Goal: Task Accomplishment & Management: Use online tool/utility

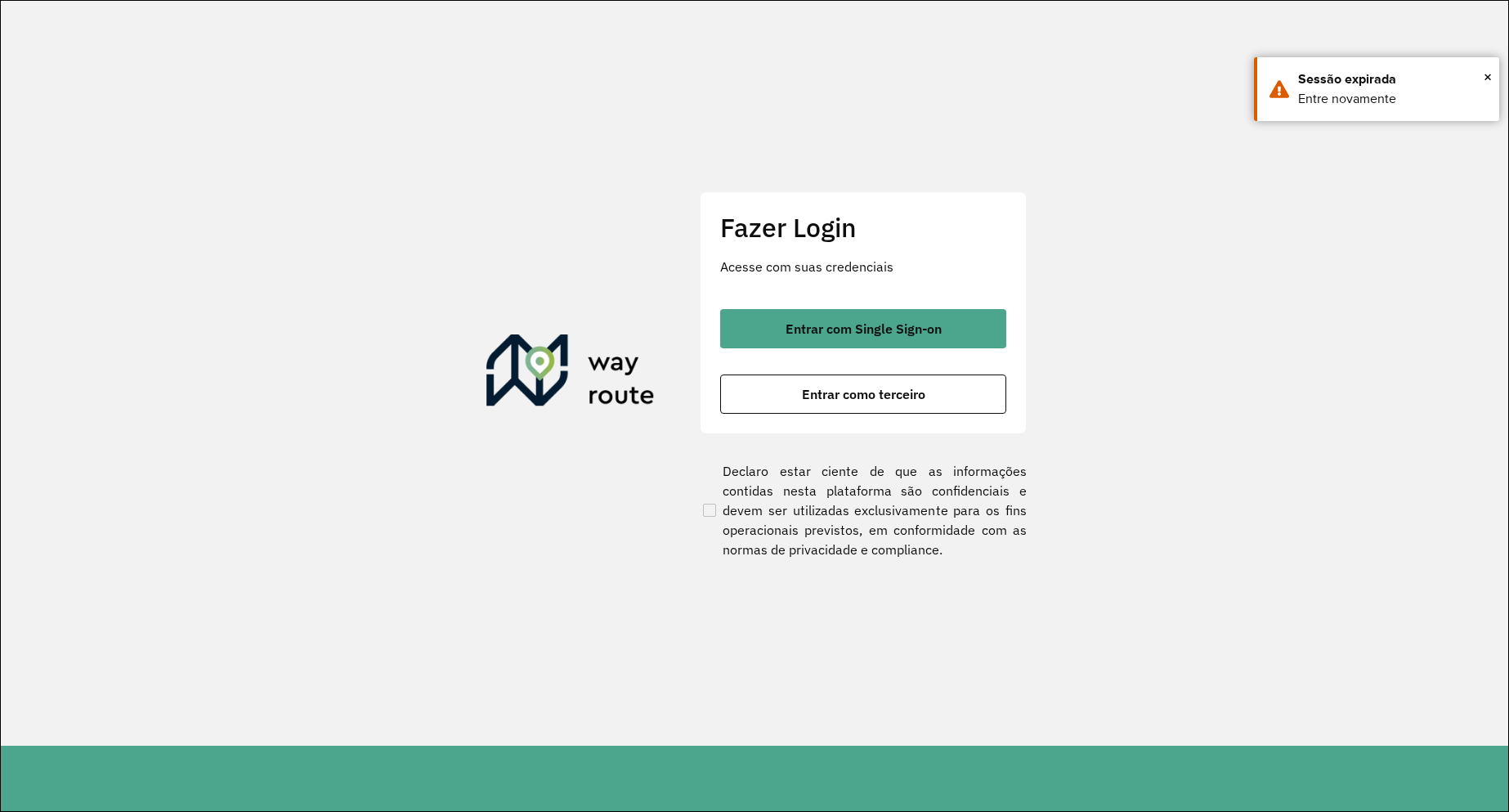
click at [876, 370] on div "Entrar com Single Sign-on Entrar como terceiro" at bounding box center [863, 361] width 286 height 105
click at [884, 388] on span "Entrar como terceiro" at bounding box center [863, 394] width 124 height 13
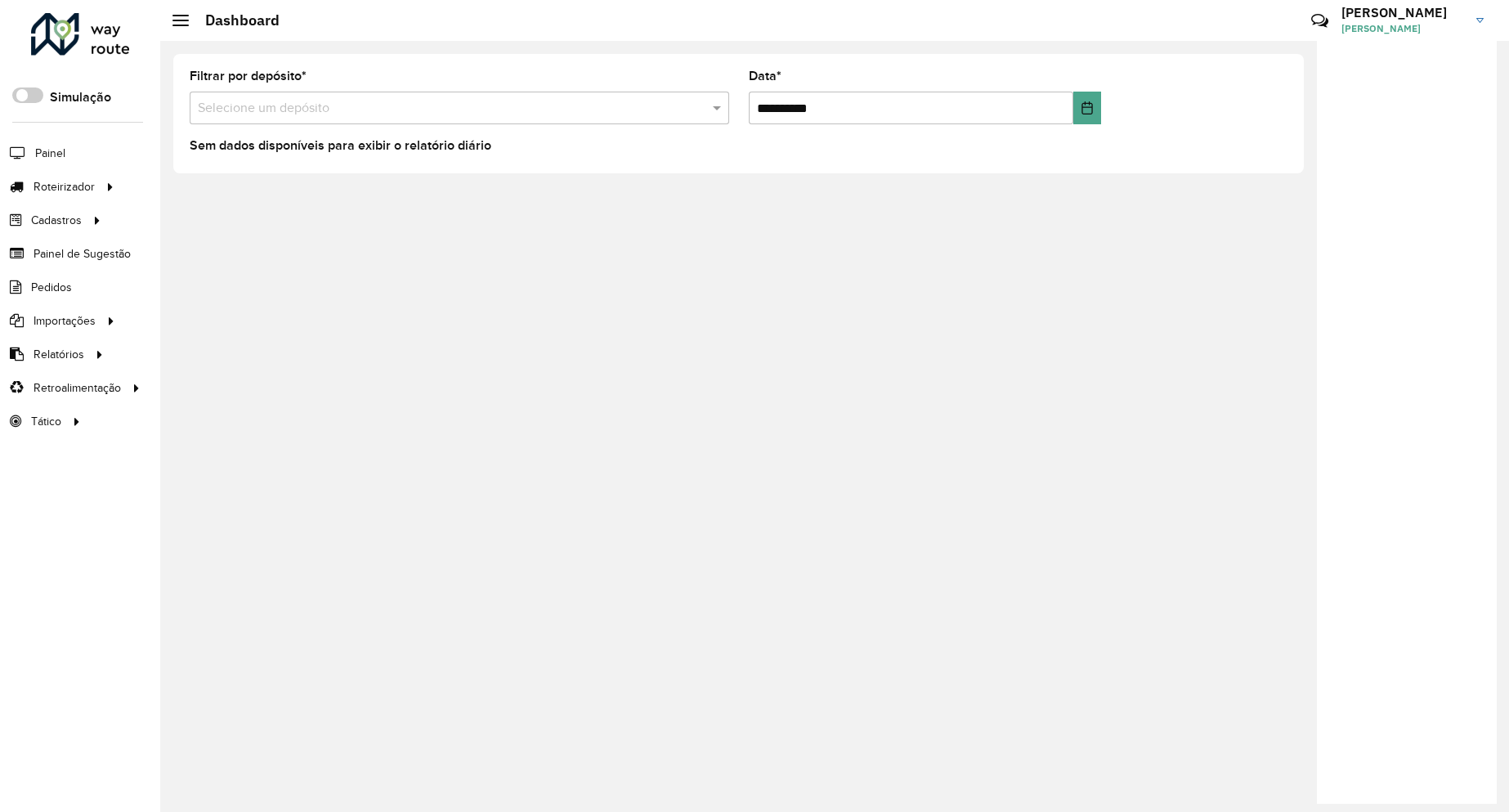
click at [293, 110] on input "text" at bounding box center [442, 109] width 491 height 20
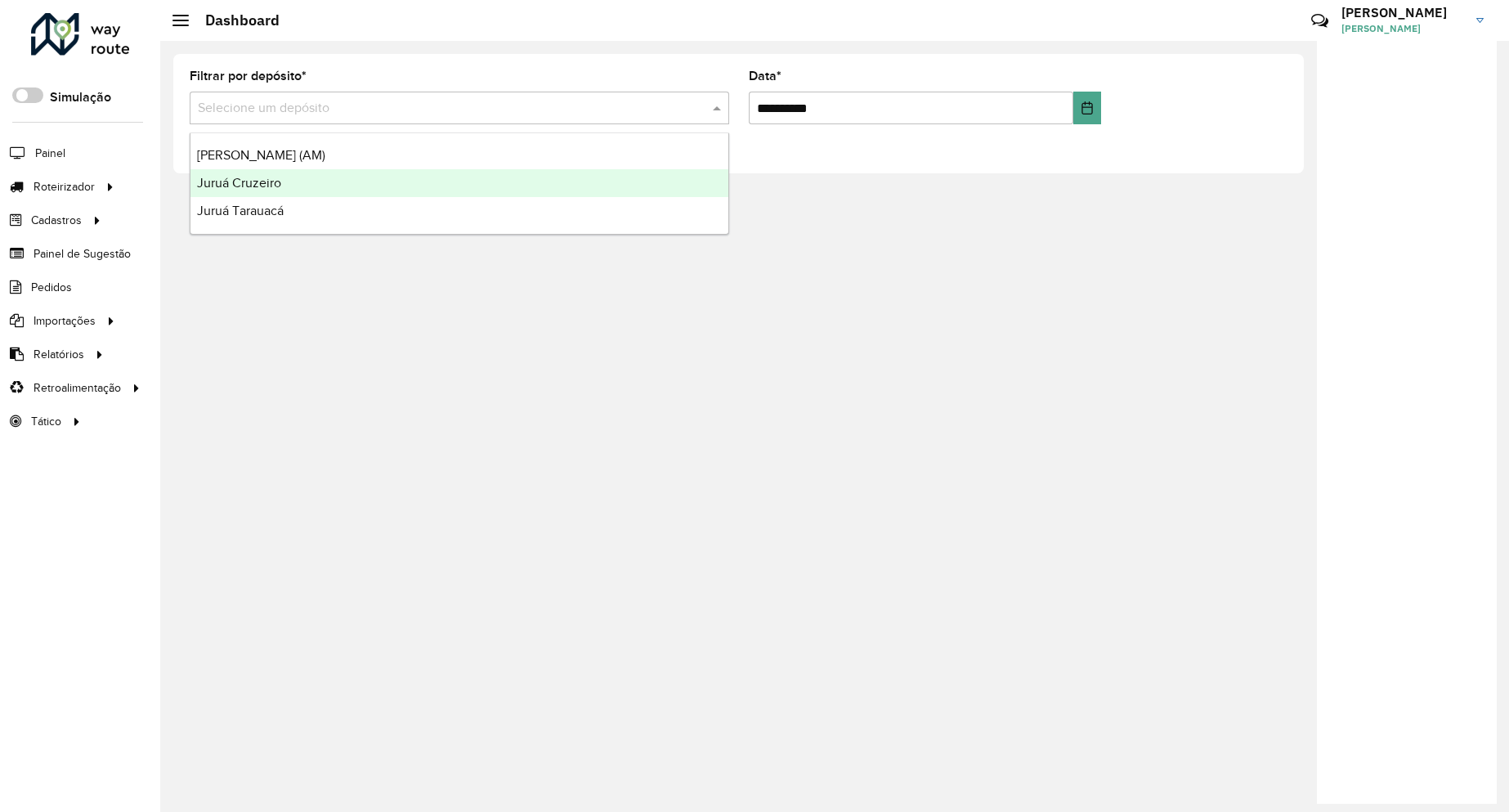
click at [274, 174] on div "Juruá Cruzeiro" at bounding box center [459, 182] width 538 height 27
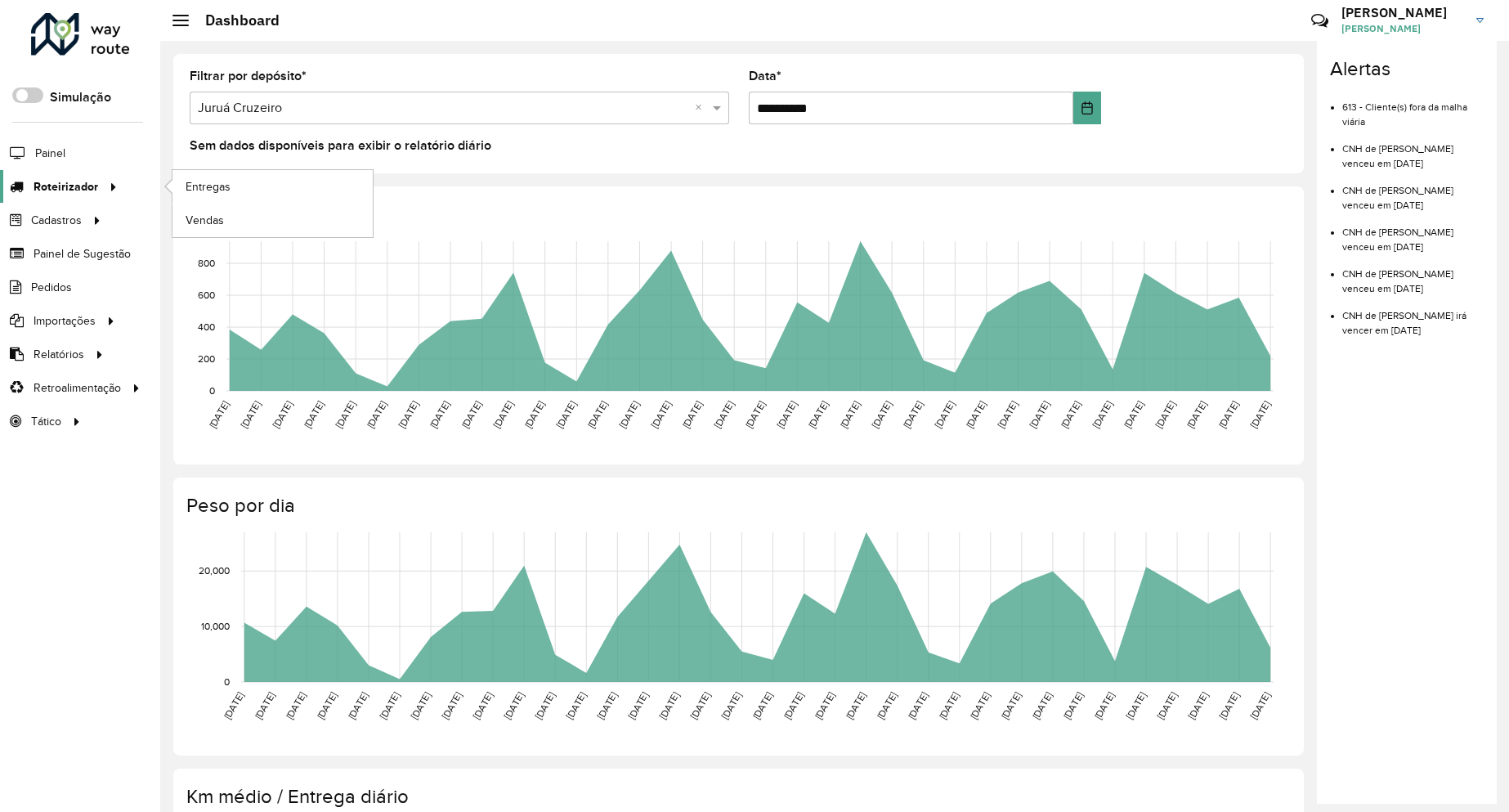
click at [76, 184] on span "Roteirizador" at bounding box center [65, 186] width 64 height 17
click at [232, 193] on span "Entregas" at bounding box center [208, 186] width 46 height 17
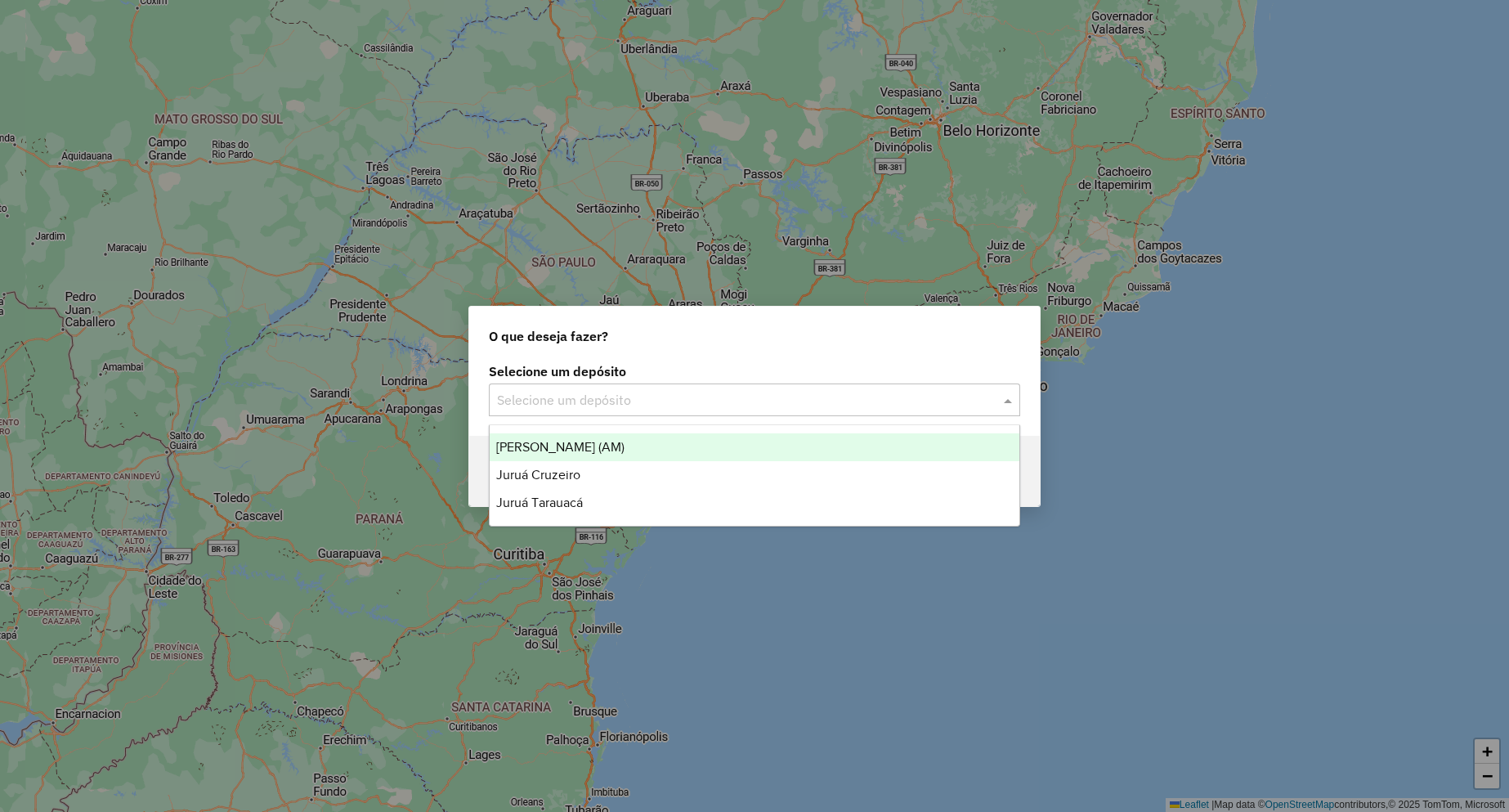
click at [655, 400] on input "text" at bounding box center [738, 400] width 482 height 20
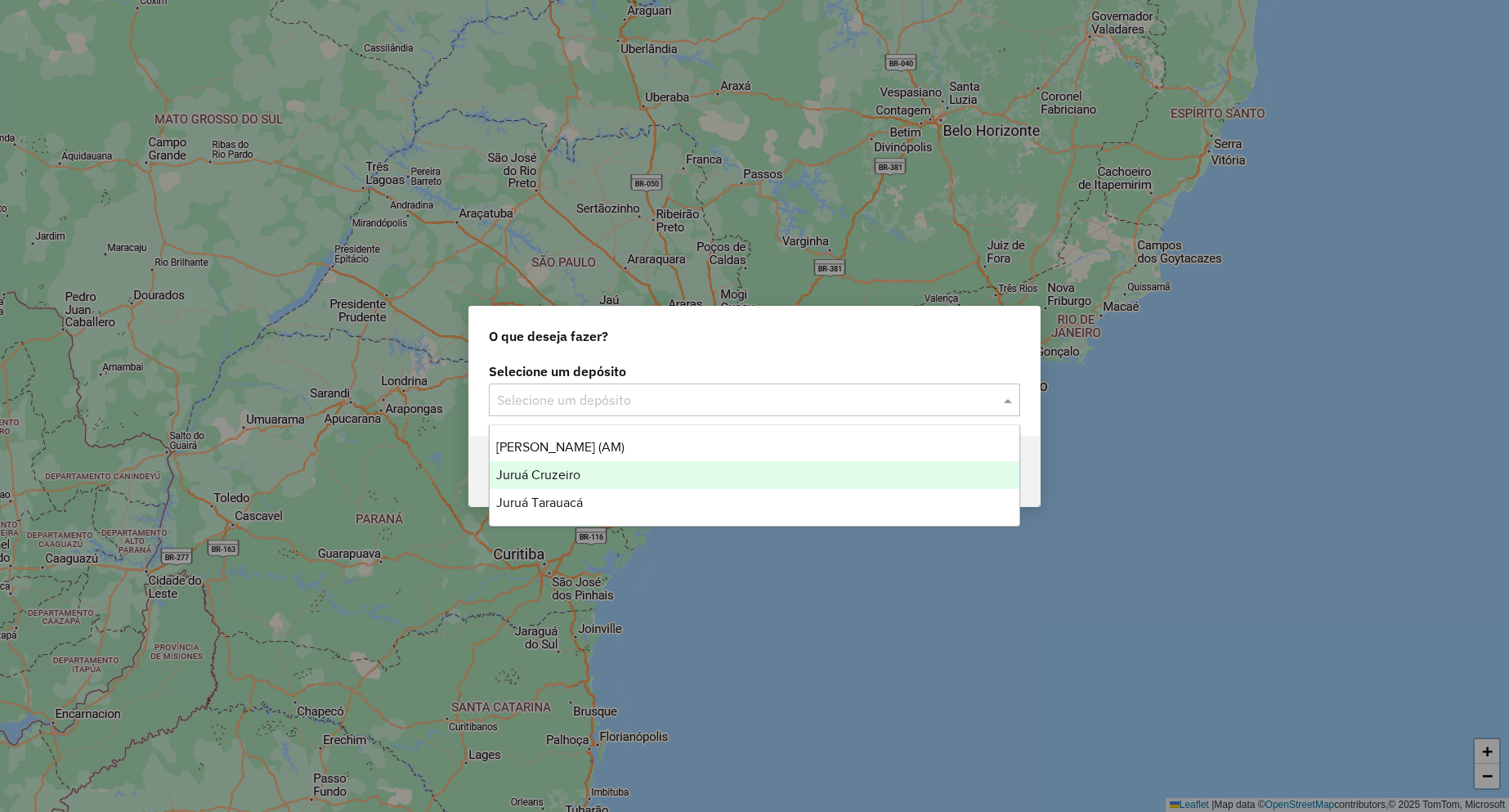
click at [586, 471] on div "Juruá Cruzeiro" at bounding box center [754, 475] width 529 height 27
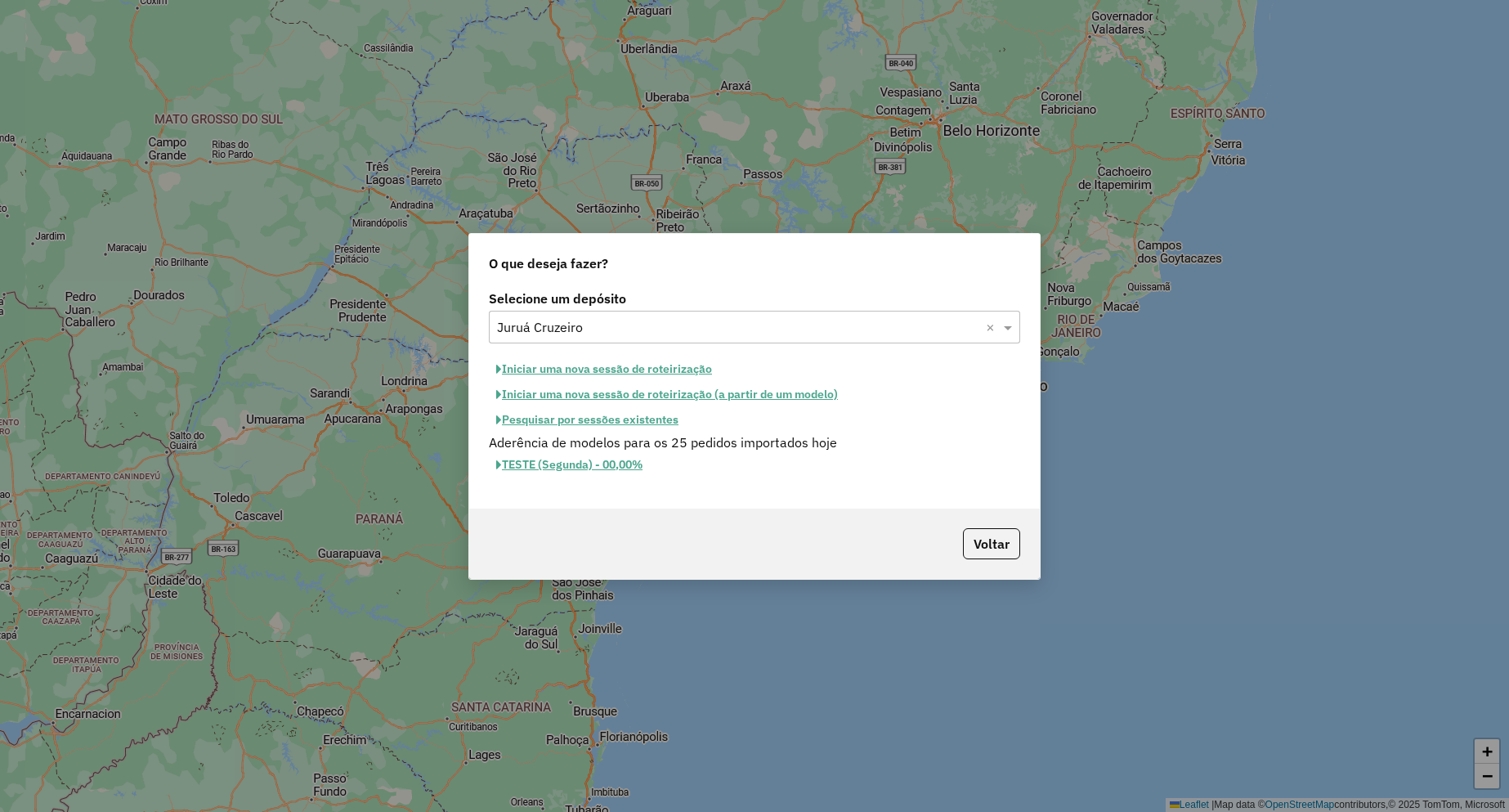
click at [534, 365] on button "Iniciar uma nova sessão de roteirização" at bounding box center [604, 369] width 231 height 26
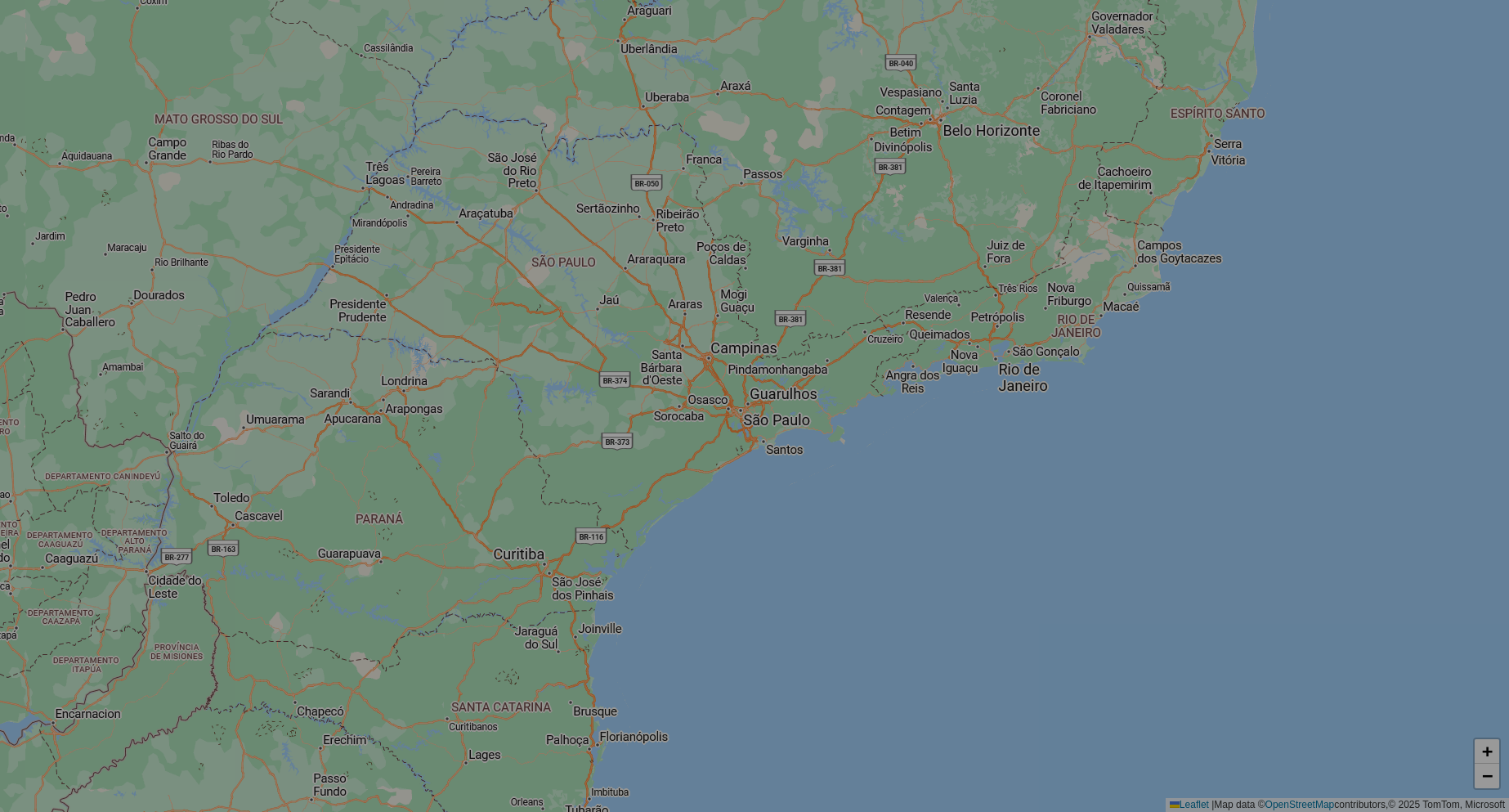
select select "*"
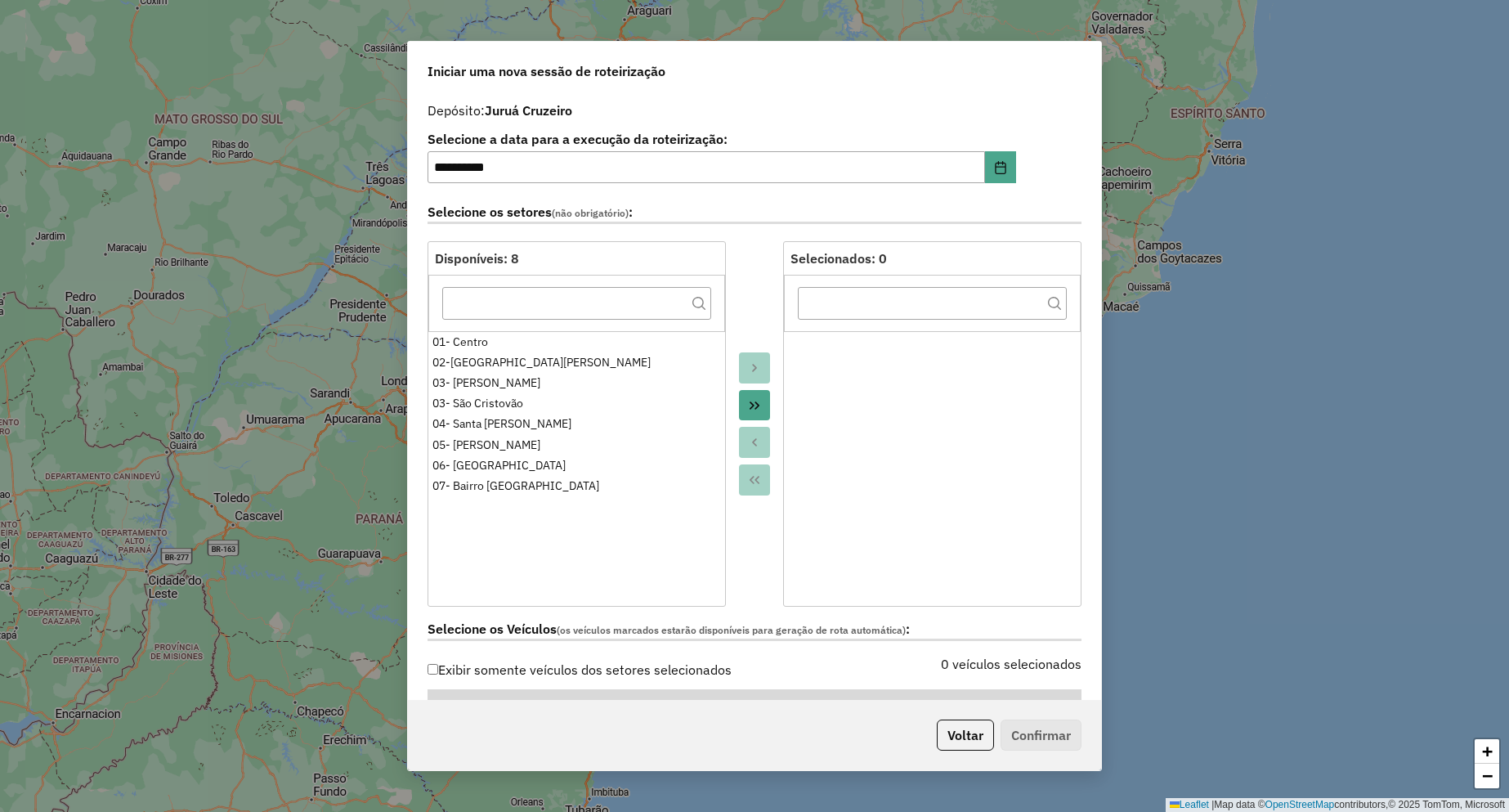
click at [752, 407] on icon "Move All to Target" at bounding box center [754, 406] width 13 height 13
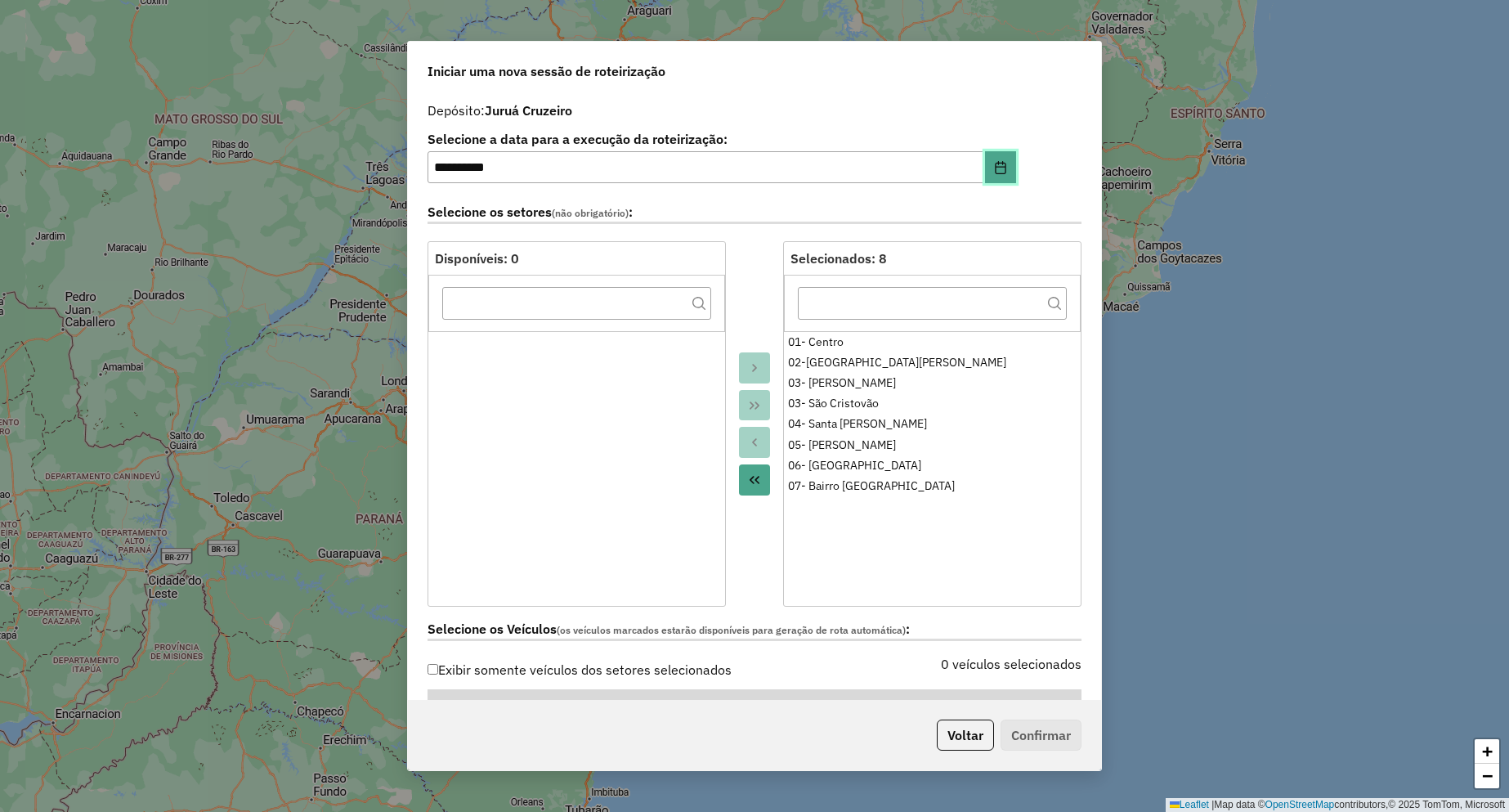
drag, startPoint x: 1006, startPoint y: 164, endPoint x: 995, endPoint y: 171, distance: 13.0
click at [1001, 166] on button "Choose Date" at bounding box center [1000, 167] width 31 height 33
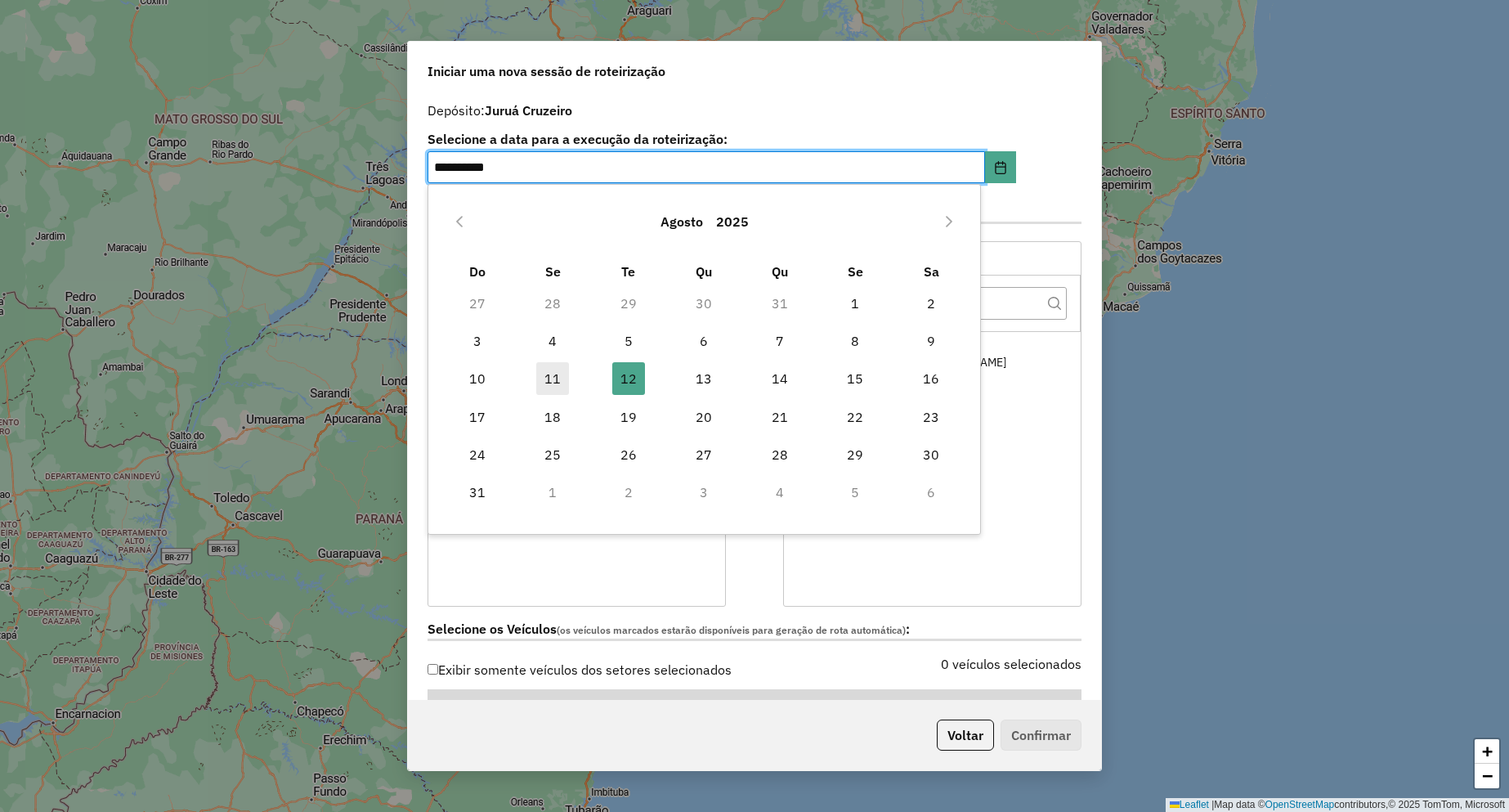
click at [546, 377] on span "11" at bounding box center [552, 378] width 33 height 33
type input "**********"
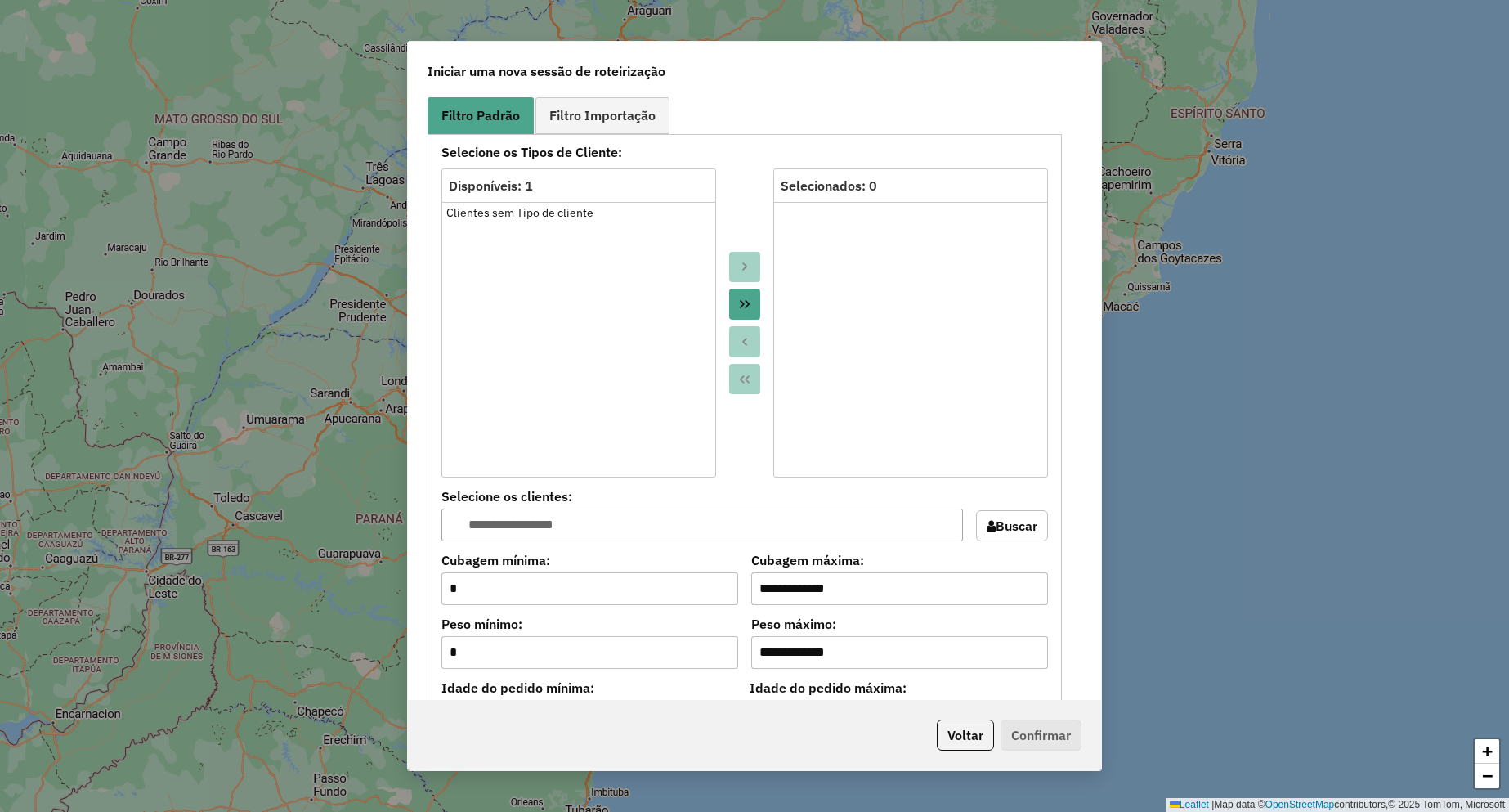
scroll to position [981, 0]
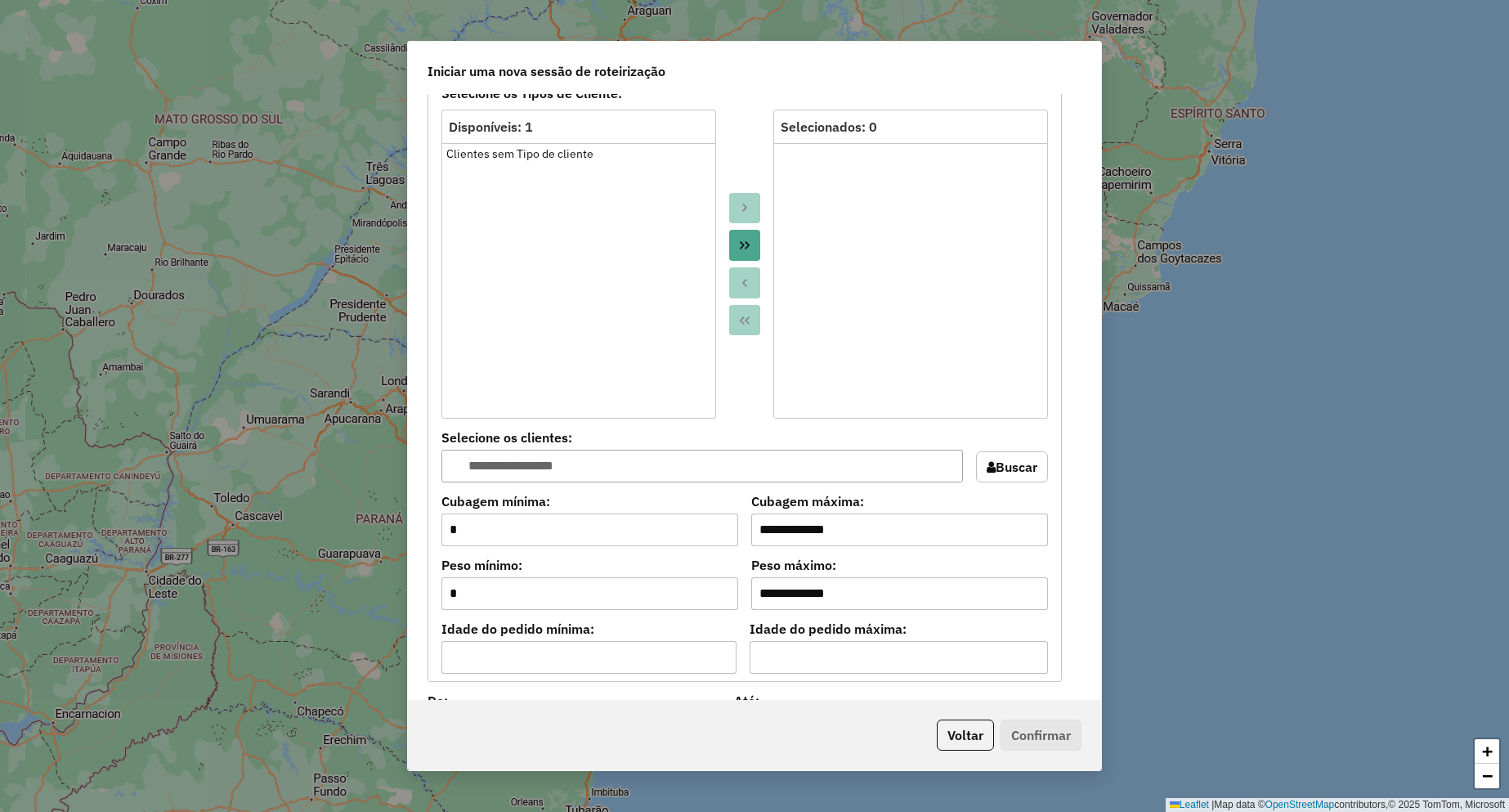
click at [741, 258] on button "Move All to Target" at bounding box center [744, 245] width 31 height 31
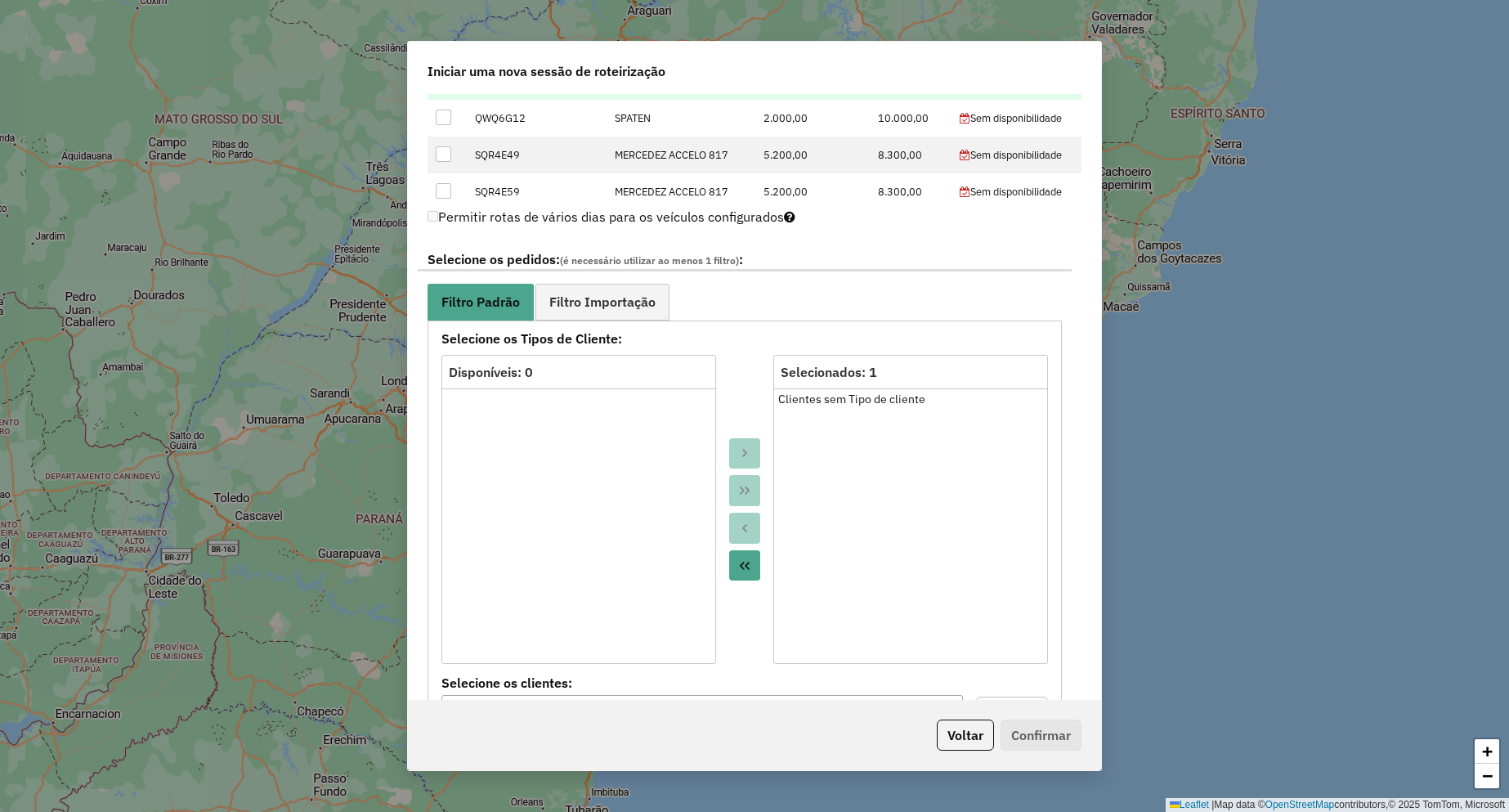
scroll to position [1226, 0]
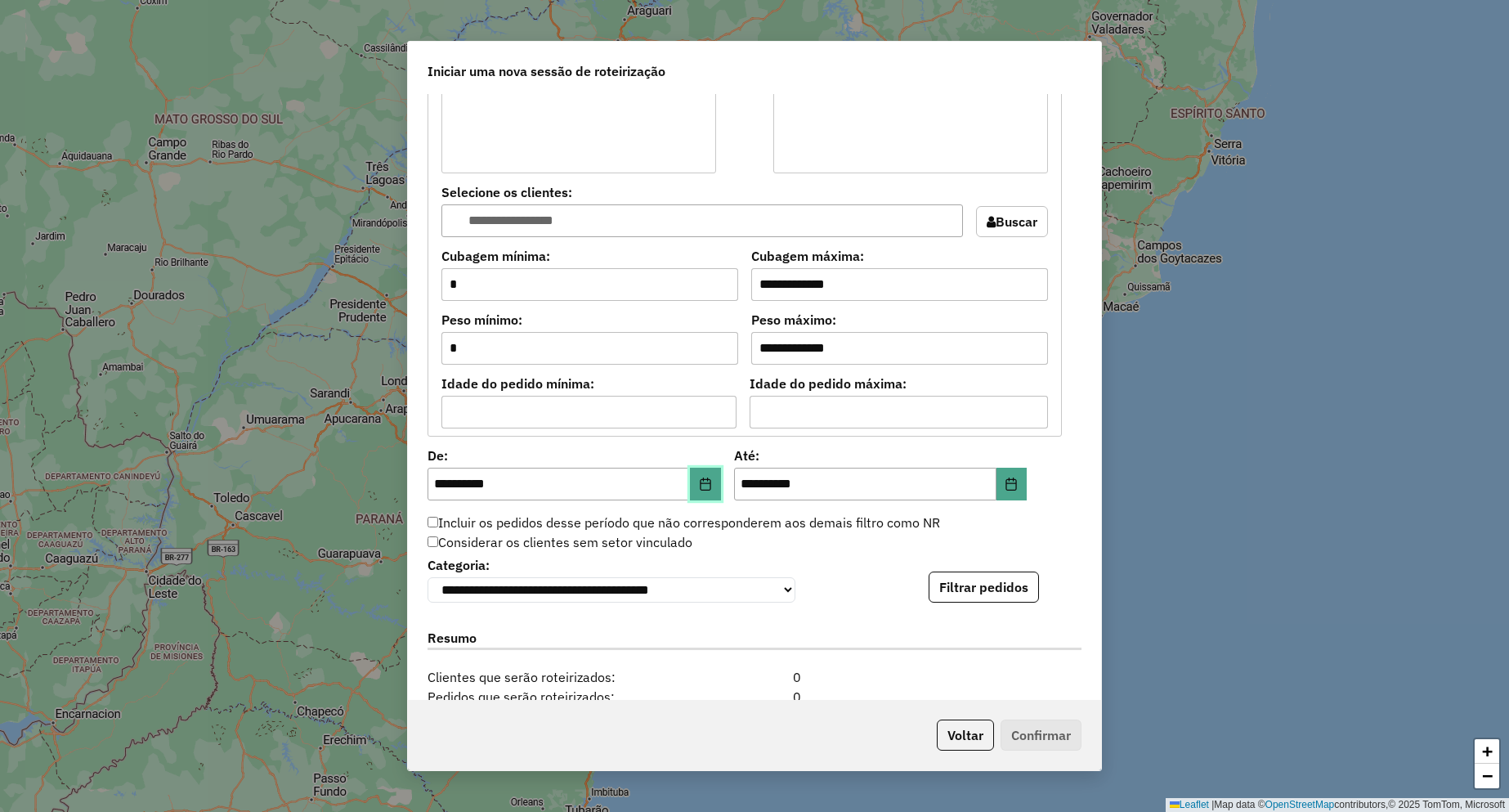
click at [693, 490] on button "Choose Date" at bounding box center [705, 484] width 31 height 33
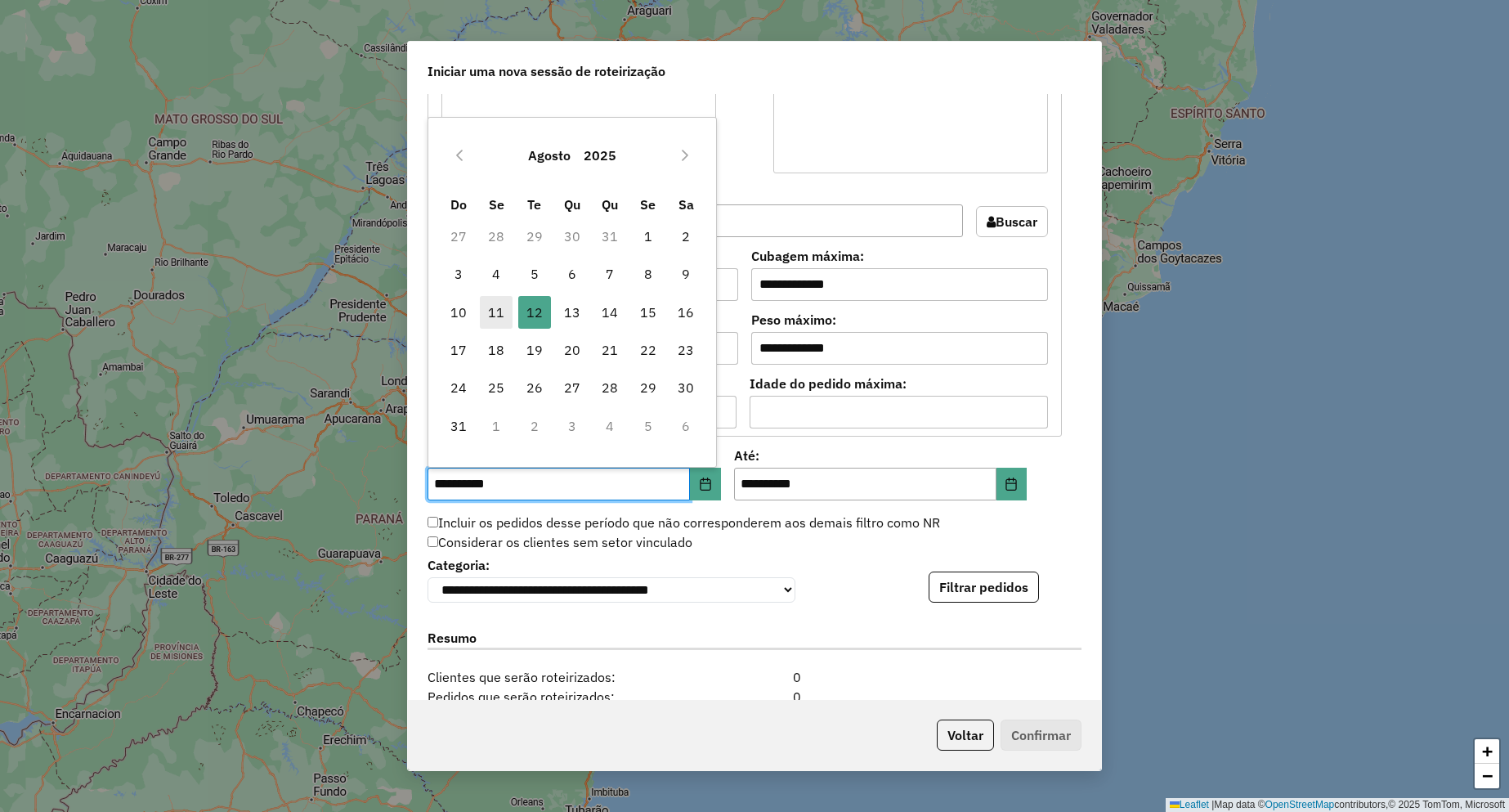
click at [493, 317] on span "11" at bounding box center [496, 312] width 33 height 33
type input "**********"
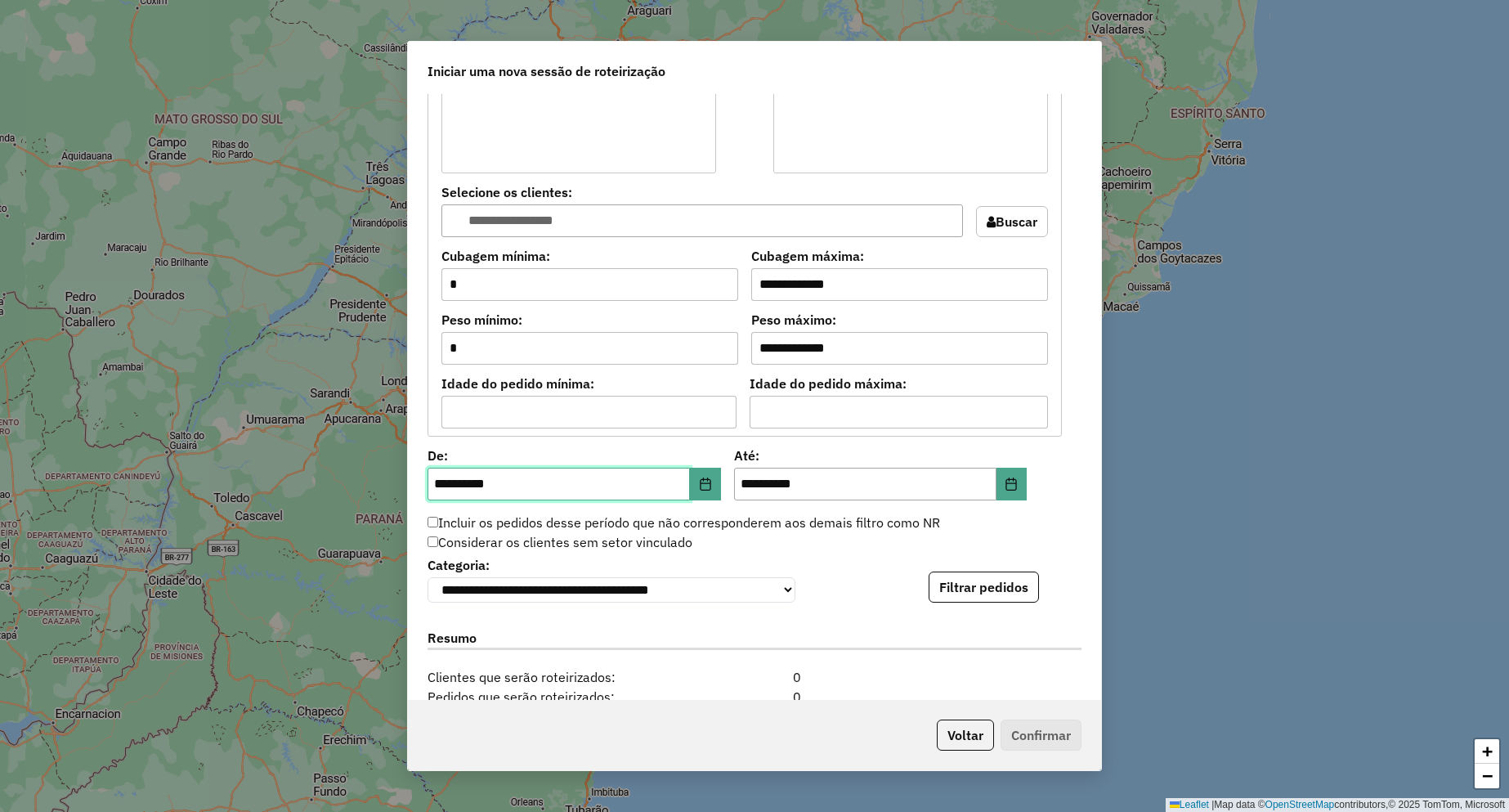
scroll to position [1466, 0]
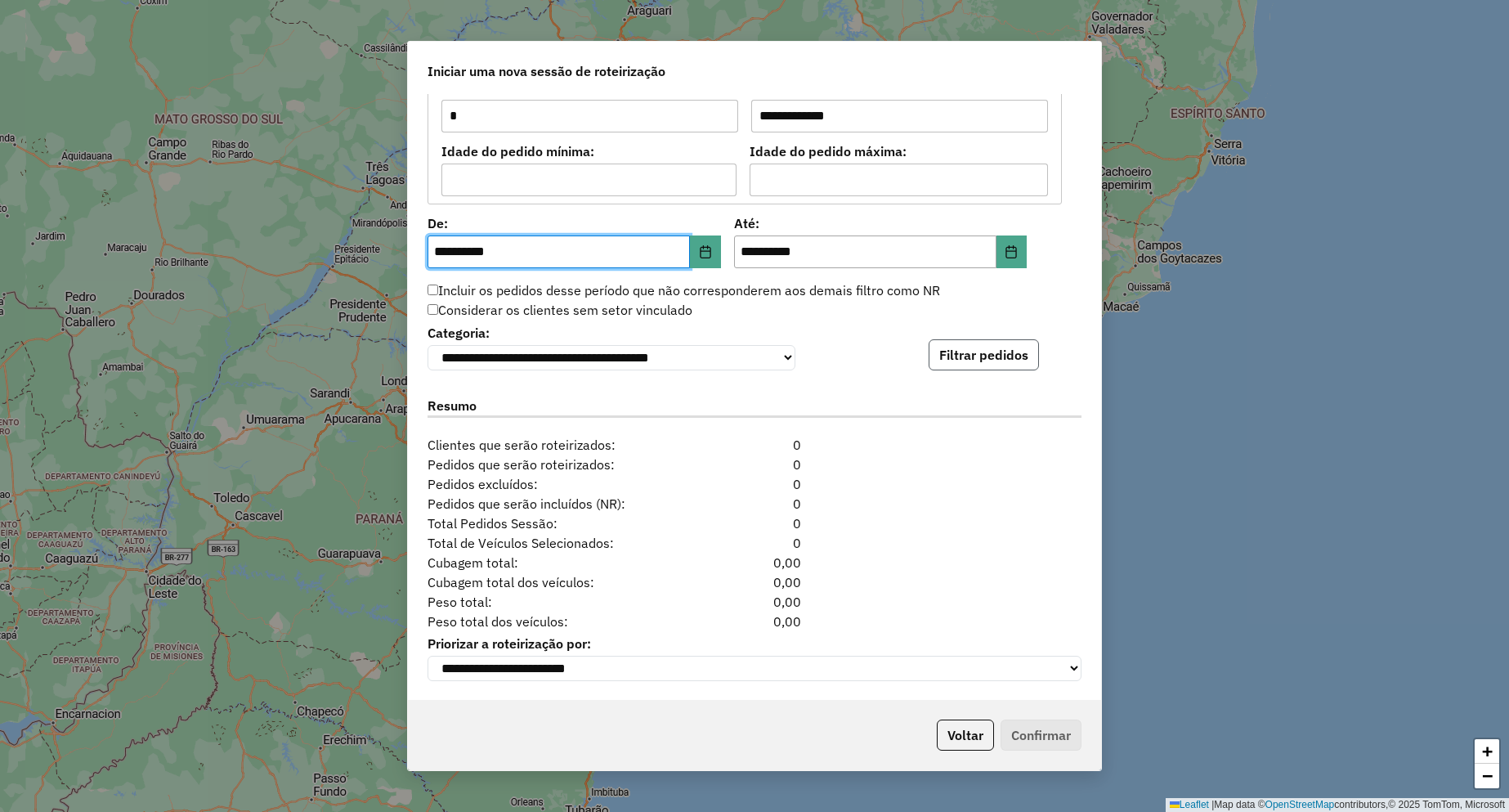
click at [999, 340] on button "Filtrar pedidos" at bounding box center [983, 354] width 111 height 31
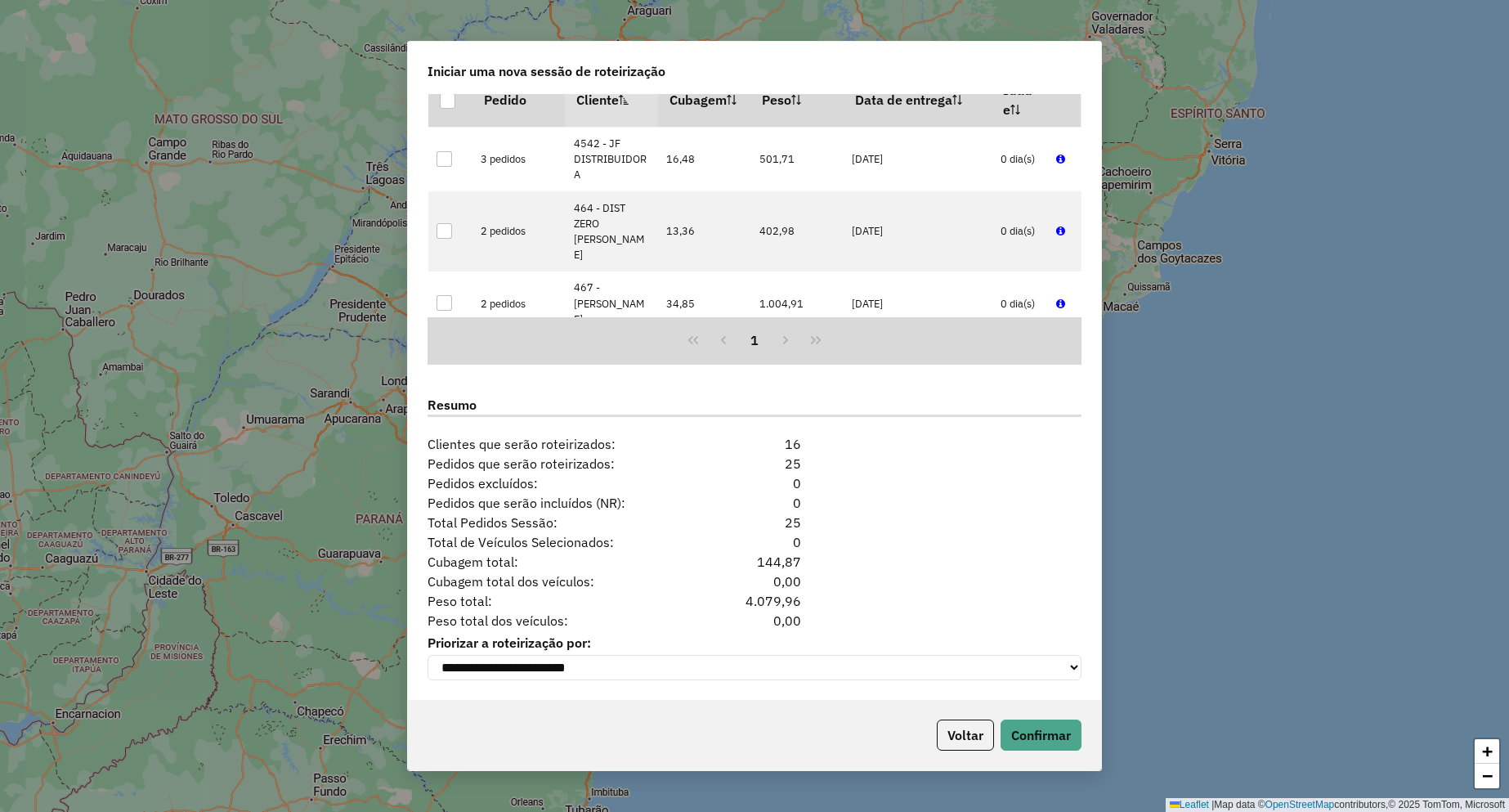
scroll to position [759, 0]
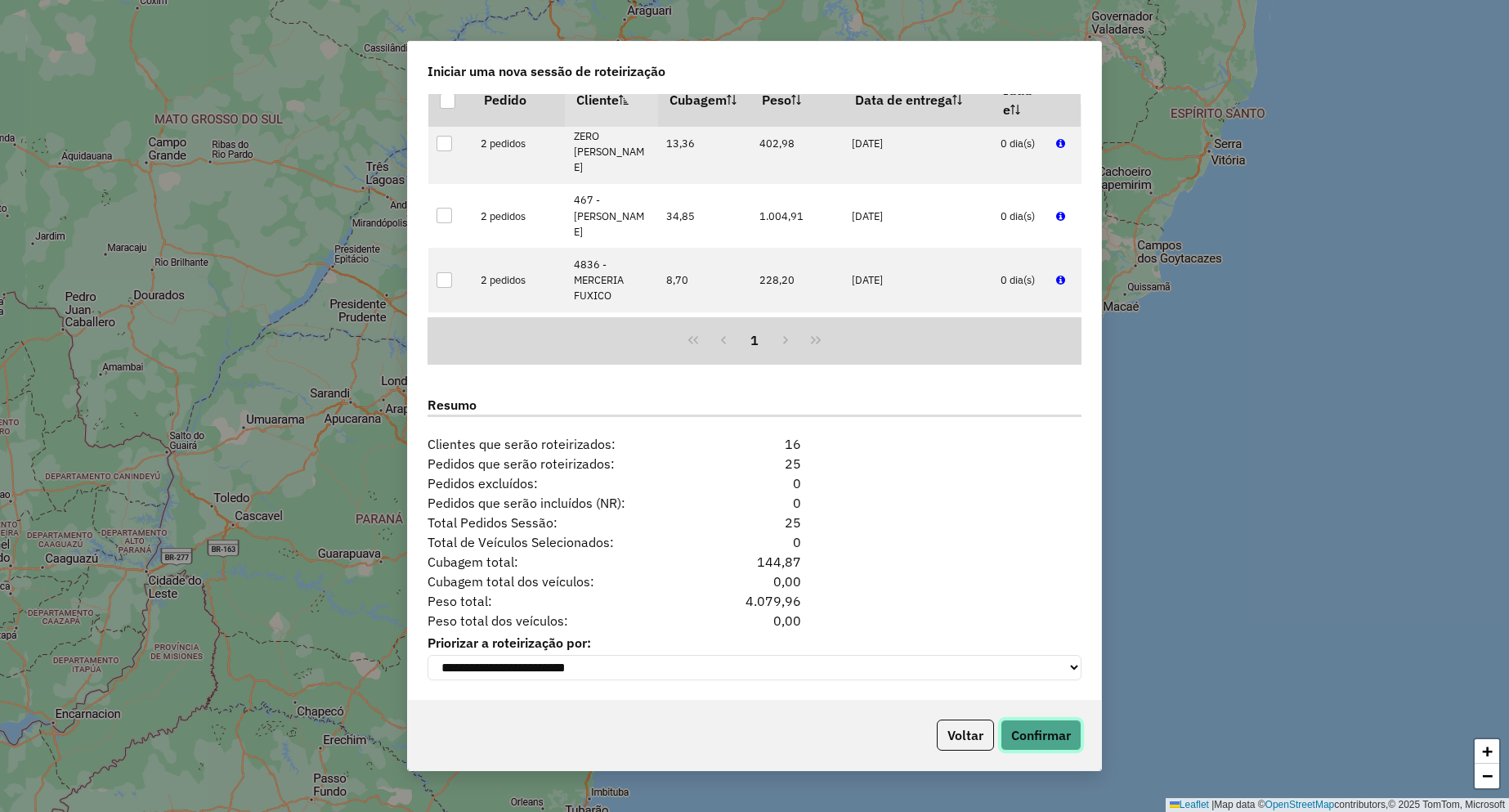
click at [1048, 726] on button "Confirmar" at bounding box center [1041, 734] width 81 height 31
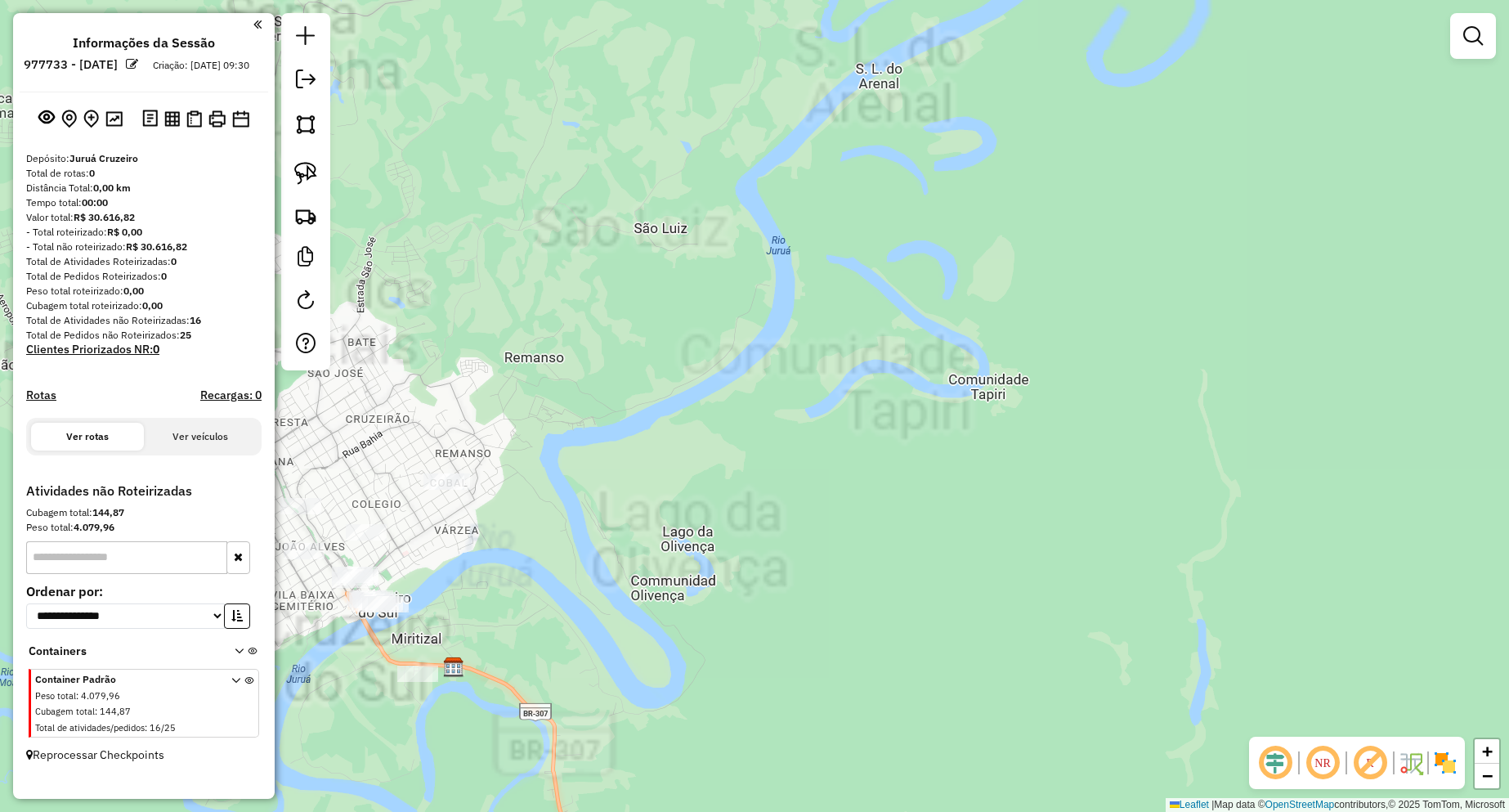
drag, startPoint x: 906, startPoint y: 308, endPoint x: 930, endPoint y: 307, distance: 24.0
click at [930, 307] on div "Janela de atendimento Grade de atendimento Capacidade Transportadoras Veículos …" at bounding box center [754, 406] width 1509 height 812
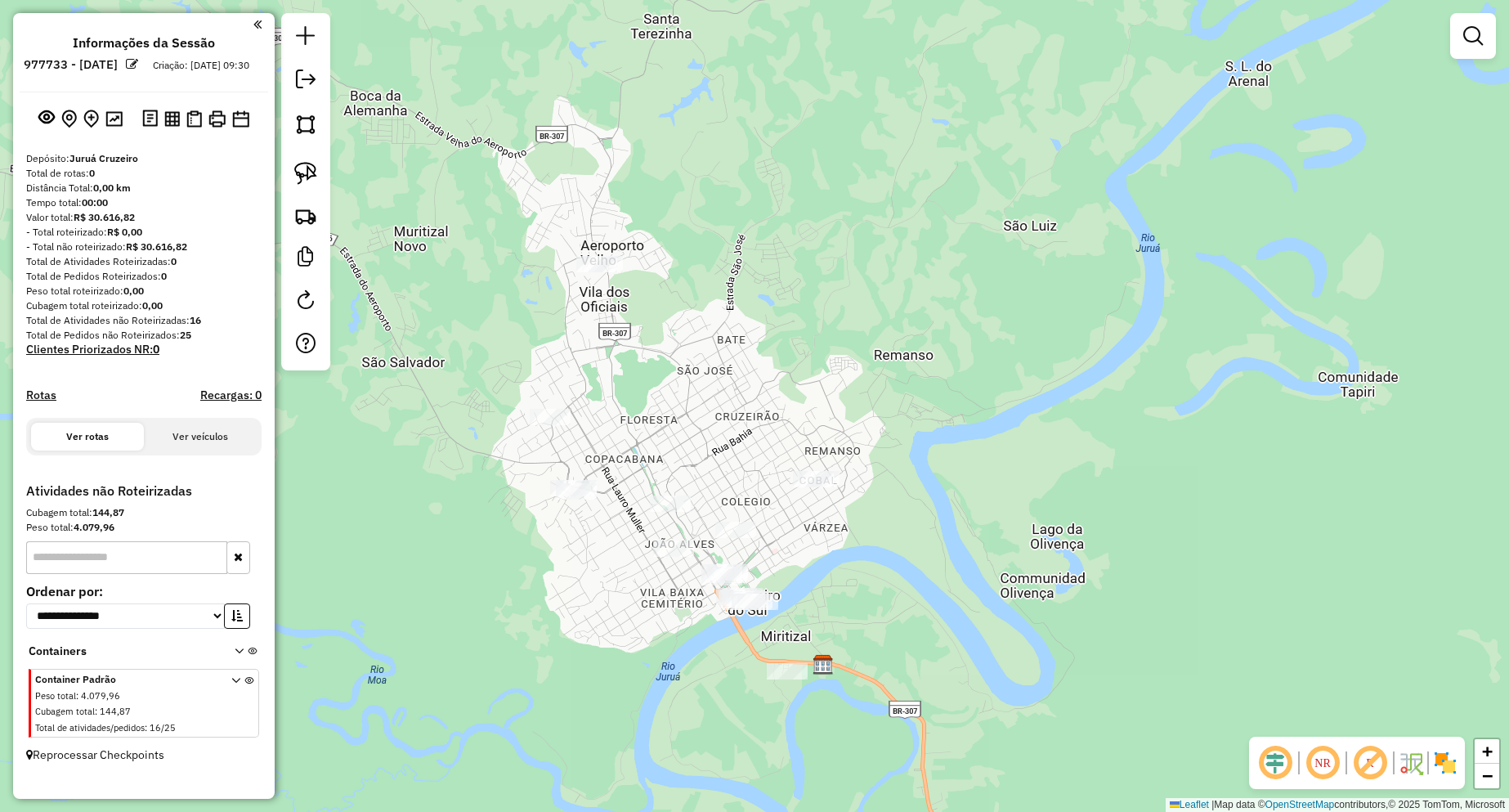
drag, startPoint x: 789, startPoint y: 313, endPoint x: 779, endPoint y: 302, distance: 14.9
click at [849, 303] on div "Janela de atendimento Grade de atendimento Capacidade Transportadoras Veículos …" at bounding box center [754, 406] width 1509 height 812
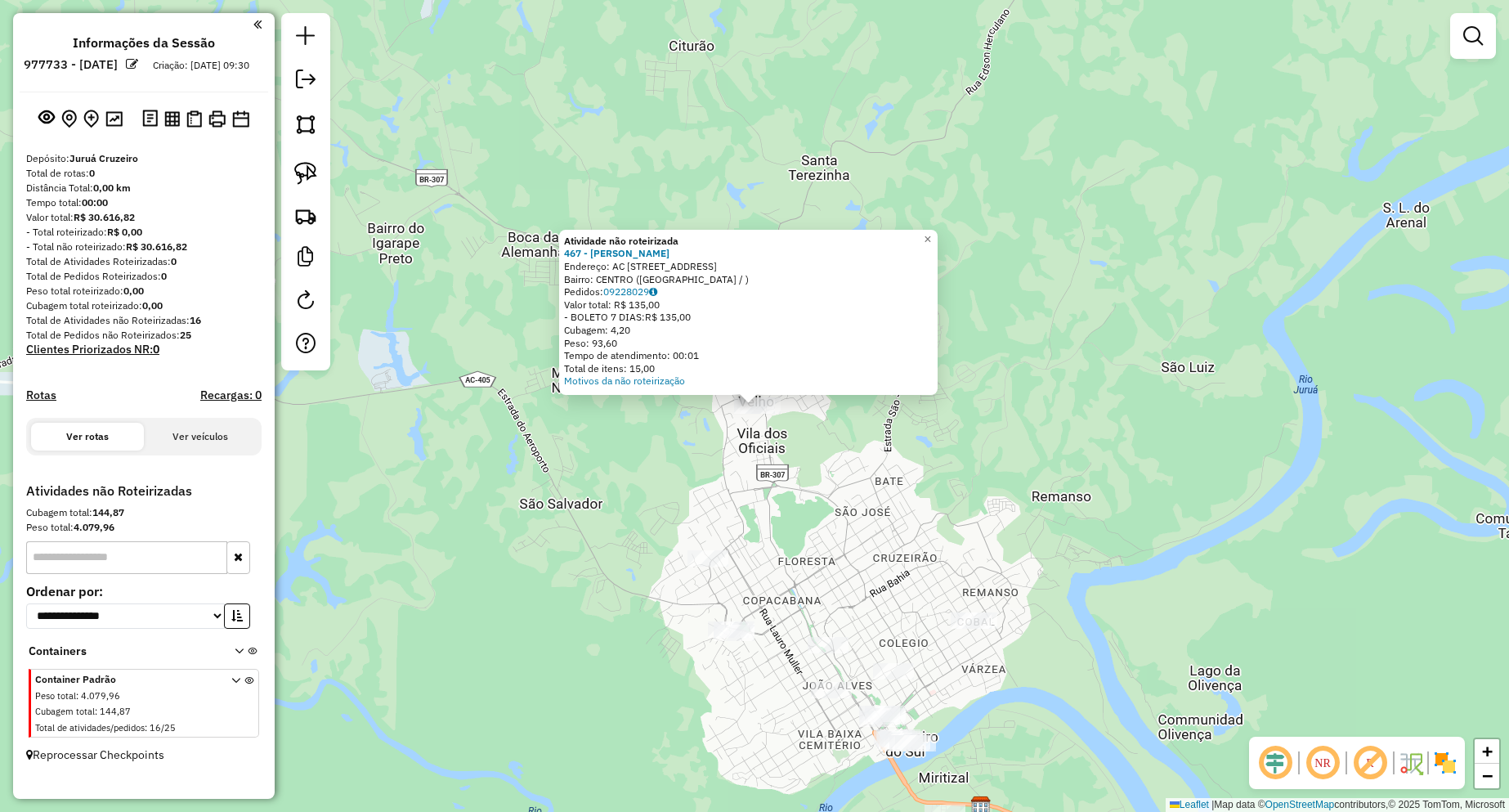
click at [811, 365] on div "Total de itens: 15,00" at bounding box center [749, 369] width 369 height 13
click at [857, 458] on div "Atividade não roteirizada 467 - J M S [PERSON_NAME] Endereço: AC AVENIDA 17 DE …" at bounding box center [754, 406] width 1509 height 812
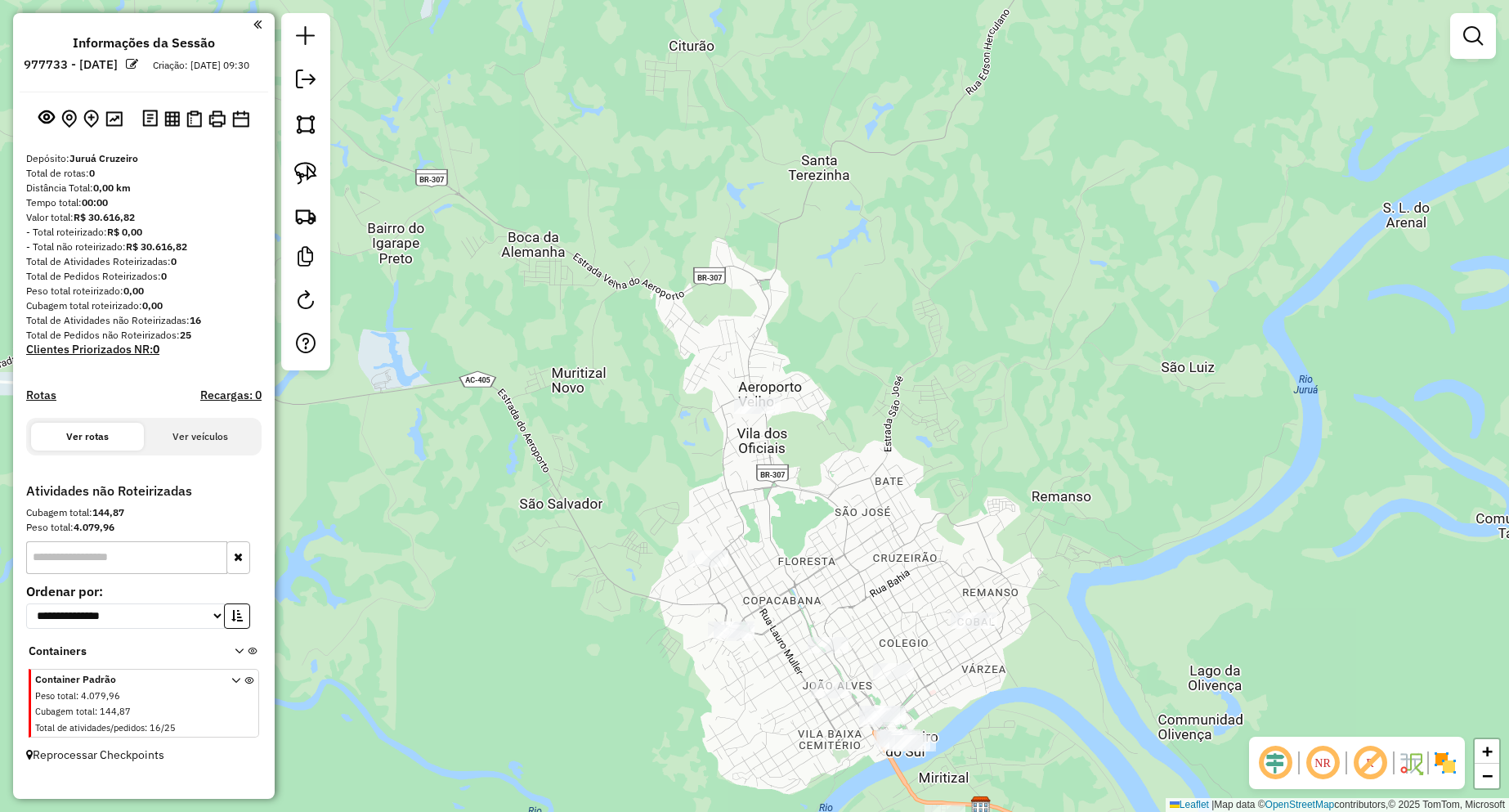
drag, startPoint x: 860, startPoint y: 474, endPoint x: 820, endPoint y: 337, distance: 142.7
click at [820, 337] on div "Janela de atendimento Grade de atendimento Capacidade Transportadoras Veículos …" at bounding box center [754, 406] width 1509 height 812
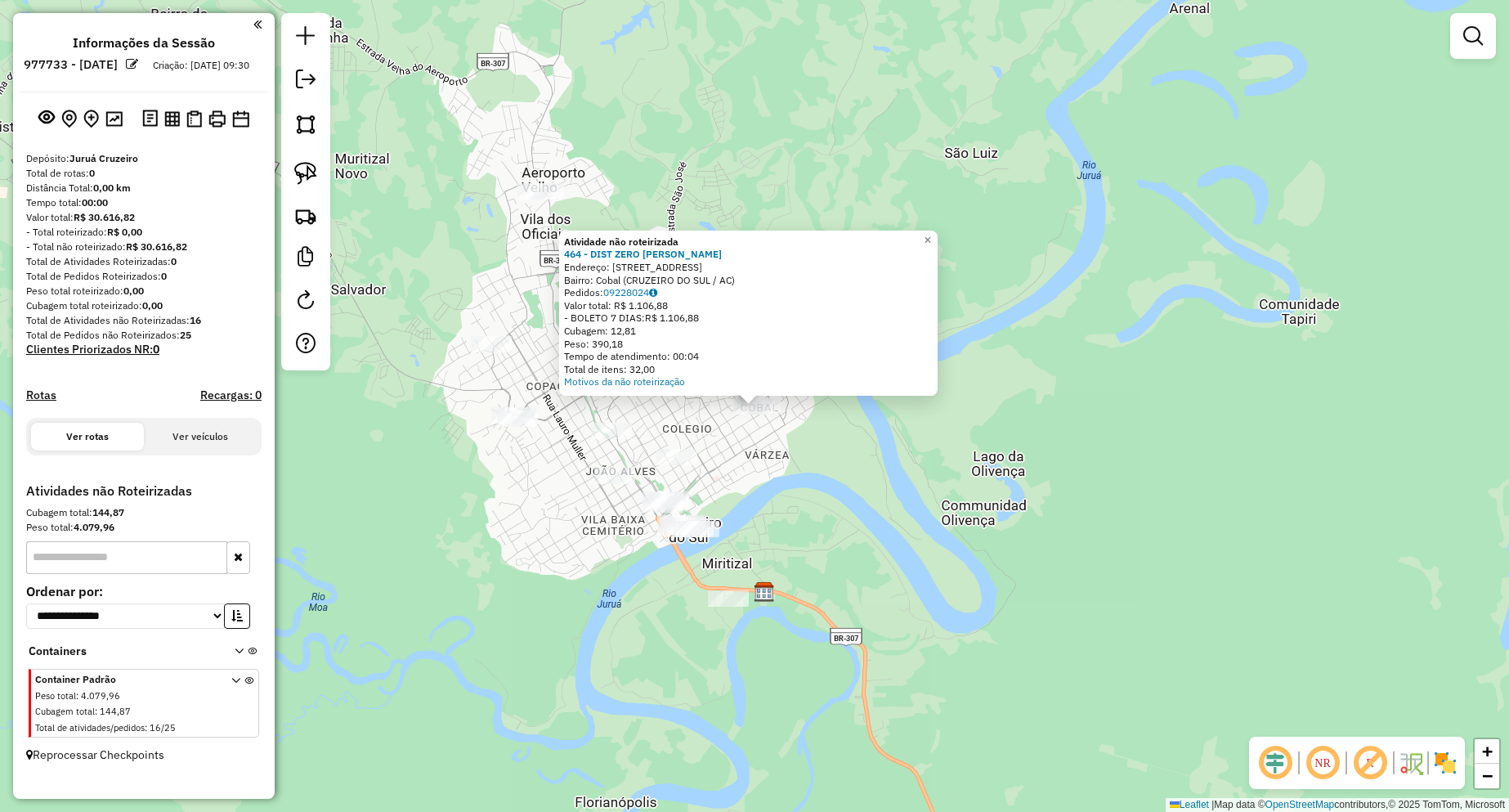
click at [923, 481] on div "Atividade não roteirizada 464 - DIST ZERO [PERSON_NAME] Endereço: [STREET_ADDRE…" at bounding box center [754, 406] width 1509 height 812
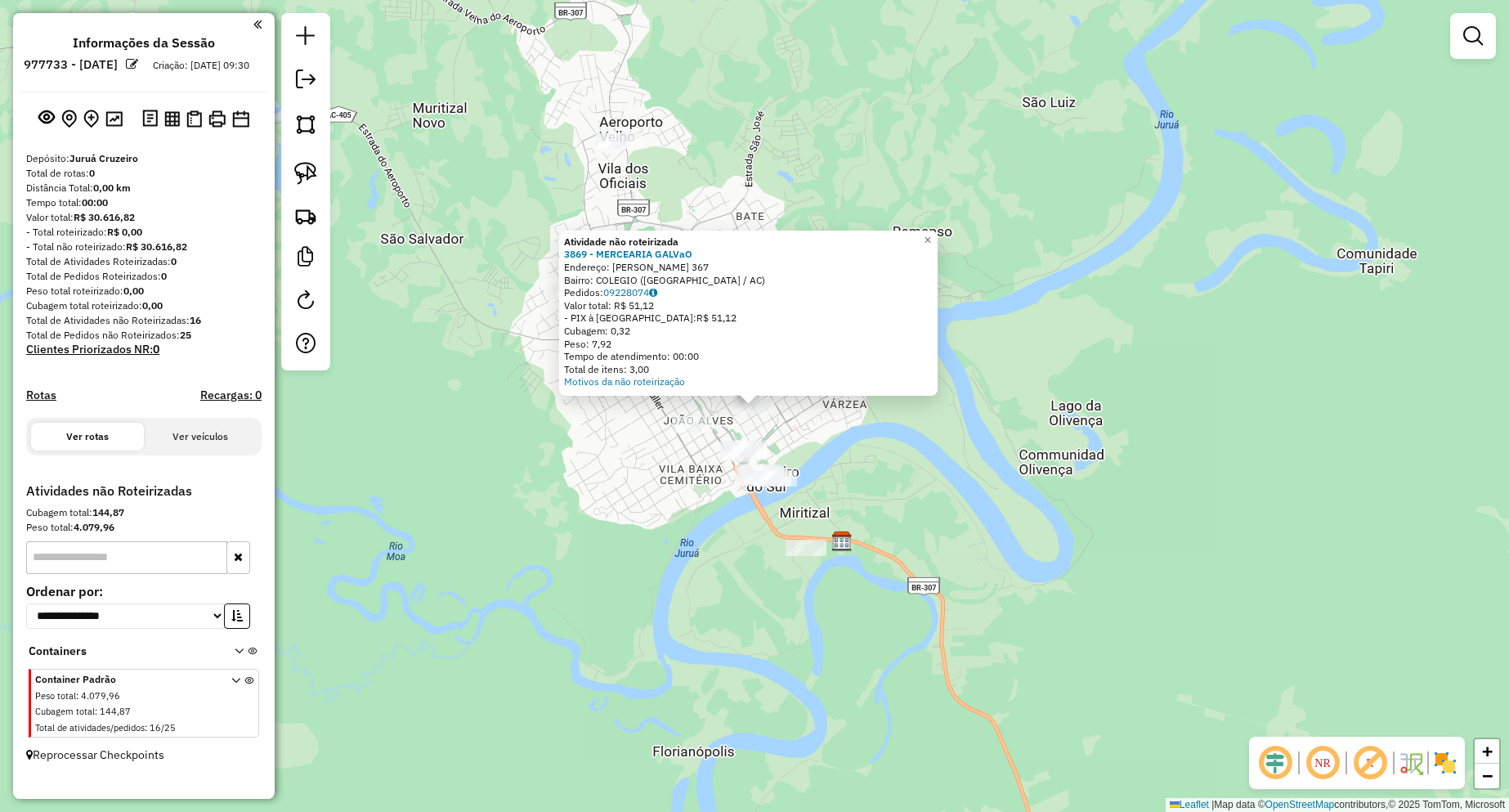
click at [940, 441] on div "Atividade não roteirizada 3869 - MERCEARIA GALVaO Endereço: MARCEARIA GALVaO 36…" at bounding box center [754, 406] width 1509 height 812
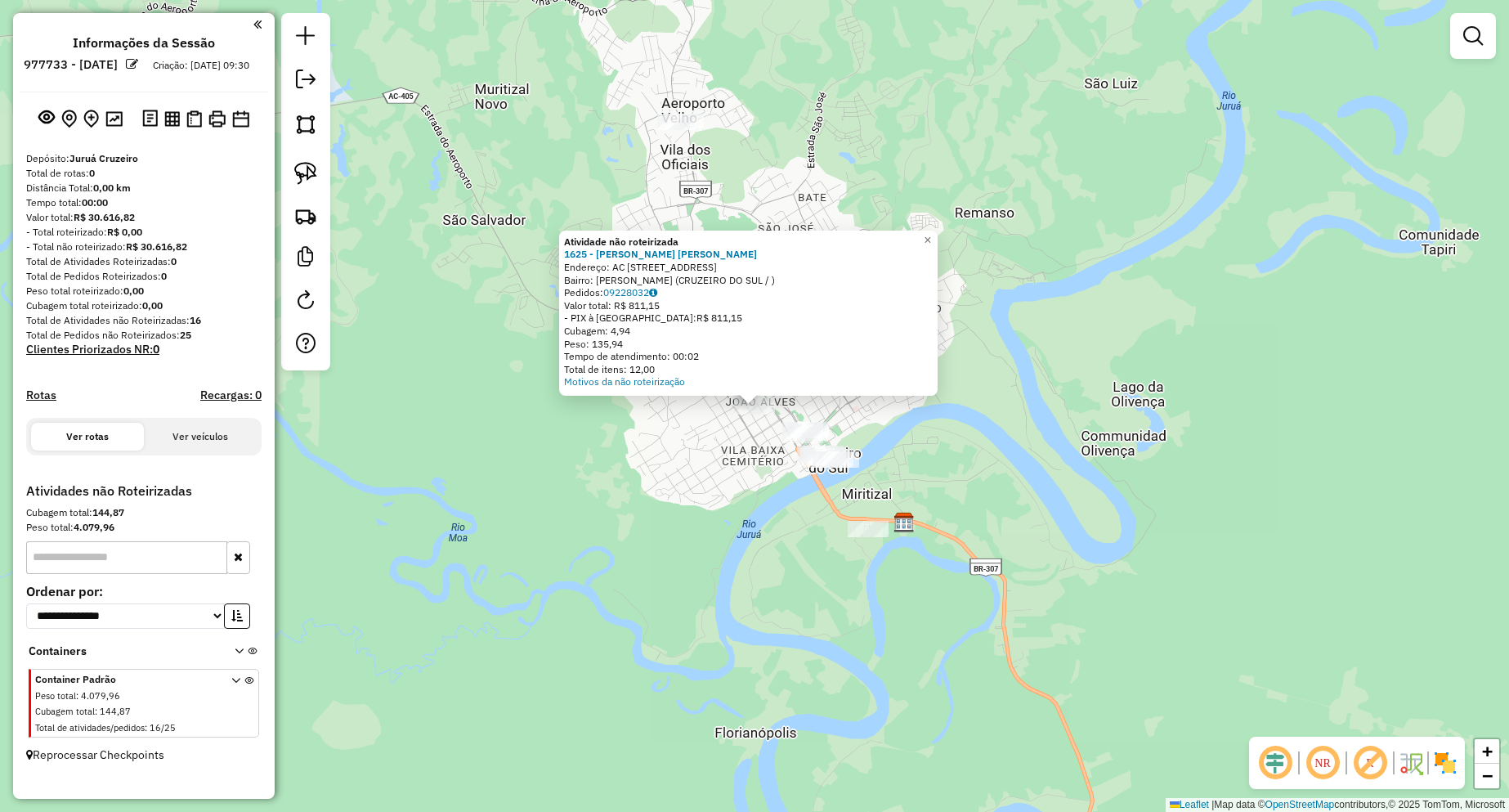
click at [926, 431] on div "Atividade não roteirizada 1625 - [PERSON_NAME] [PERSON_NAME] Endereço: AC [STRE…" at bounding box center [754, 406] width 1509 height 812
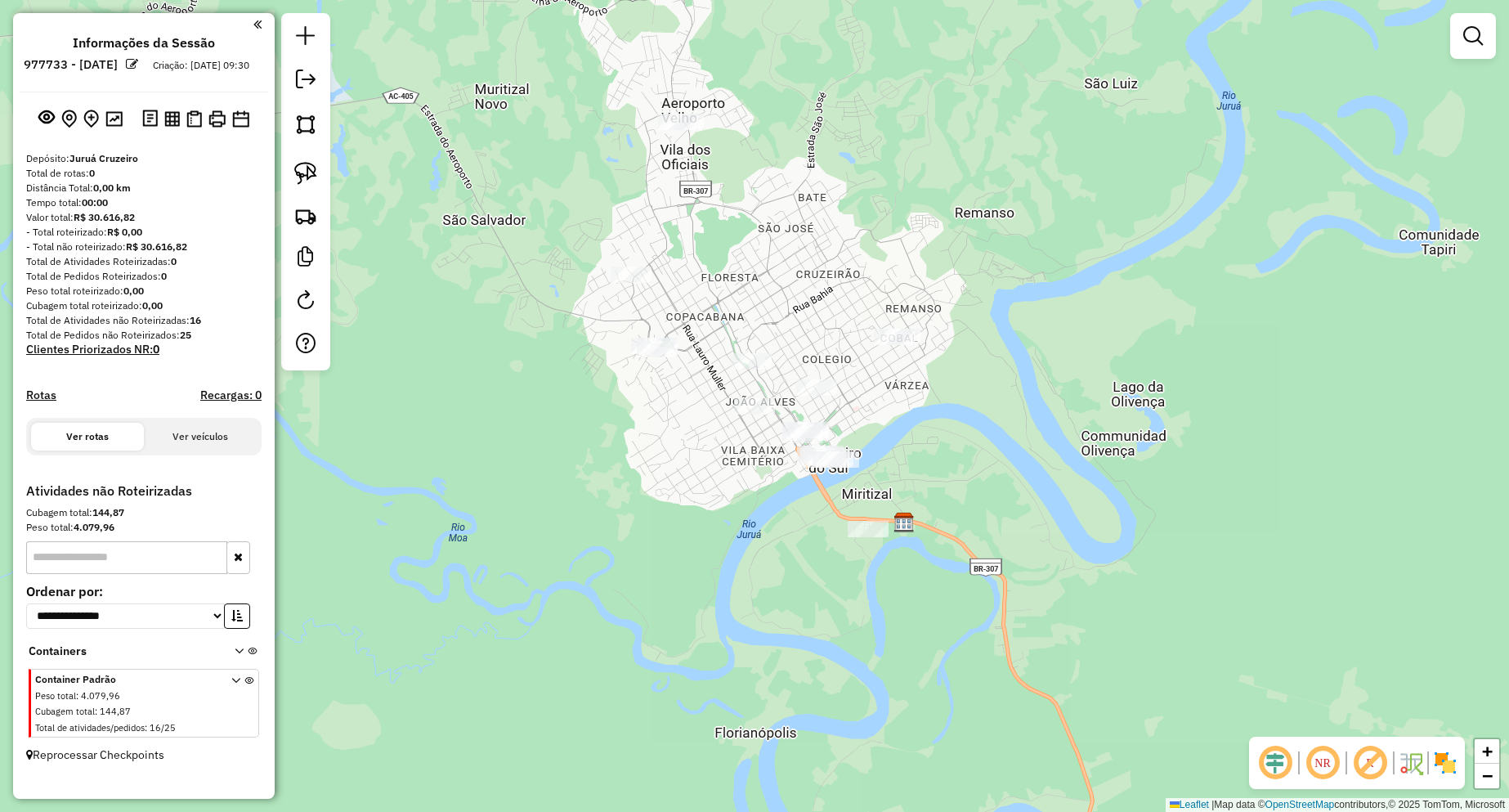
drag, startPoint x: 911, startPoint y: 420, endPoint x: 862, endPoint y: 406, distance: 51.0
click at [911, 421] on div "Janela de atendimento Grade de atendimento Capacidade Transportadoras Veículos …" at bounding box center [754, 406] width 1509 height 812
click at [749, 371] on div at bounding box center [754, 362] width 41 height 16
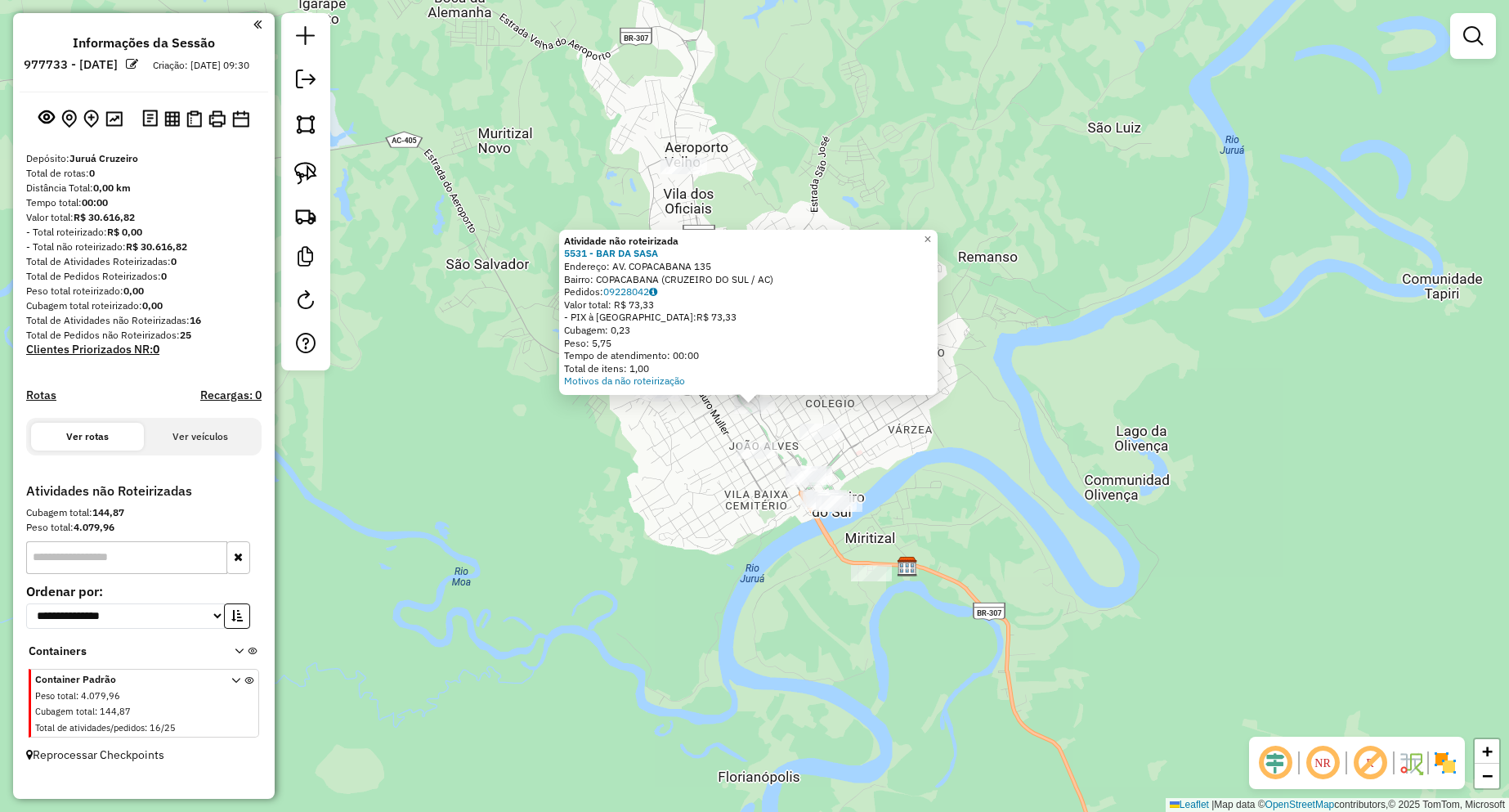
drag, startPoint x: 969, startPoint y: 447, endPoint x: 737, endPoint y: 394, distance: 238.0
click at [969, 446] on div "Atividade não roteirizada 5531 - BAR DA [PERSON_NAME]: AV. COPACABANA 135 Bairr…" at bounding box center [754, 406] width 1509 height 812
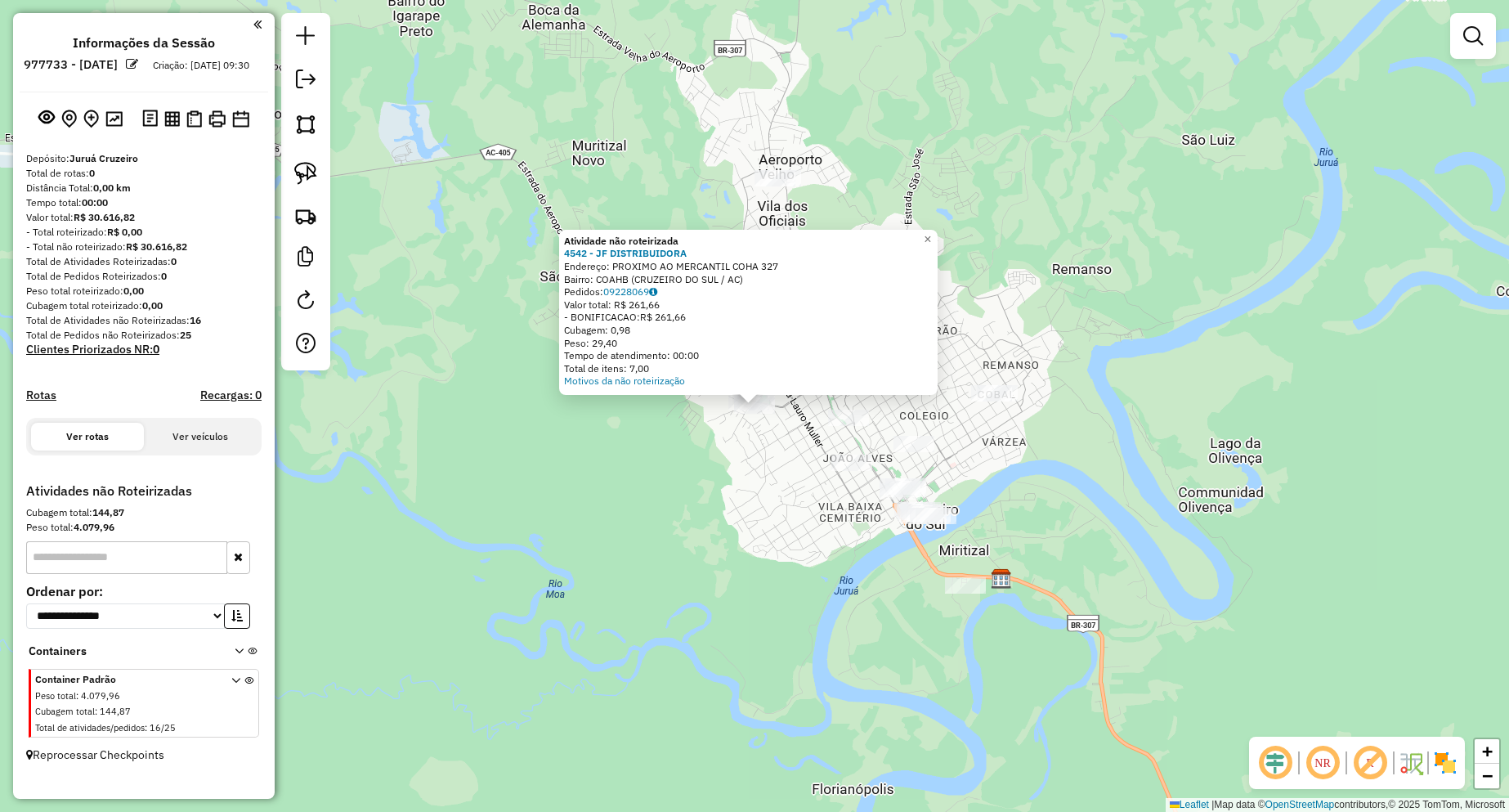
click at [1004, 455] on div "Atividade não roteirizada 4542 - JF DISTRIBUIDORA Endereço: PROXIMO AO MERCANTI…" at bounding box center [754, 406] width 1509 height 812
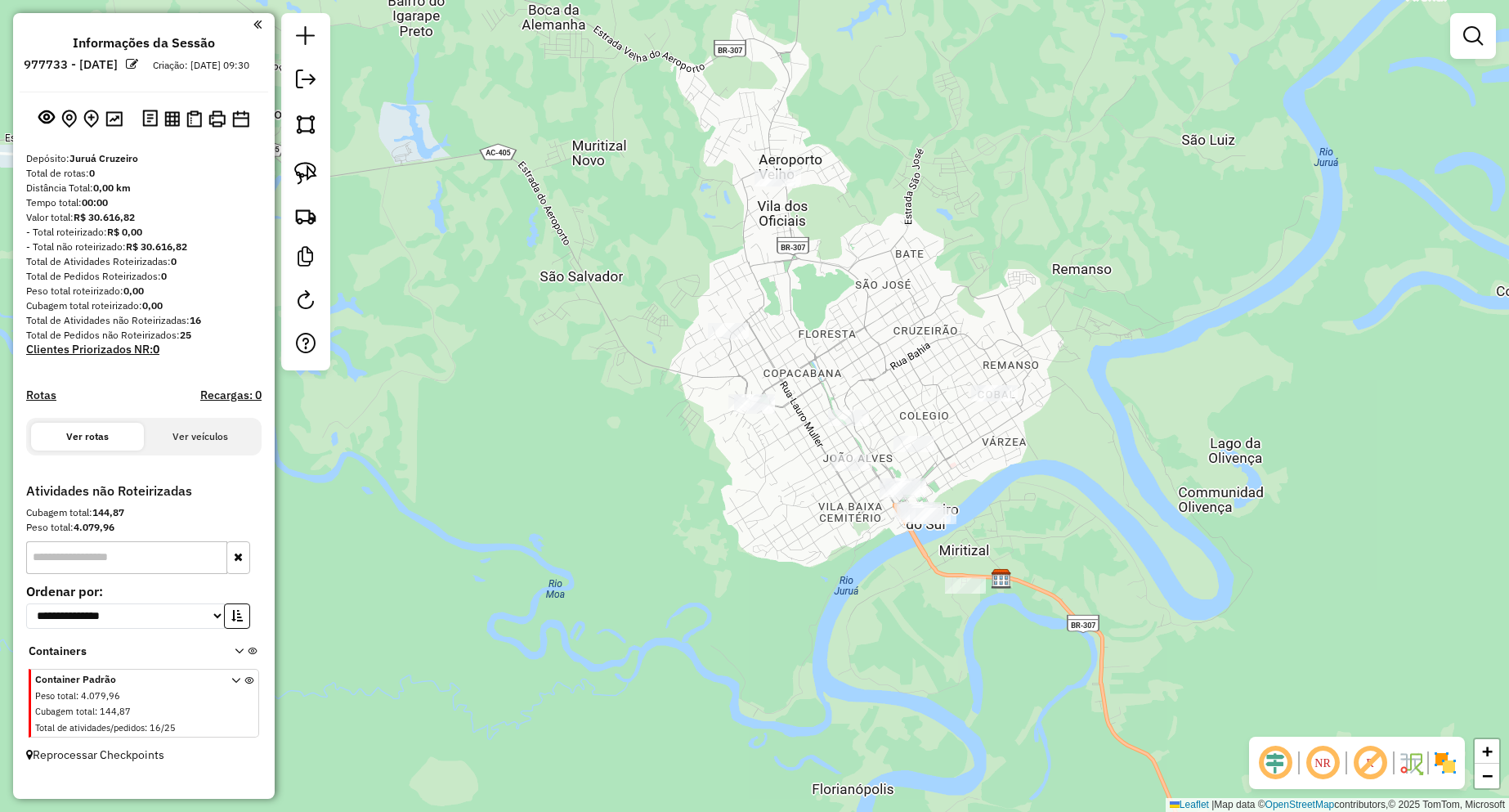
click at [711, 336] on div "Janela de atendimento Grade de atendimento Capacidade Transportadoras Veículos …" at bounding box center [754, 406] width 1509 height 812
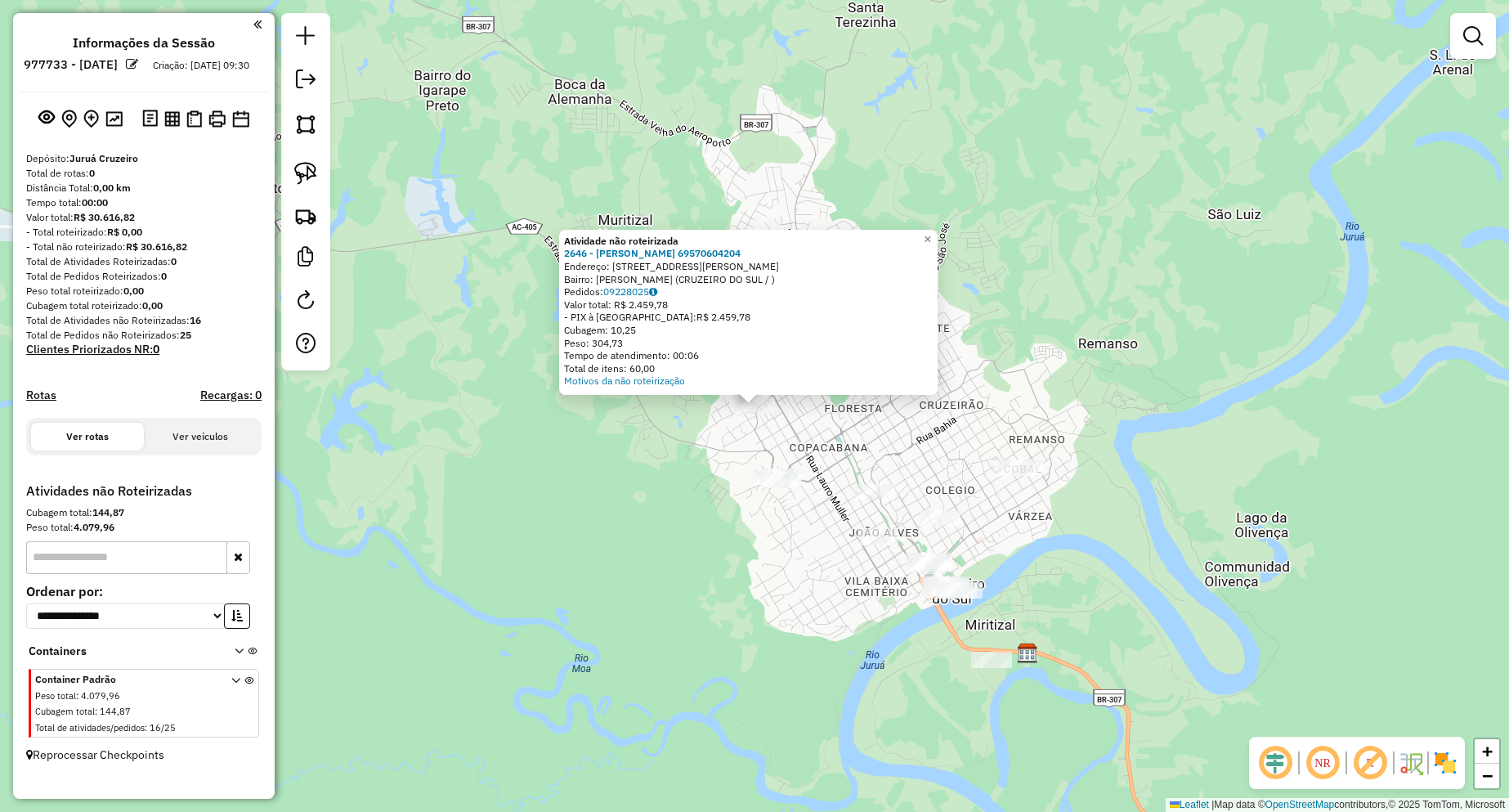
click at [1067, 526] on div "Atividade não roteirizada 2646 - [PERSON_NAME] 69570604204 Endereço: [STREET_AD…" at bounding box center [754, 406] width 1509 height 812
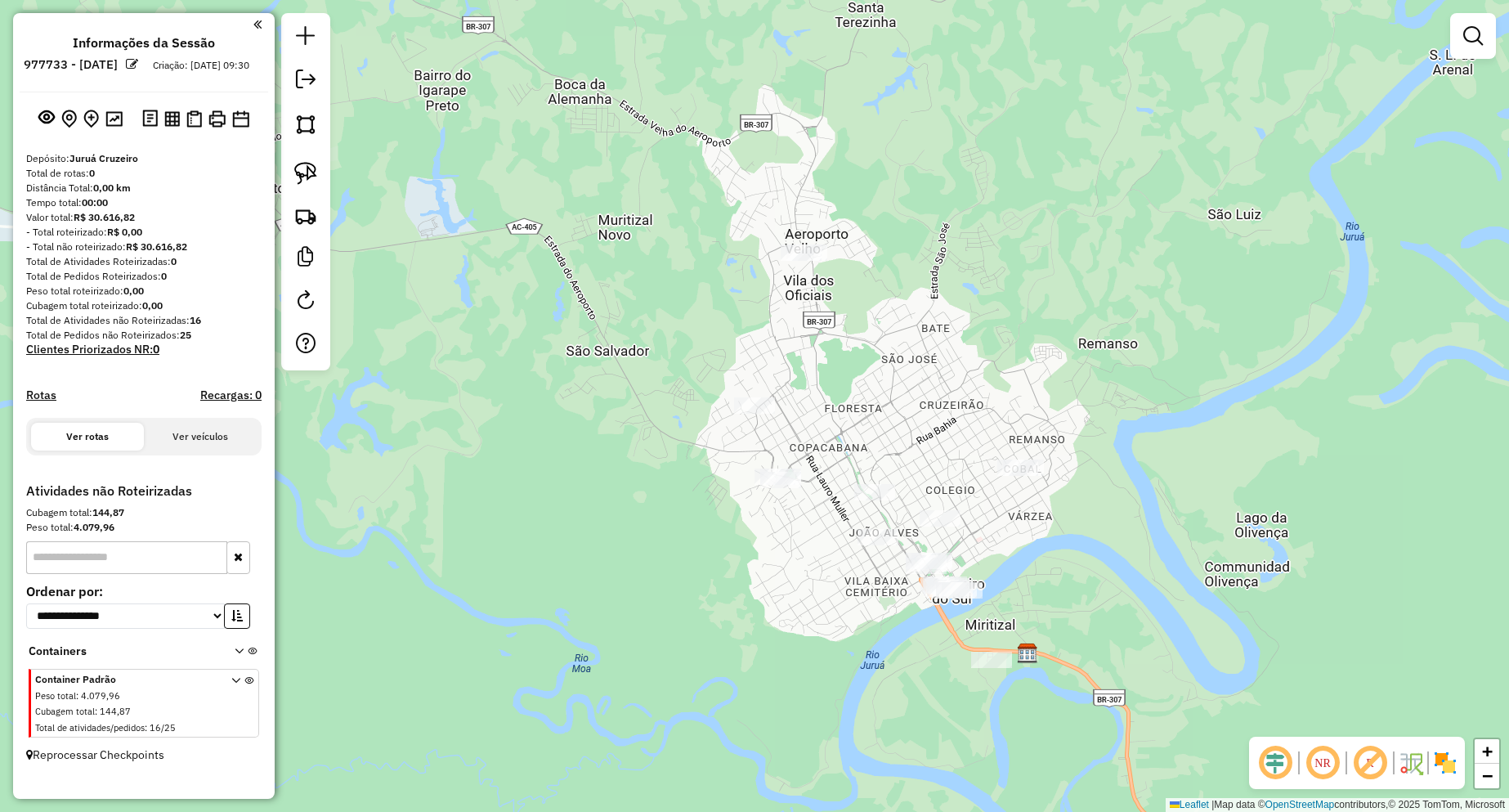
drag, startPoint x: 1050, startPoint y: 516, endPoint x: 1004, endPoint y: 534, distance: 49.4
click at [1004, 534] on div "Janela de atendimento Grade de atendimento Capacidade Transportadoras Veículos …" at bounding box center [754, 406] width 1509 height 812
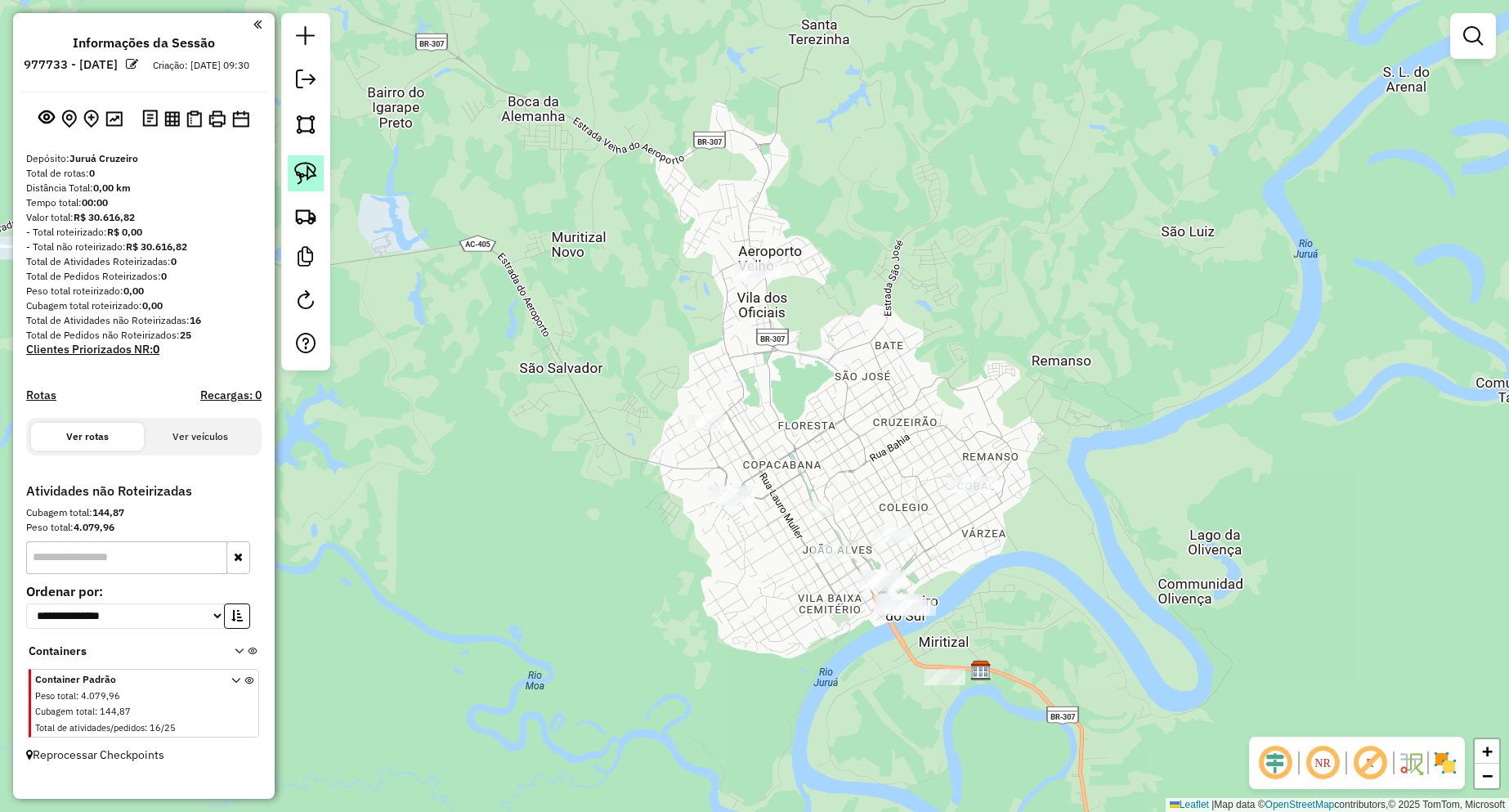
click at [306, 180] on img at bounding box center [305, 173] width 23 height 23
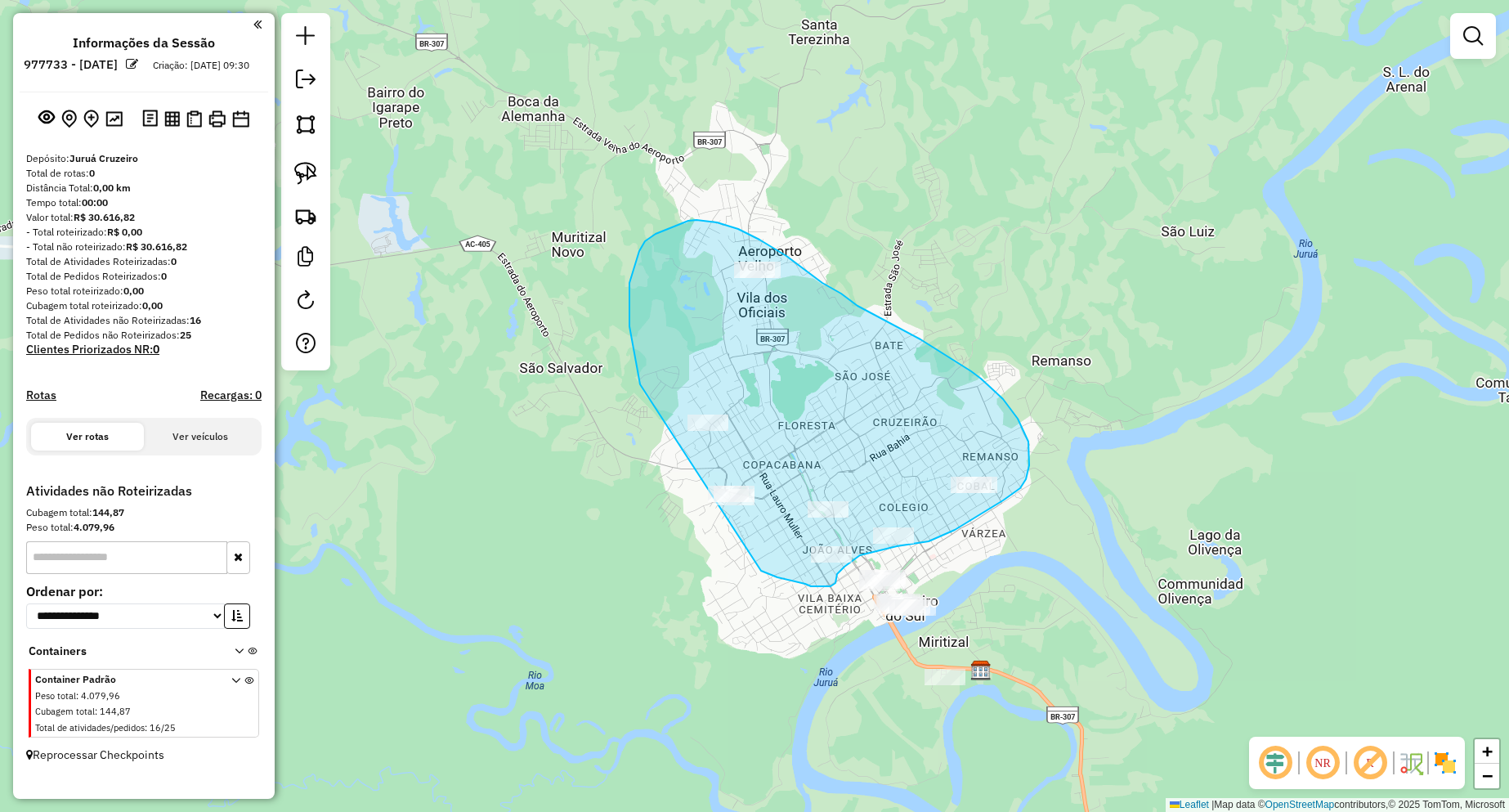
drag, startPoint x: 763, startPoint y: 571, endPoint x: 646, endPoint y: 398, distance: 208.8
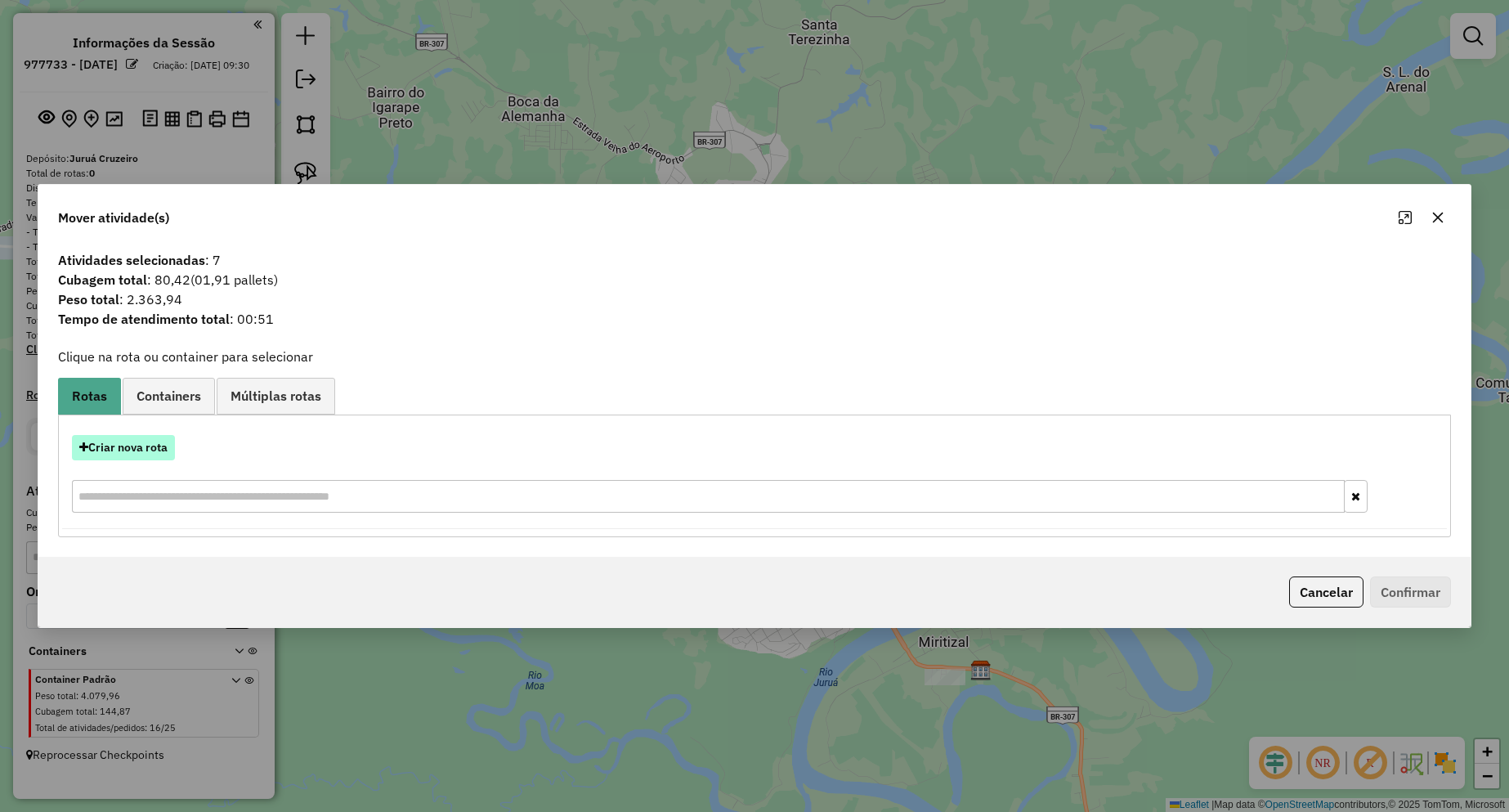
click at [154, 450] on button "Criar nova rota" at bounding box center [123, 447] width 103 height 26
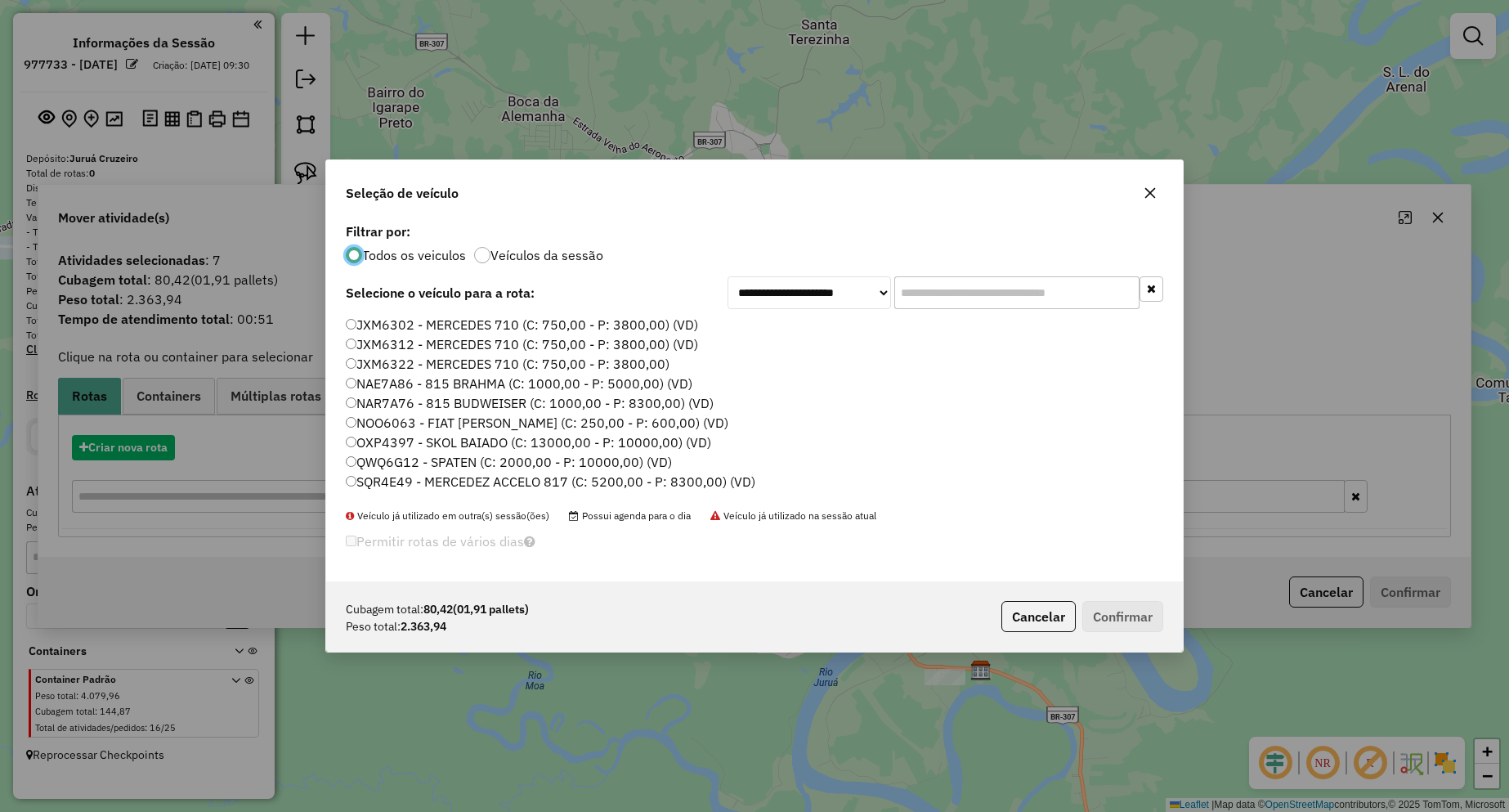
scroll to position [9, 5]
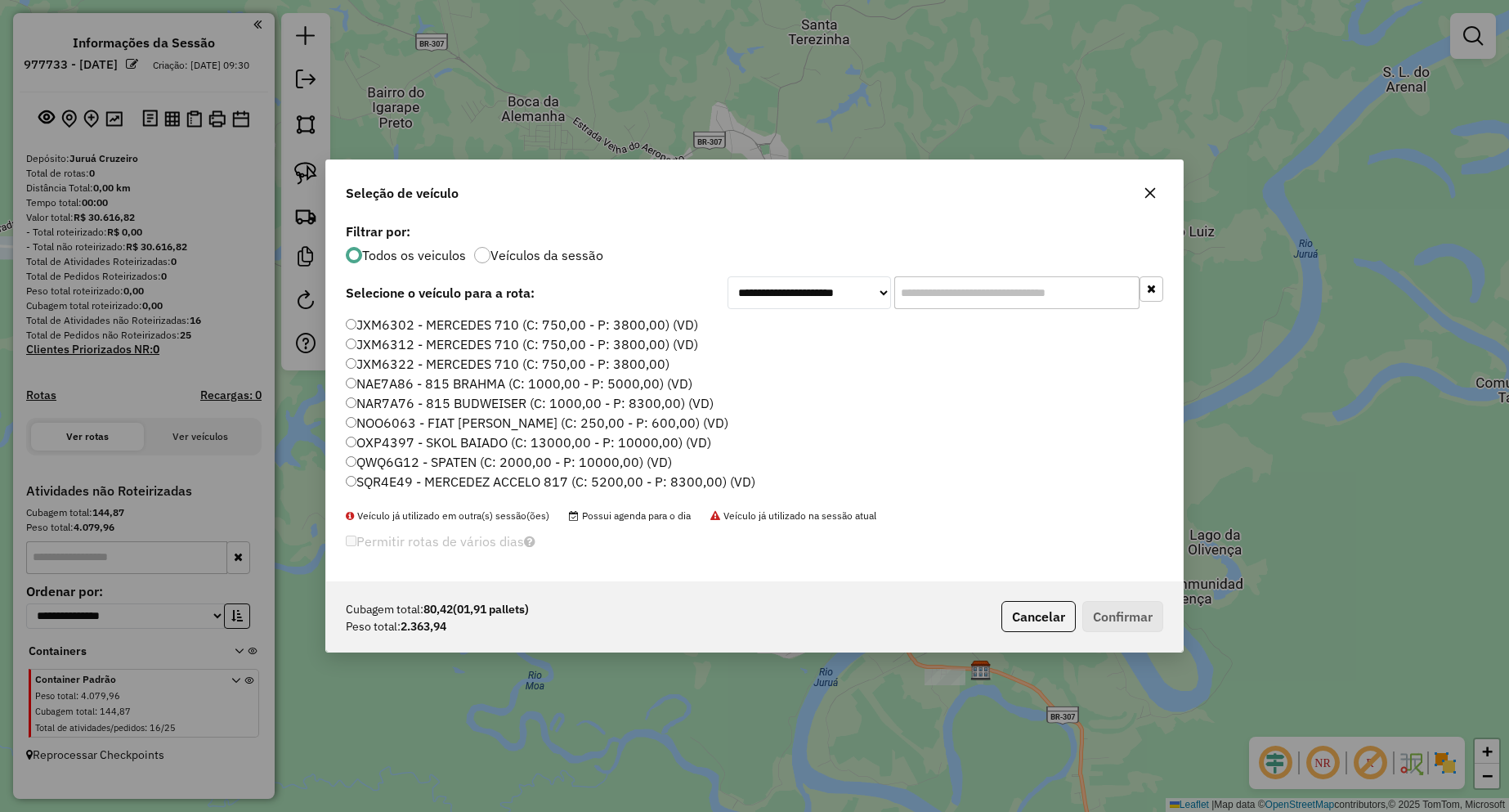
click at [456, 406] on label "NAR7A76 - 815 BUDWEISER (C: 1000,00 - P: 8300,00) (VD)" at bounding box center [529, 403] width 368 height 20
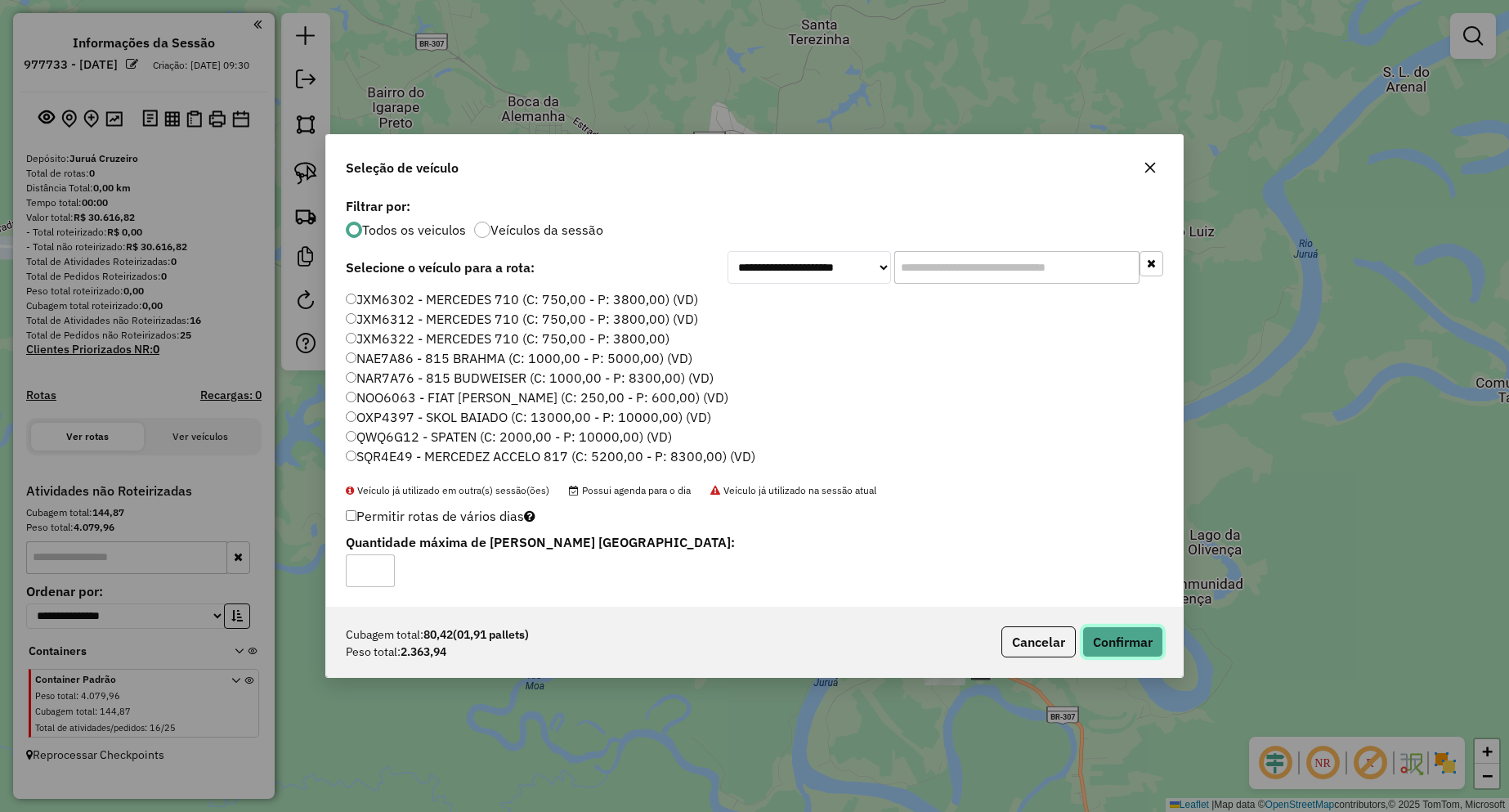
click at [1111, 648] on button "Confirmar" at bounding box center [1123, 641] width 81 height 31
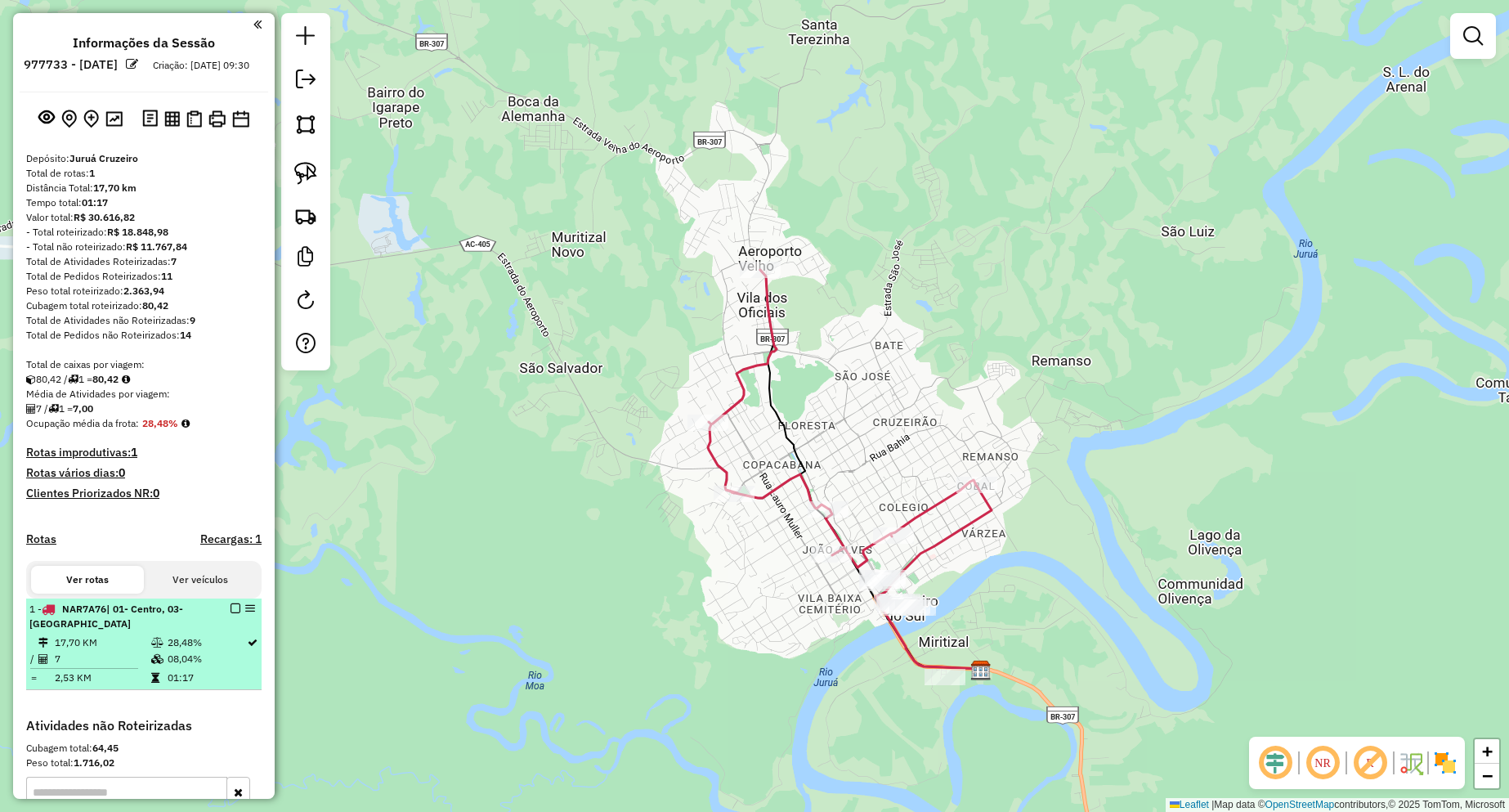
click at [231, 613] on em at bounding box center [235, 608] width 9 height 9
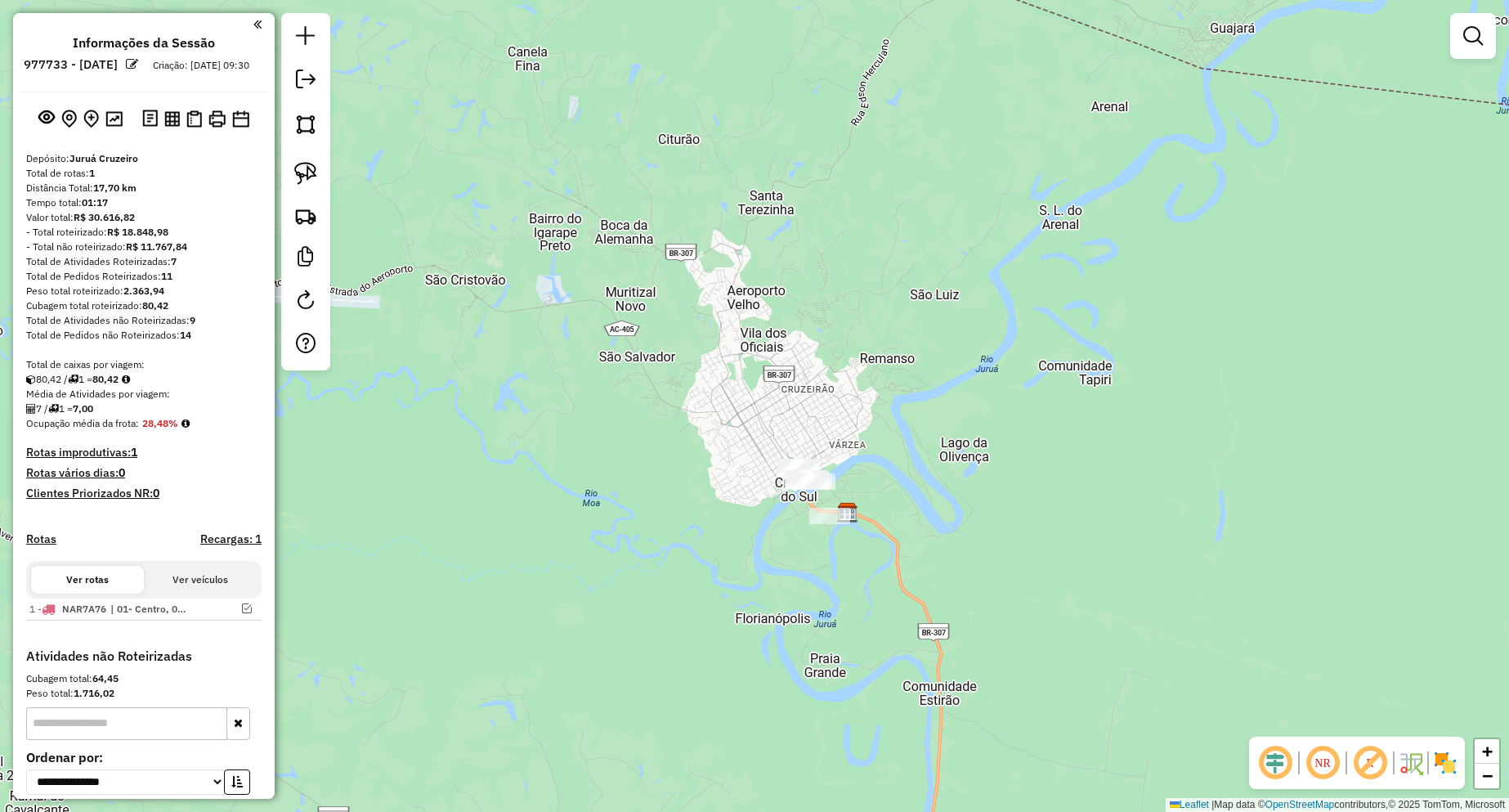
drag, startPoint x: 1000, startPoint y: 529, endPoint x: 850, endPoint y: 426, distance: 182.0
click at [850, 426] on div "Janela de atendimento Grade de atendimento Capacidade Transportadoras Veículos …" at bounding box center [754, 406] width 1509 height 812
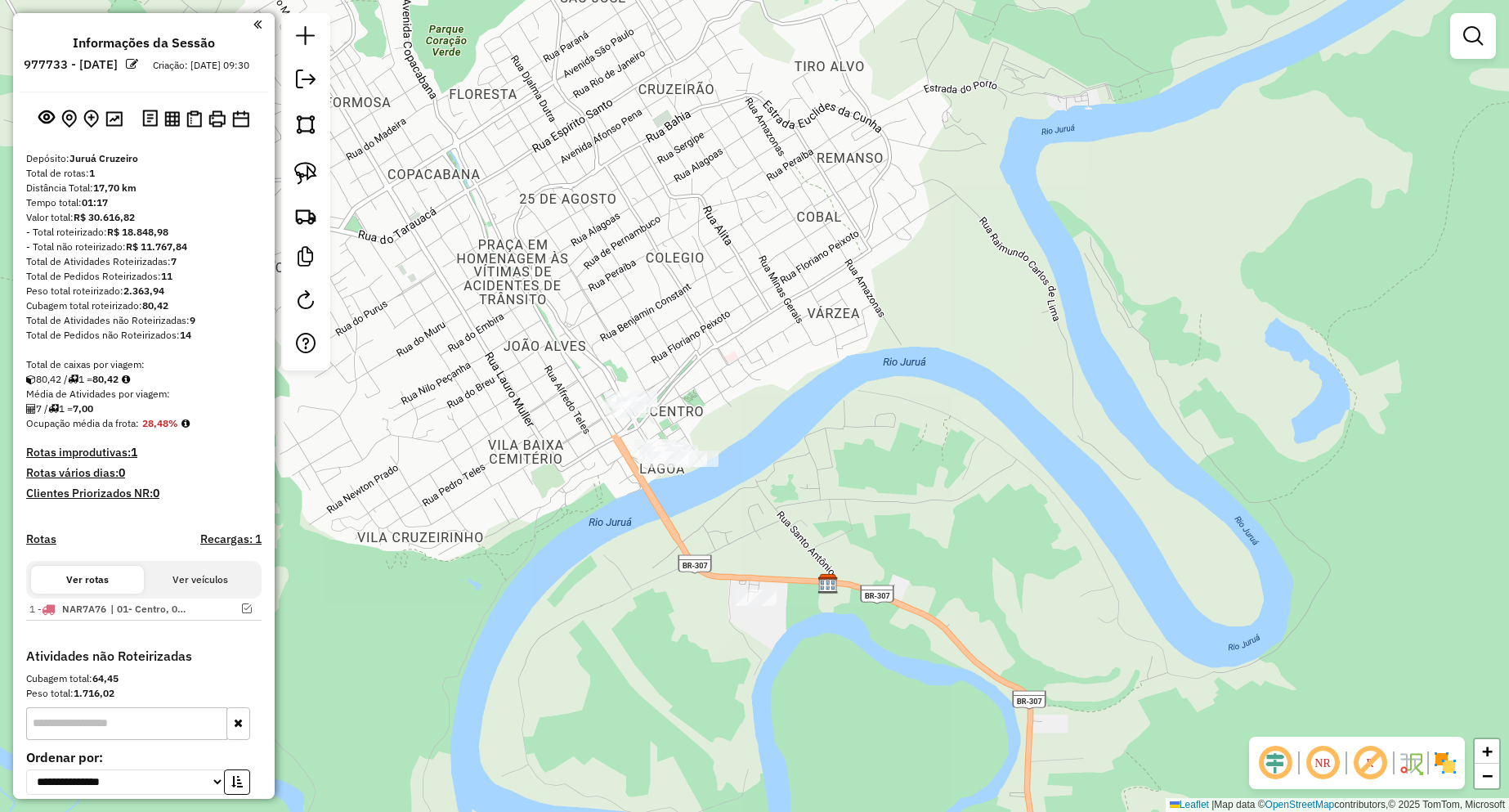
click at [758, 606] on div at bounding box center [755, 596] width 41 height 16
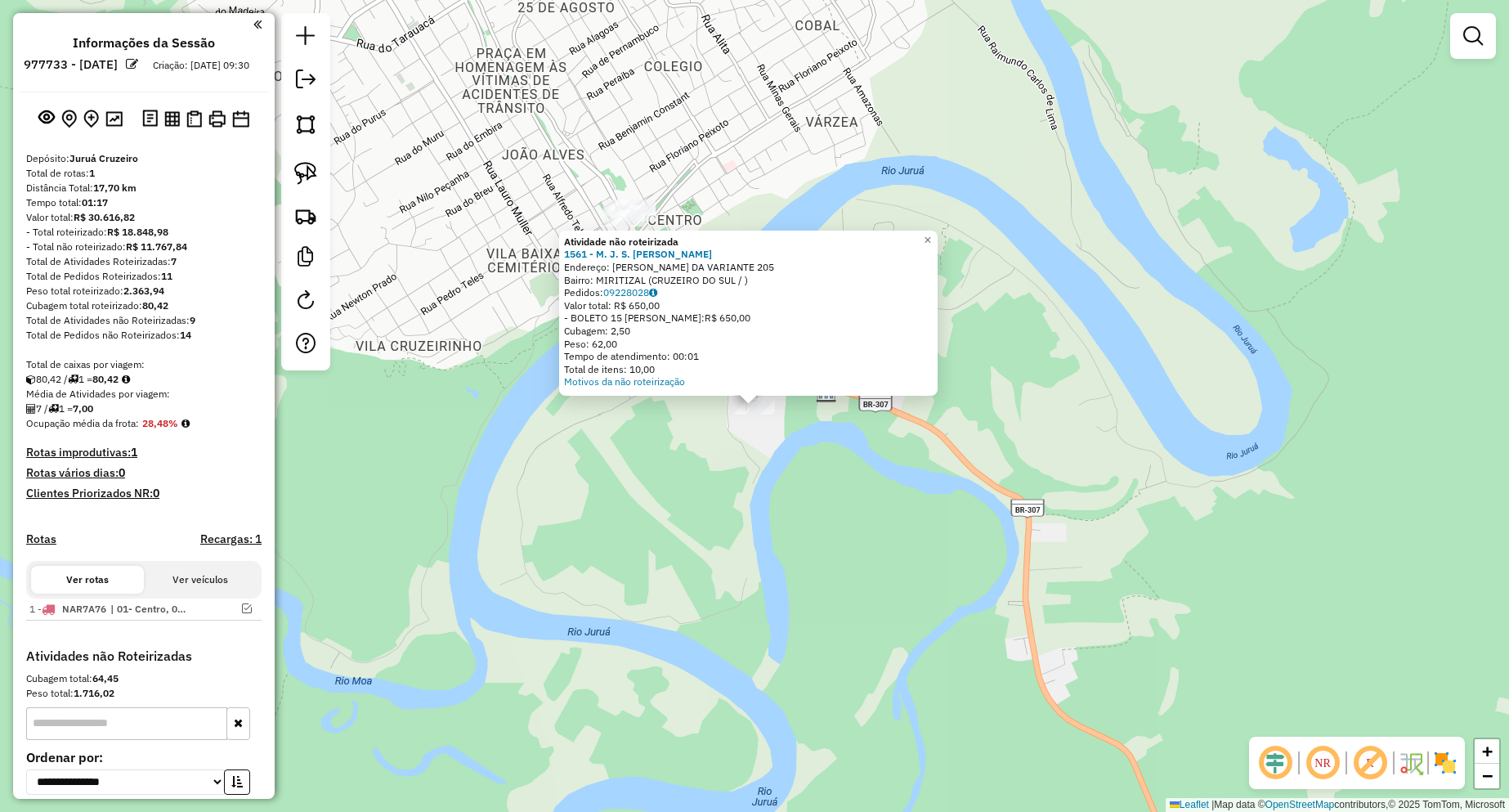
click at [833, 481] on div "Atividade não roteirizada 1561 - M. J. S. [PERSON_NAME] Endereço: [PERSON_NAME]…" at bounding box center [754, 406] width 1509 height 812
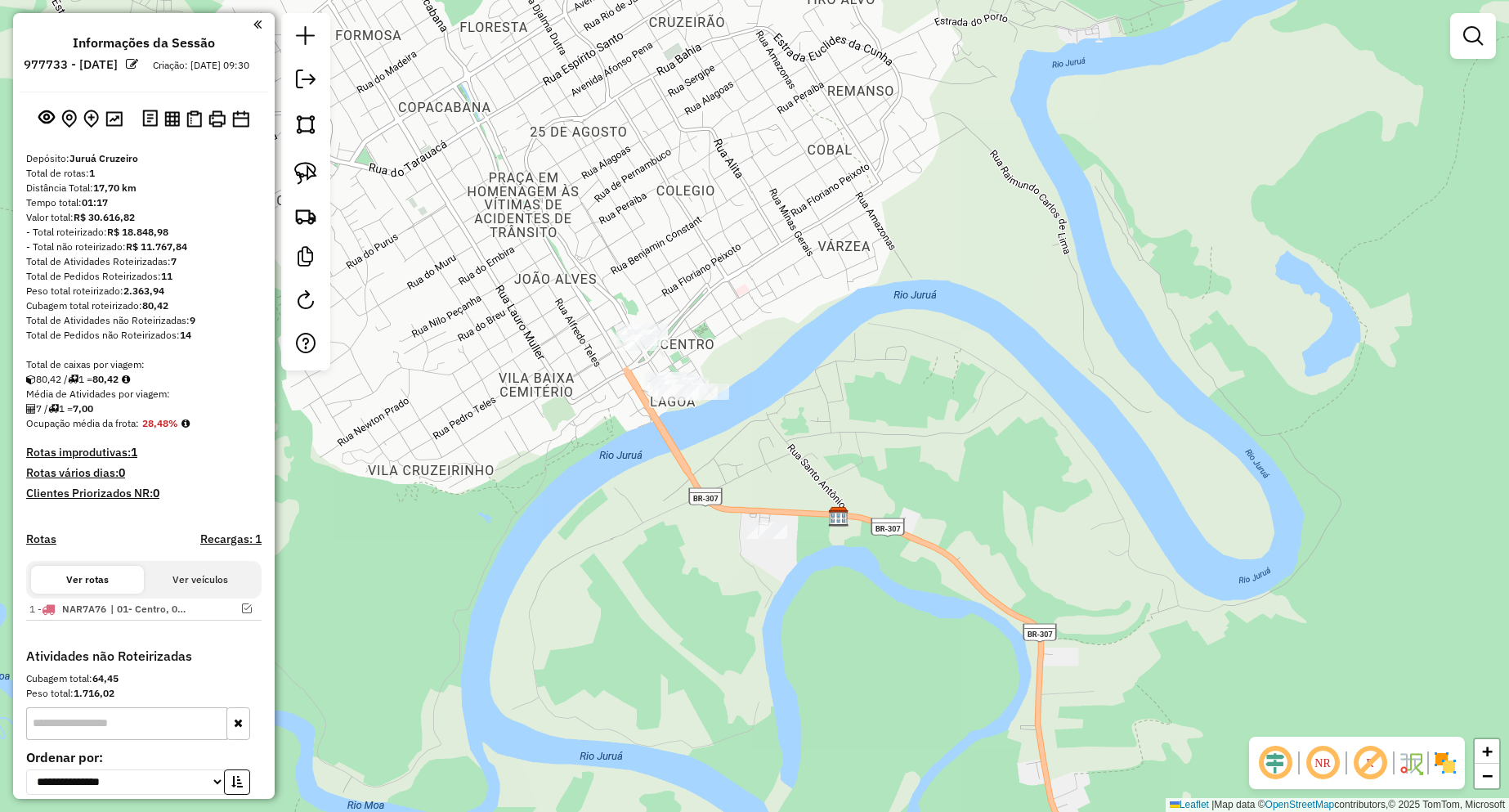
drag, startPoint x: 777, startPoint y: 354, endPoint x: 789, endPoint y: 477, distance: 123.6
click at [789, 477] on div "Janela de atendimento Grade de atendimento Capacidade Transportadoras Veículos …" at bounding box center [754, 406] width 1509 height 812
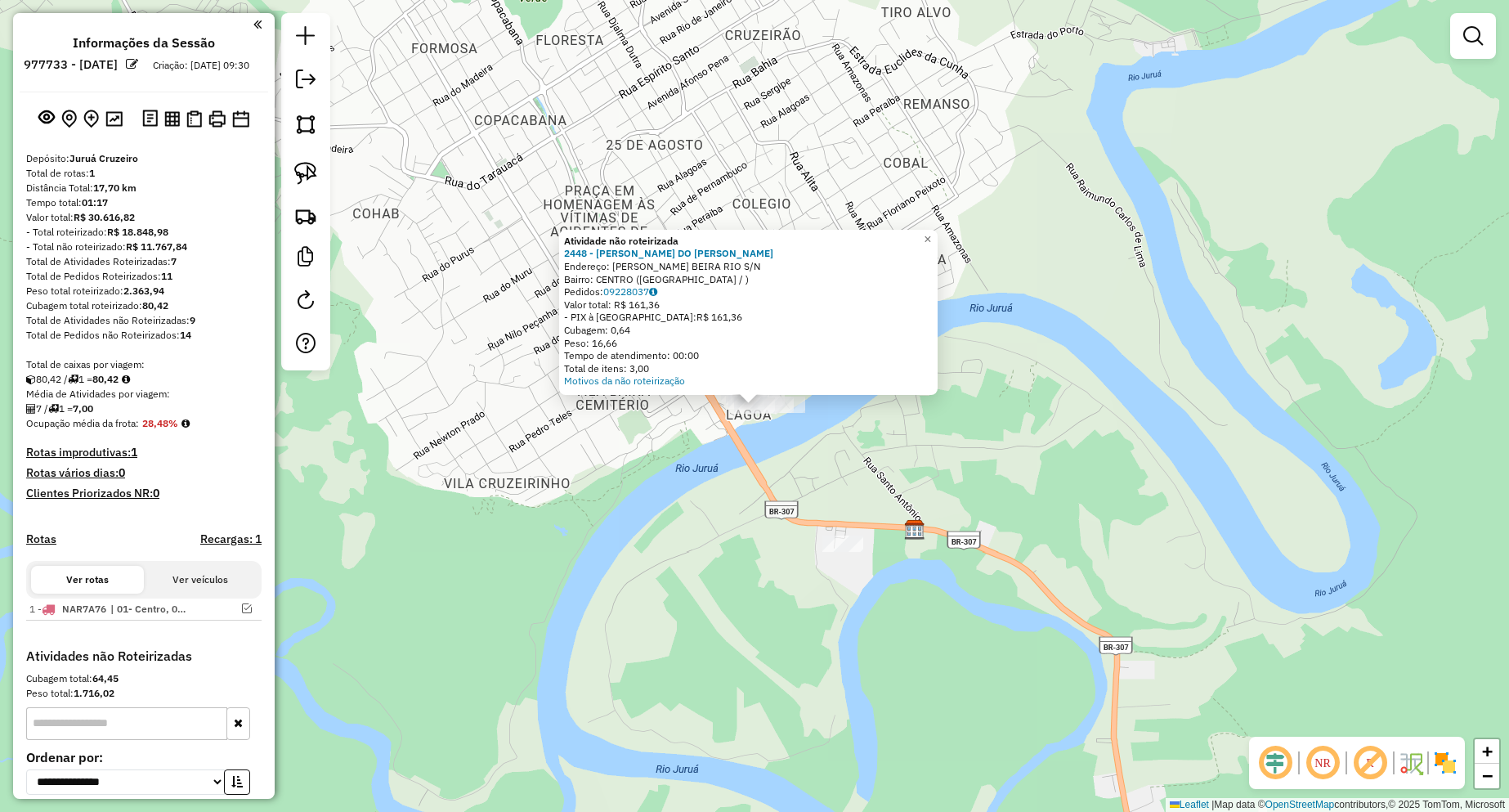
click at [832, 463] on div "Atividade não roteirizada 2448 - [PERSON_NAME] DO [PERSON_NAME] Endereço: [PERS…" at bounding box center [754, 406] width 1509 height 812
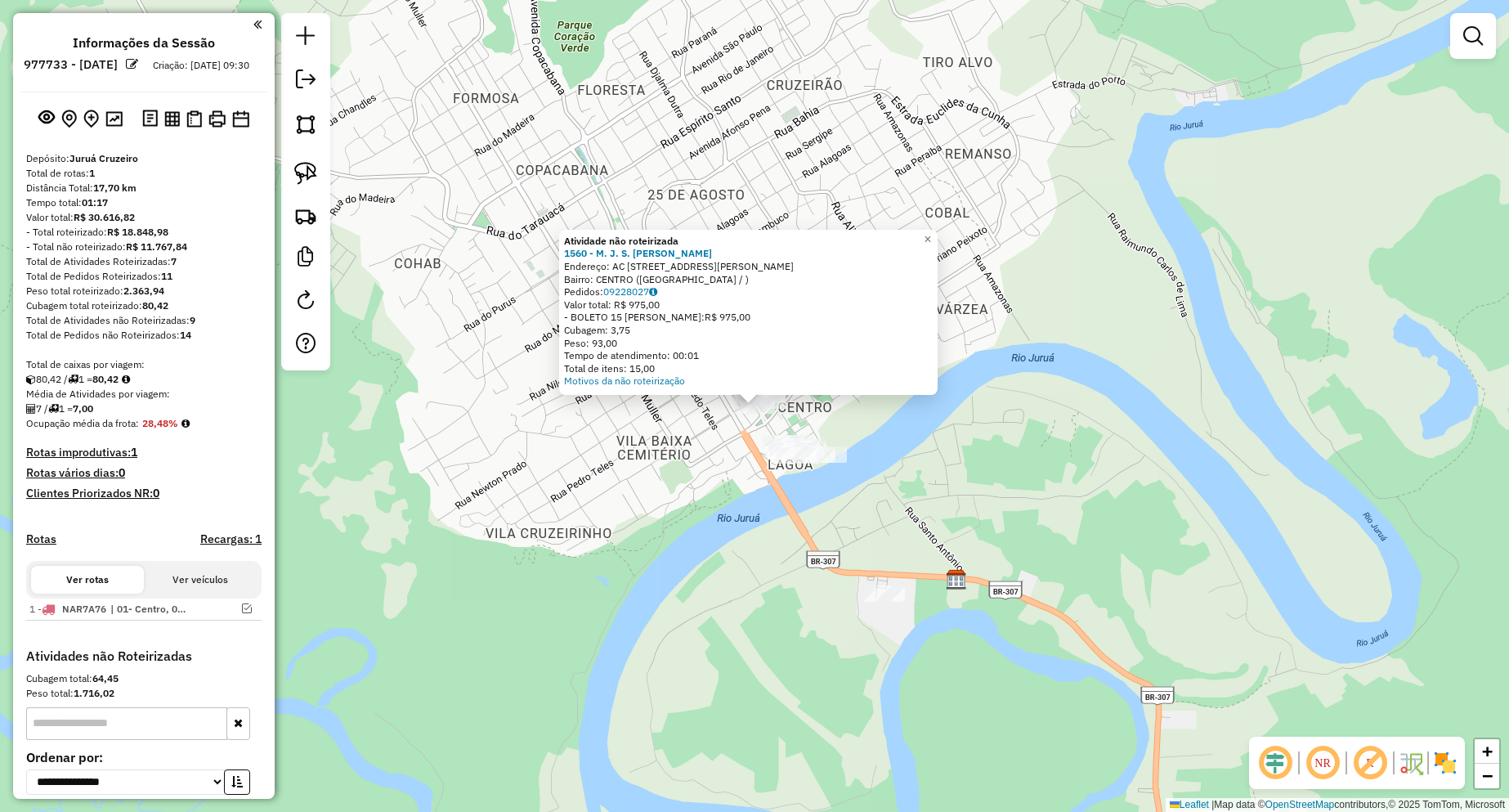
drag, startPoint x: 939, startPoint y: 455, endPoint x: 805, endPoint y: 421, distance: 138.2
click at [931, 450] on div "Atividade não roteirizada 1560 - M. J. S. [PERSON_NAME]: AC AVENIDA [PERSON_NAM…" at bounding box center [754, 406] width 1509 height 812
click at [966, 466] on div "Atividade não roteirizada 1560 - M. J. S. [PERSON_NAME]: AC AVENIDA [PERSON_NAM…" at bounding box center [754, 406] width 1509 height 812
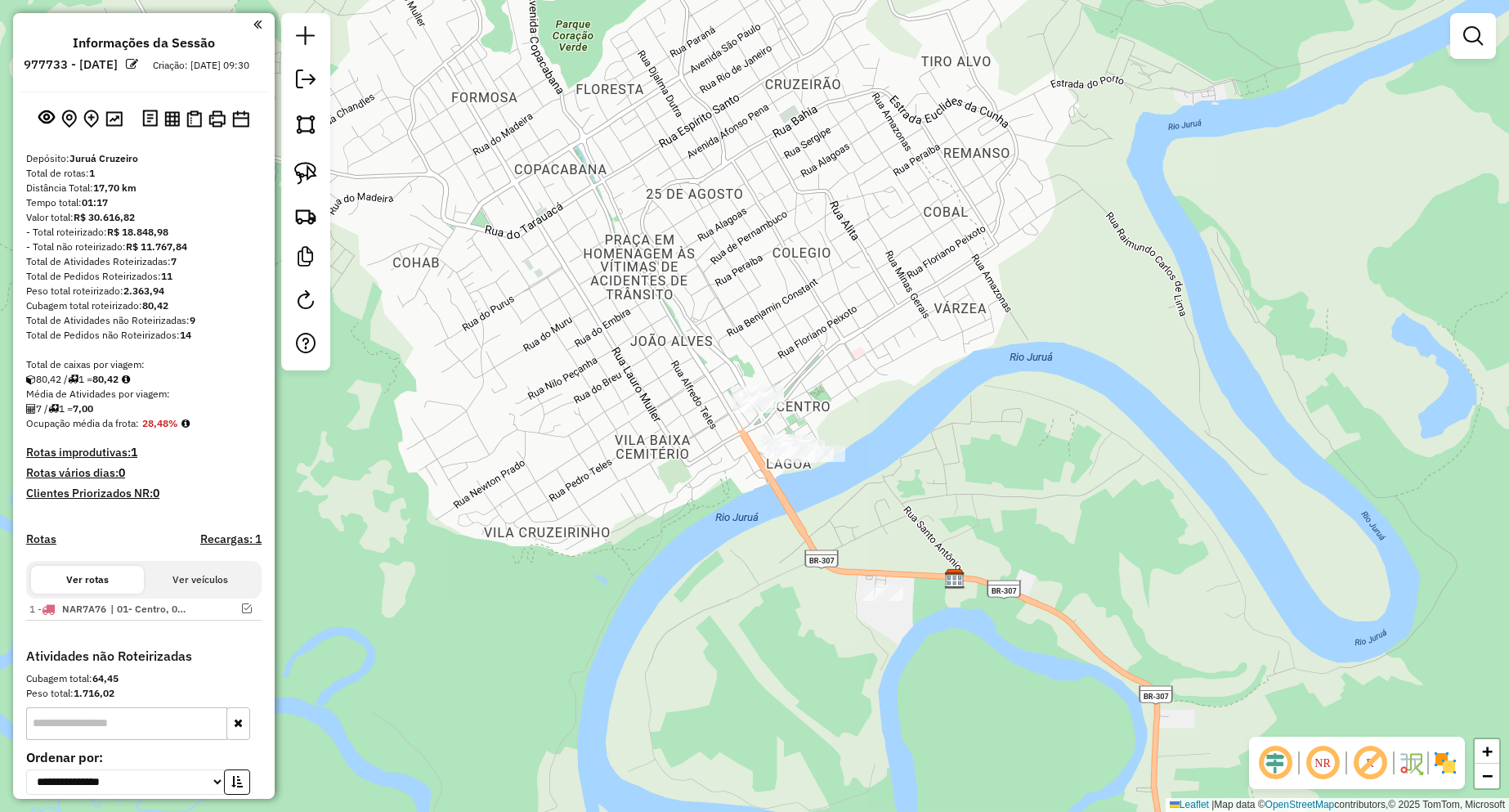
drag, startPoint x: 929, startPoint y: 411, endPoint x: 898, endPoint y: 373, distance: 49.0
click at [898, 373] on div "Janela de atendimento Grade de atendimento Capacidade Transportadoras Veículos …" at bounding box center [754, 406] width 1509 height 812
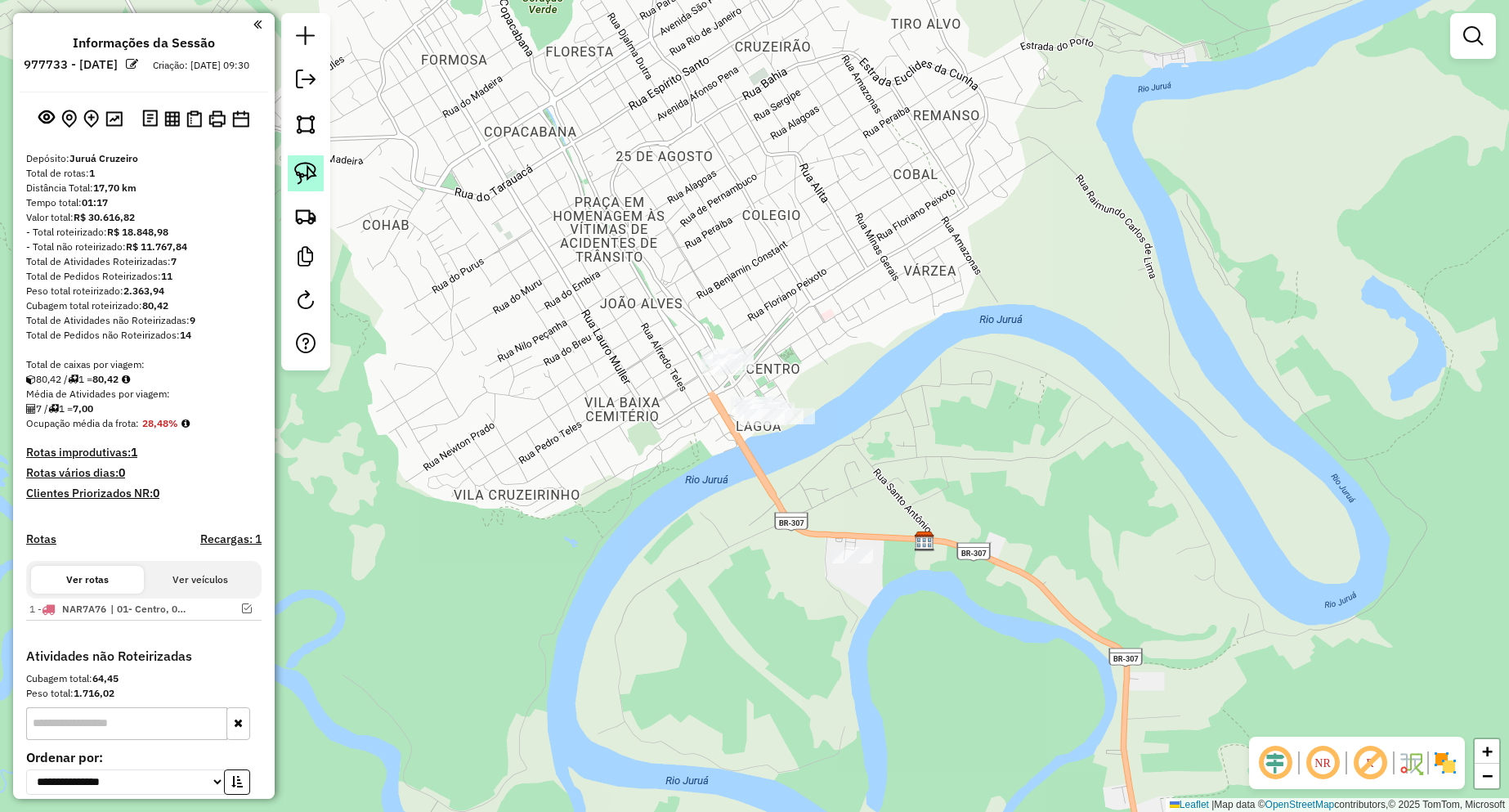
click at [298, 172] on img at bounding box center [305, 173] width 23 height 23
drag, startPoint x: 763, startPoint y: 380, endPoint x: 826, endPoint y: 393, distance: 64.3
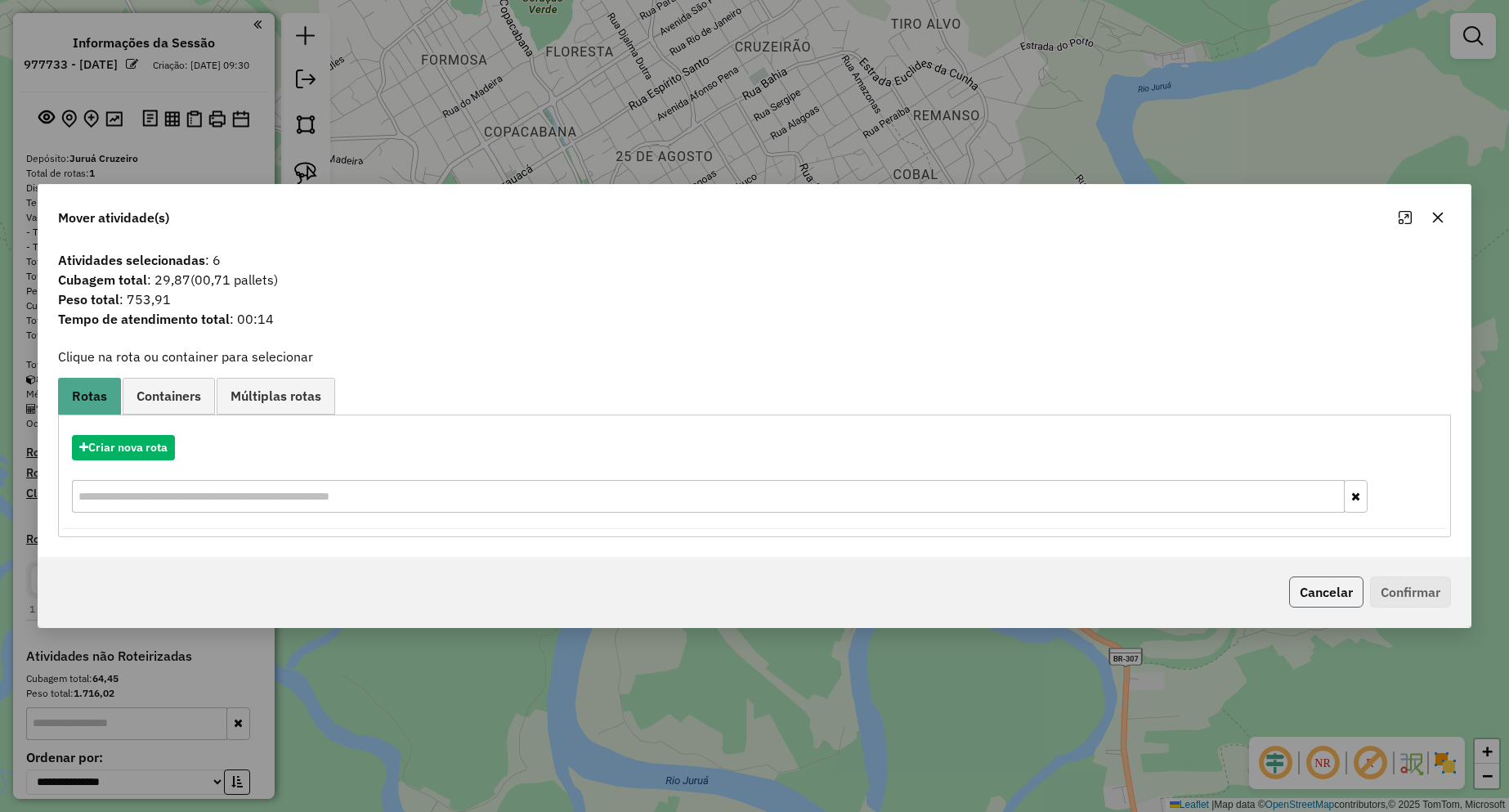
click at [1324, 579] on button "Cancelar" at bounding box center [1327, 592] width 75 height 31
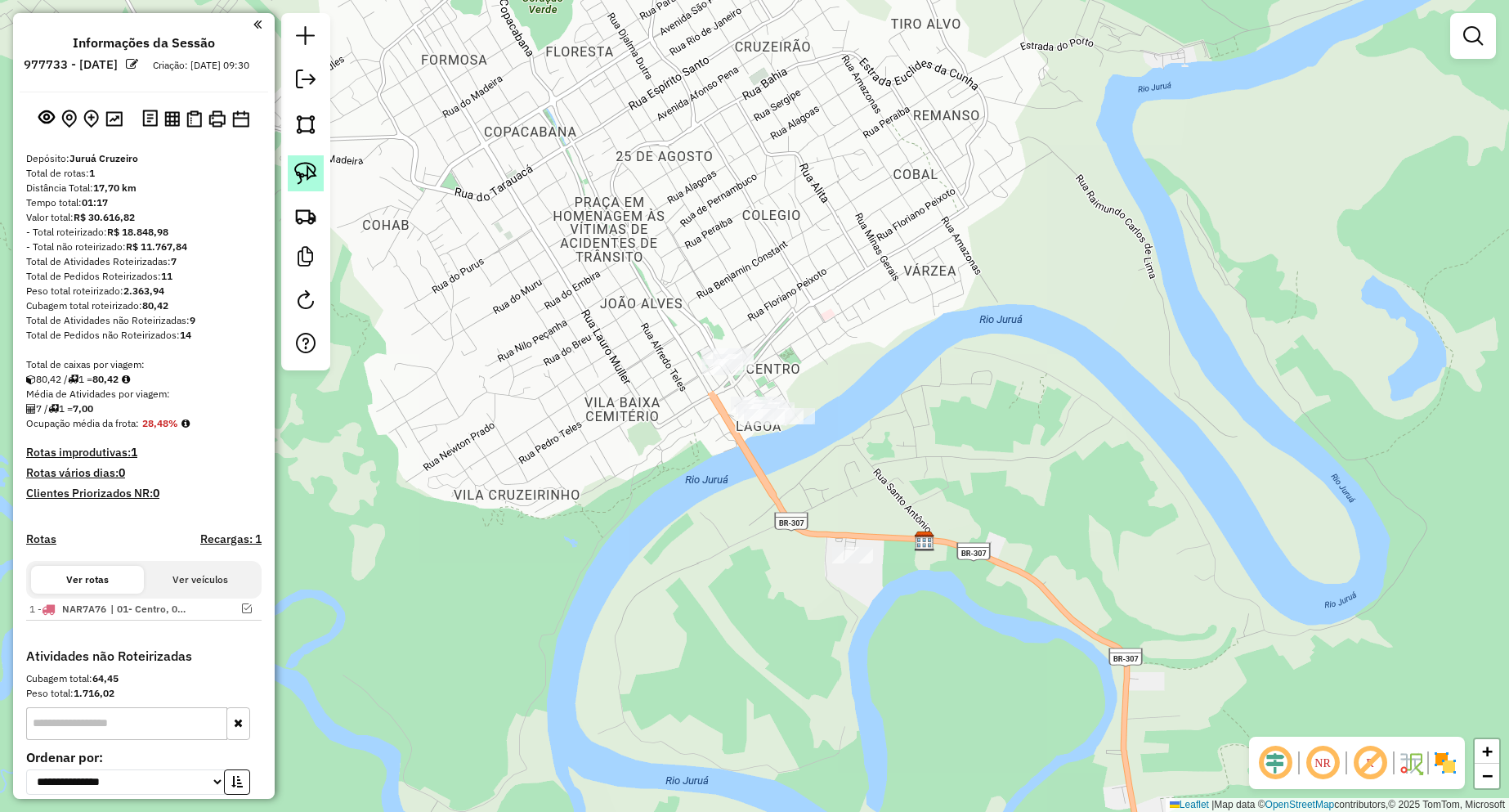
click at [309, 178] on img at bounding box center [305, 173] width 23 height 23
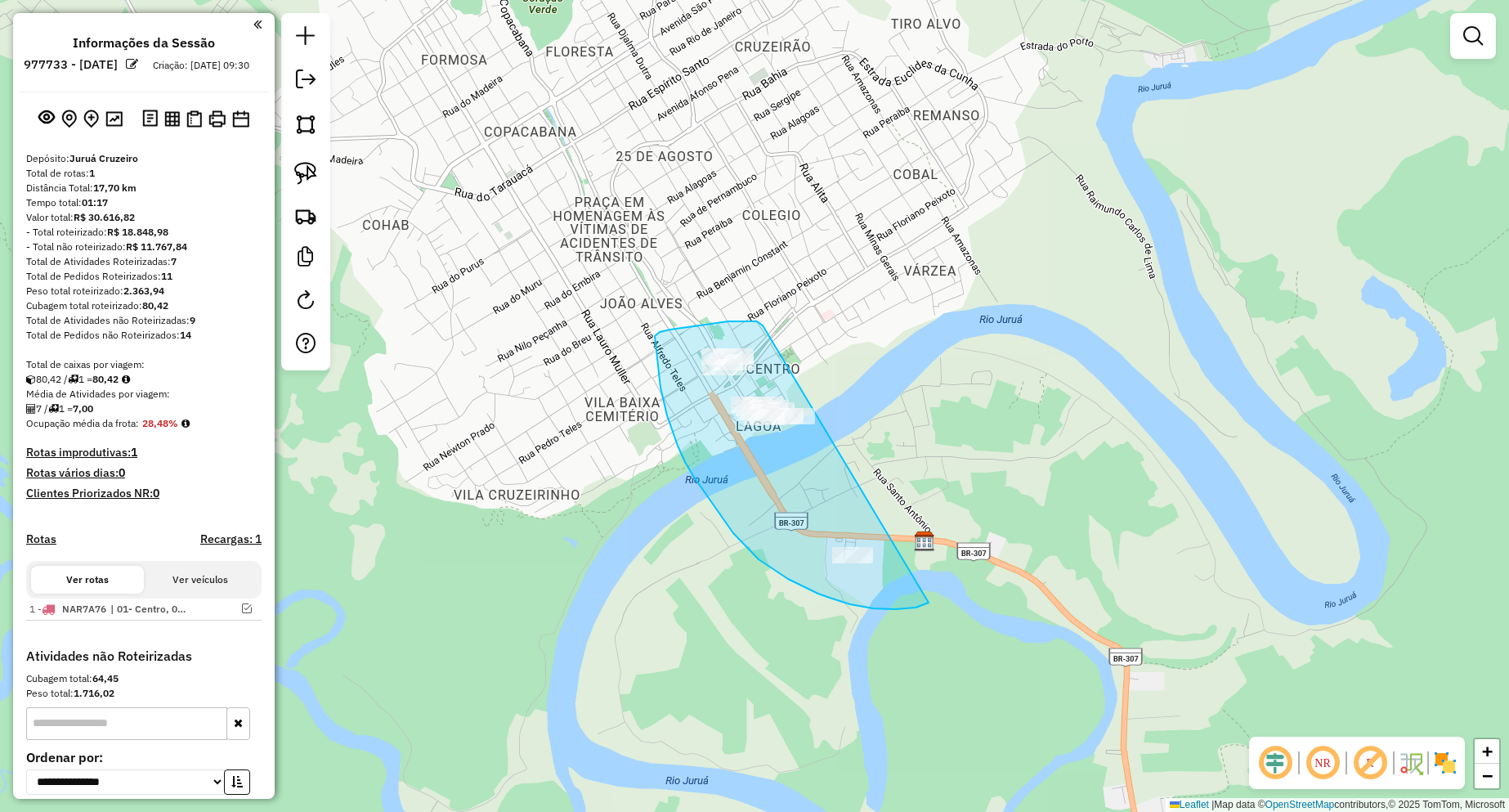
drag, startPoint x: 763, startPoint y: 325, endPoint x: 937, endPoint y: 457, distance: 218.4
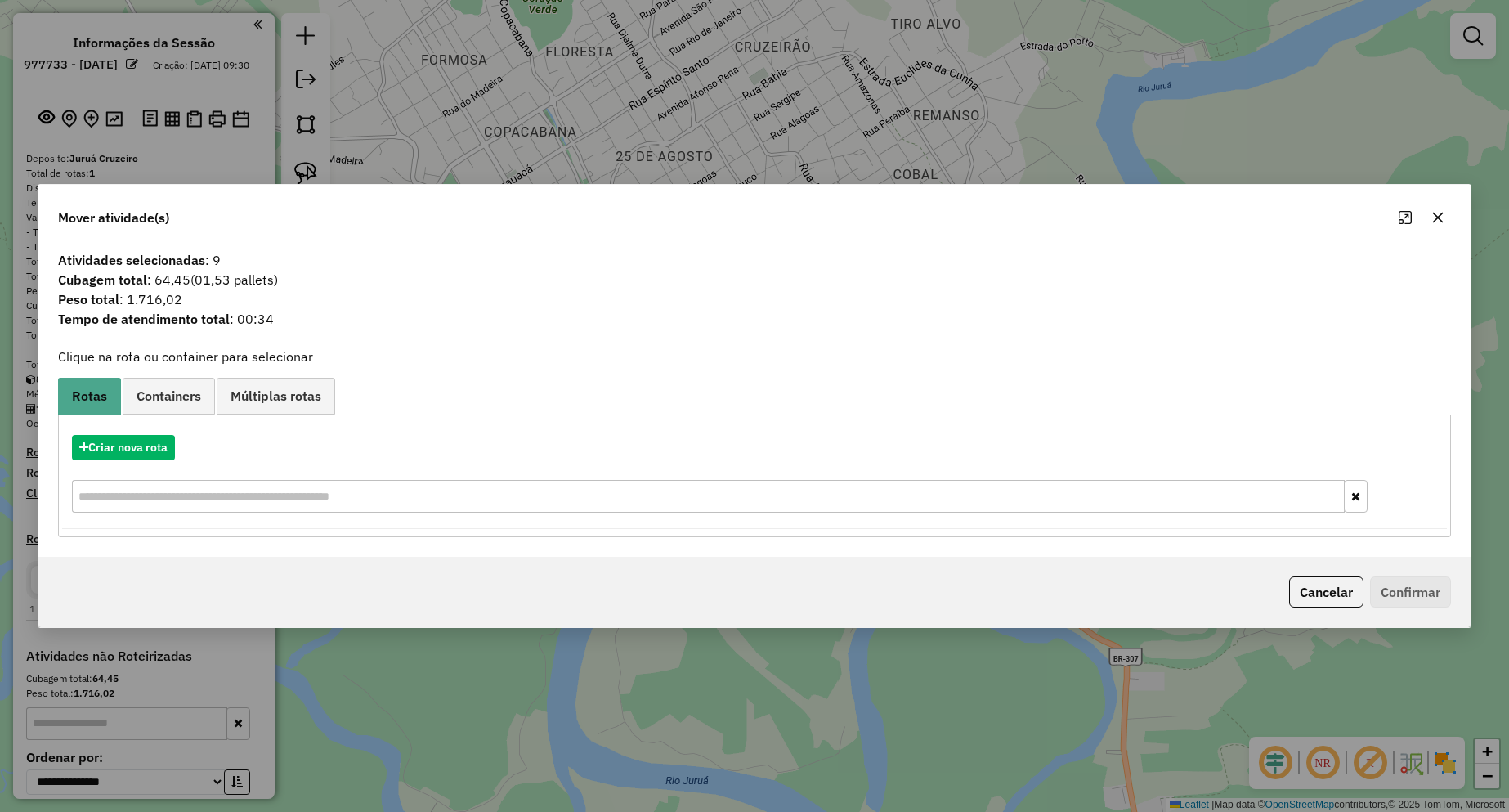
click at [1292, 591] on button "Cancelar" at bounding box center [1327, 592] width 75 height 31
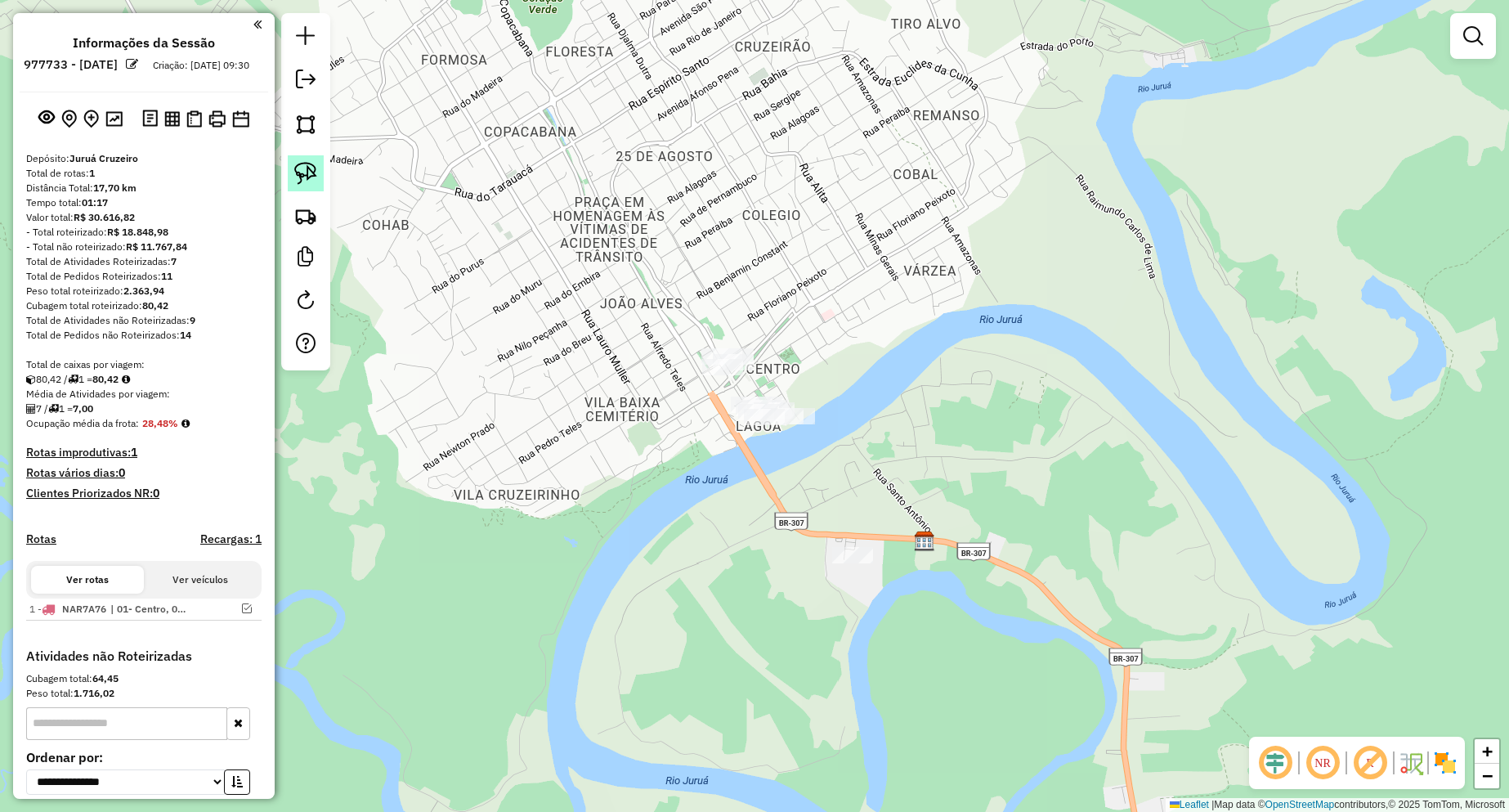
click at [310, 181] on img at bounding box center [305, 173] width 23 height 23
drag, startPoint x: 679, startPoint y: 329, endPoint x: 770, endPoint y: 327, distance: 91.0
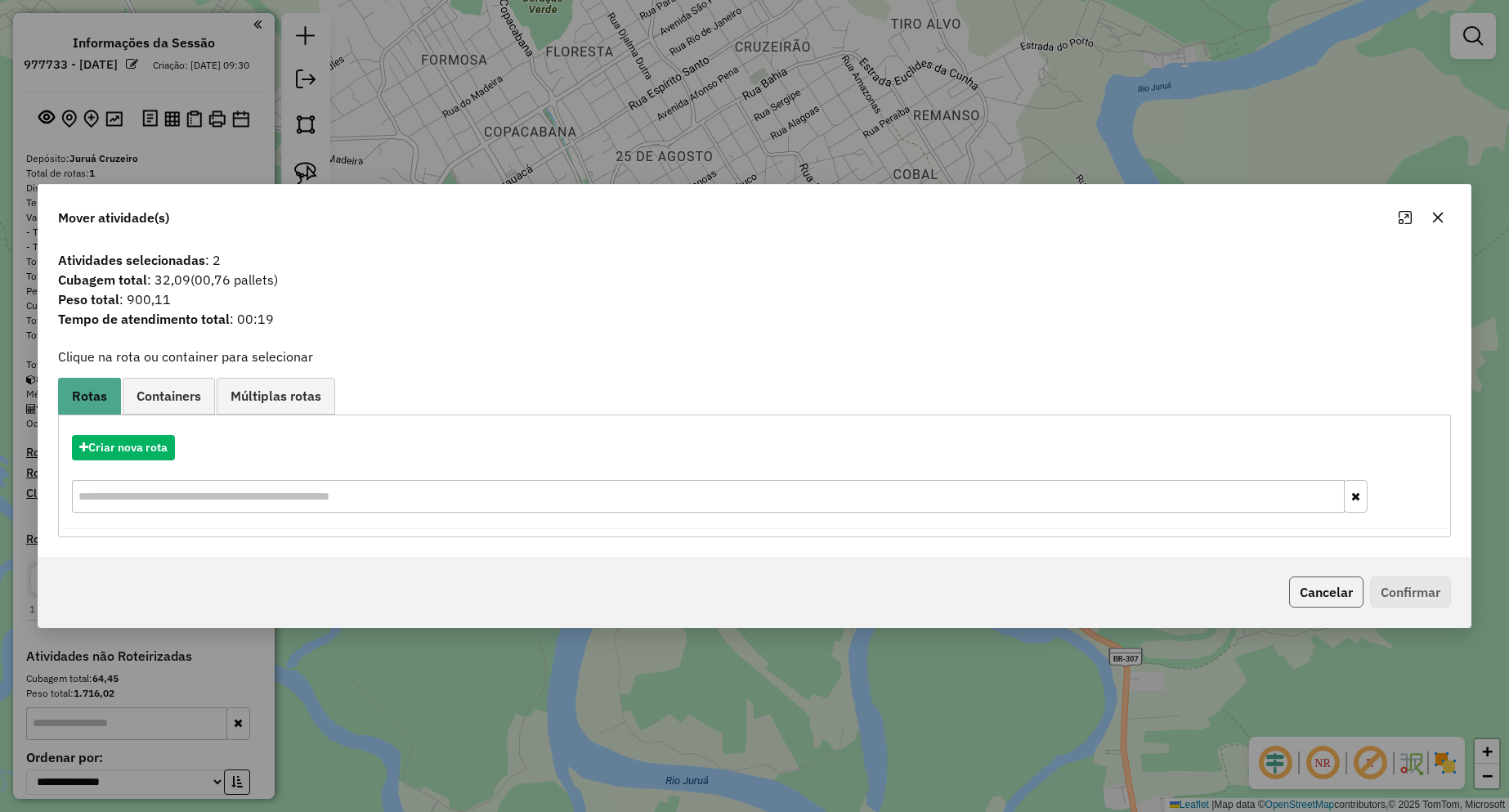
click at [1349, 597] on button "Cancelar" at bounding box center [1327, 592] width 75 height 31
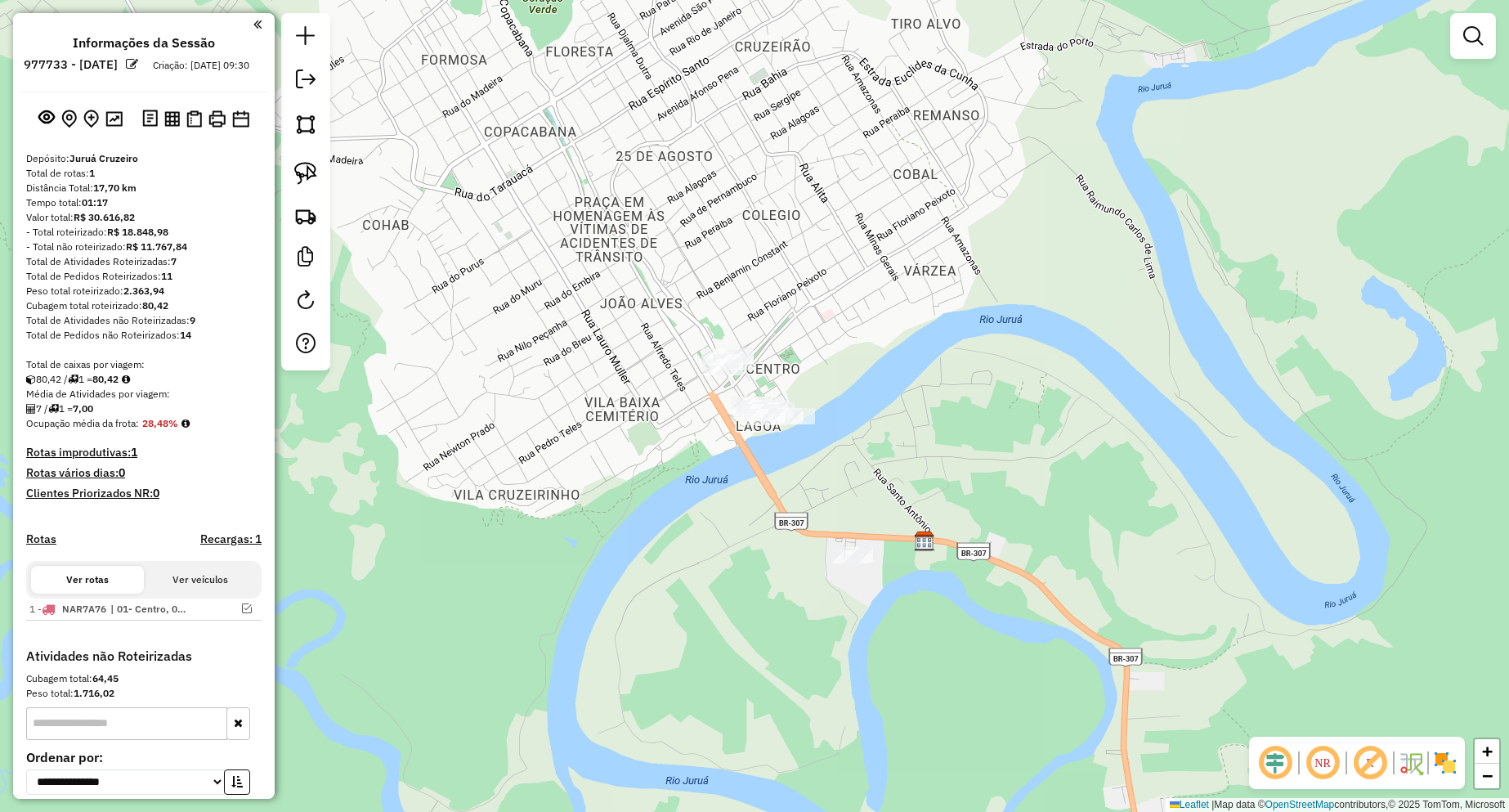
drag, startPoint x: 300, startPoint y: 181, endPoint x: 336, endPoint y: 195, distance: 38.6
click at [300, 181] on img at bounding box center [305, 173] width 23 height 23
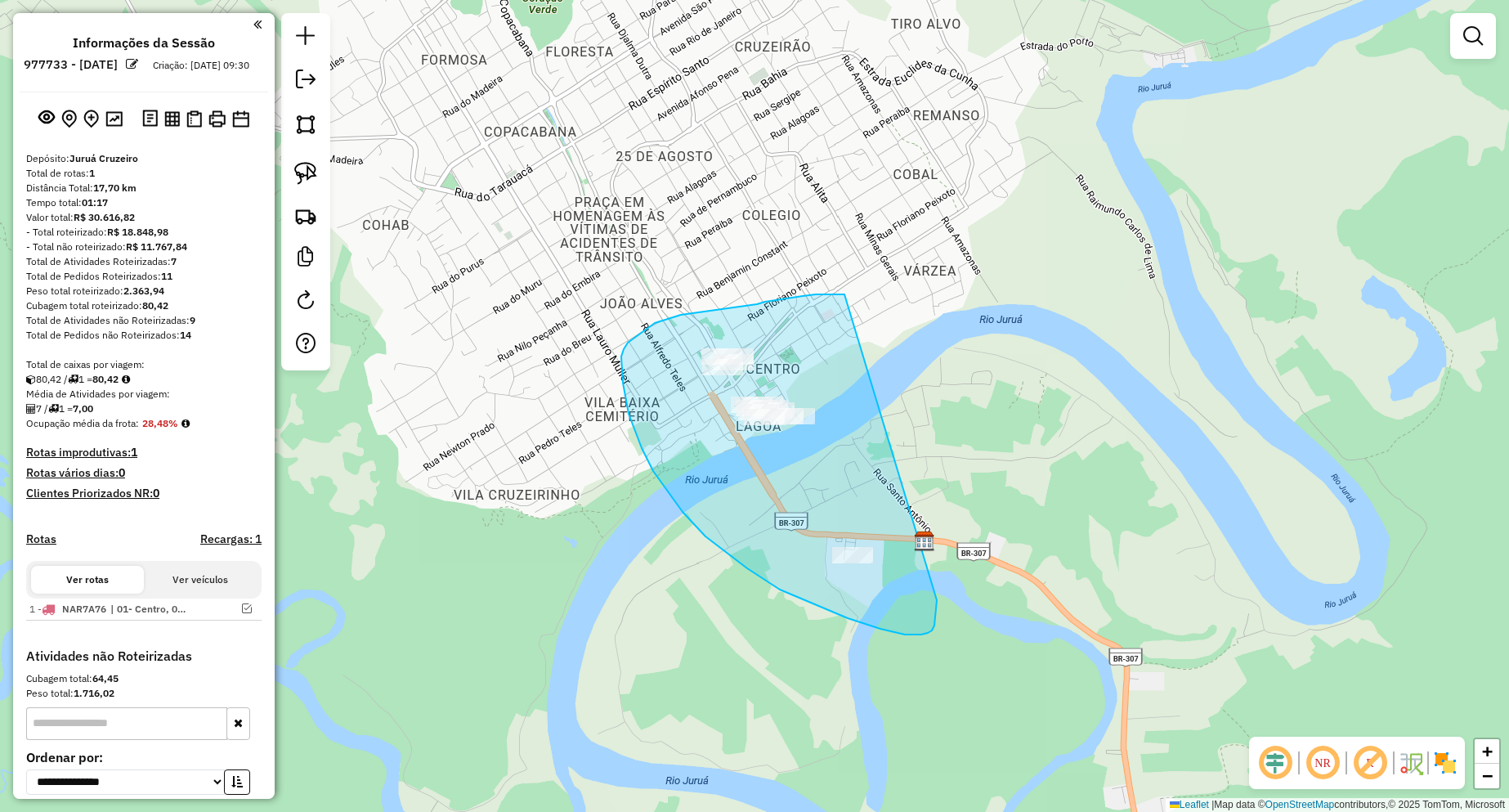
drag, startPoint x: 789, startPoint y: 299, endPoint x: 936, endPoint y: 592, distance: 327.8
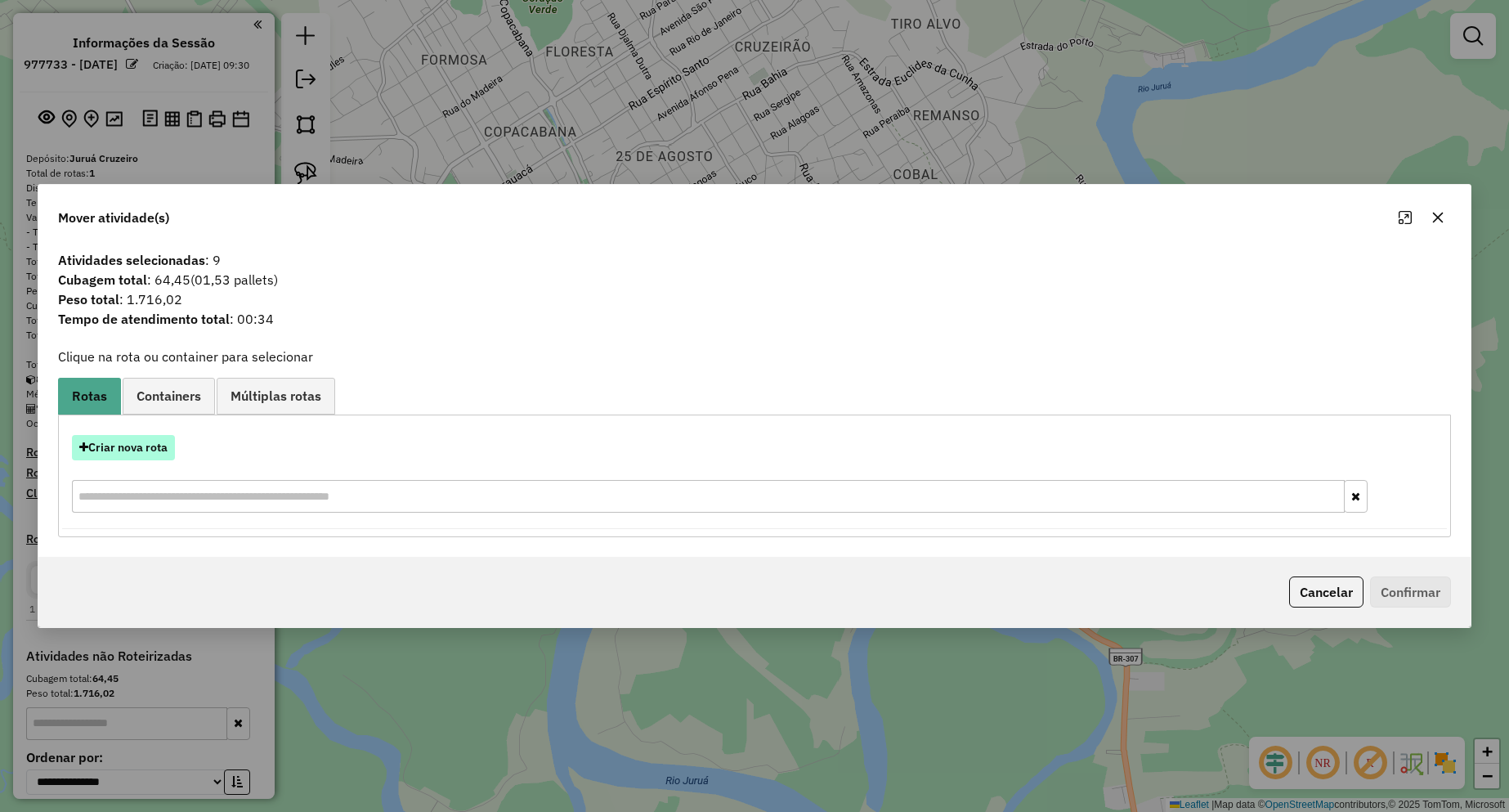
click at [112, 446] on button "Criar nova rota" at bounding box center [123, 447] width 103 height 26
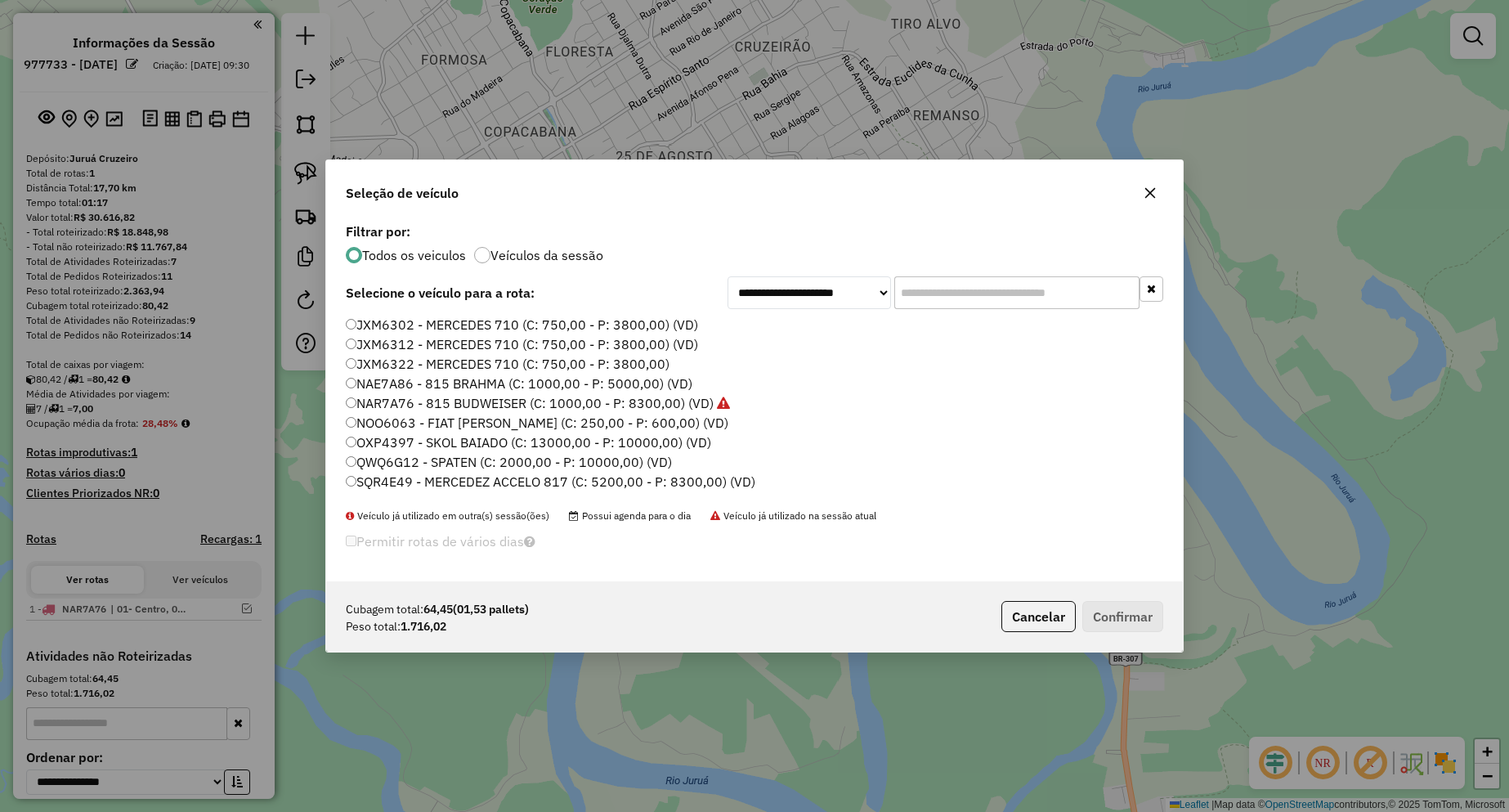
click at [395, 342] on label "JXM6312 - MERCEDES 710 (C: 750,00 - P: 3800,00) (VD)" at bounding box center [522, 344] width 353 height 20
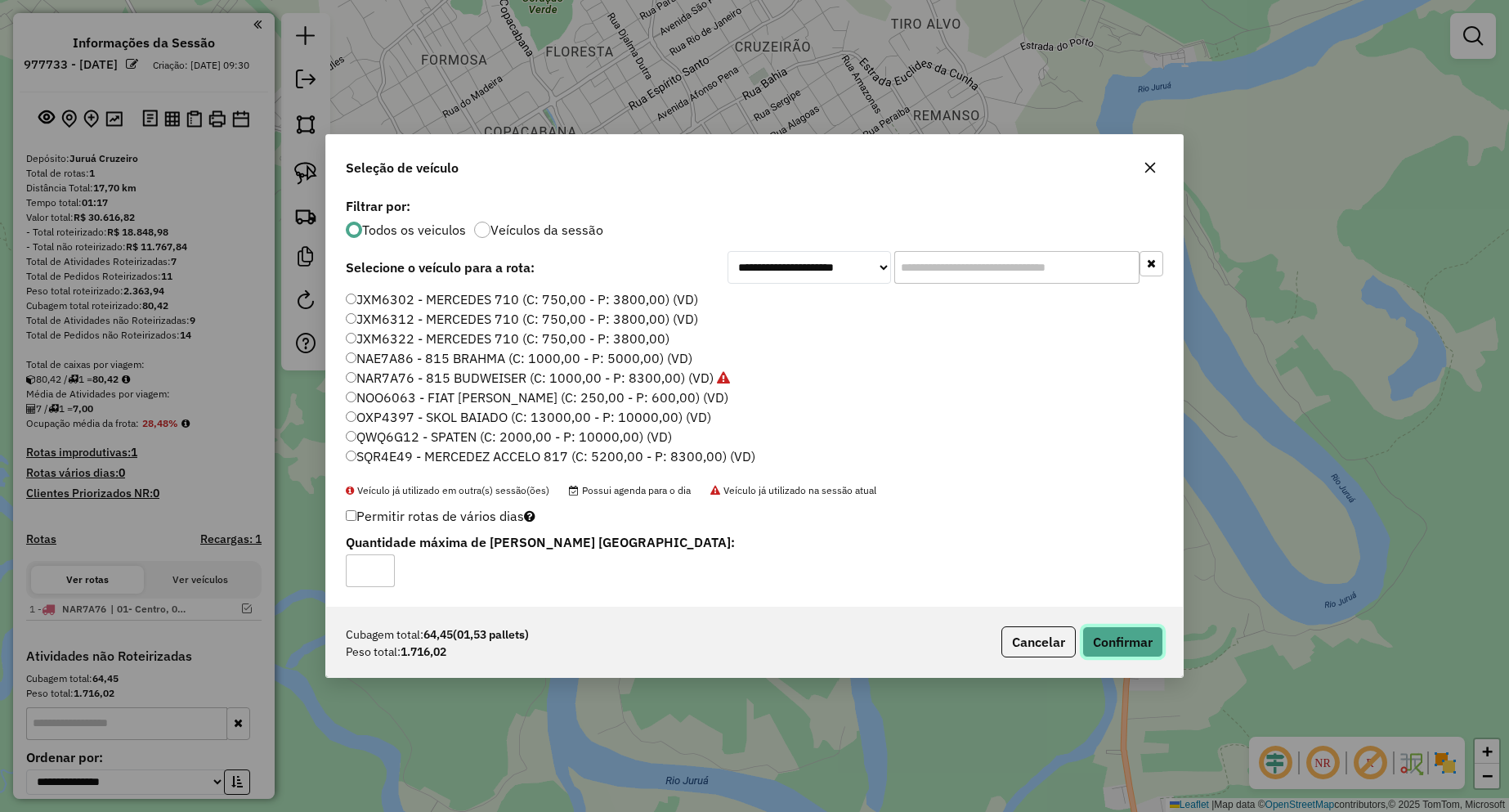
click at [1108, 631] on button "Confirmar" at bounding box center [1123, 641] width 81 height 31
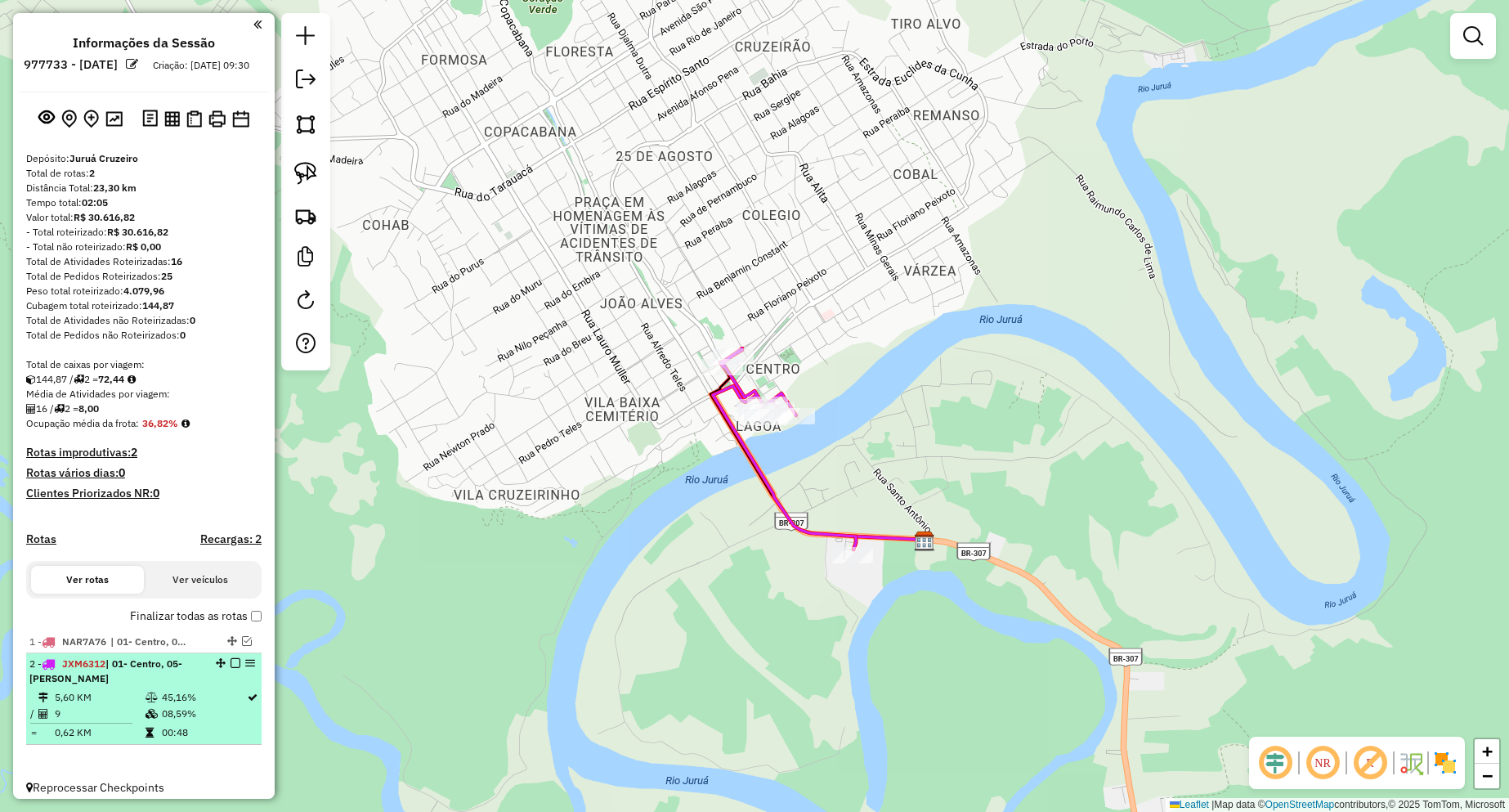
click at [231, 667] on em at bounding box center [235, 663] width 9 height 9
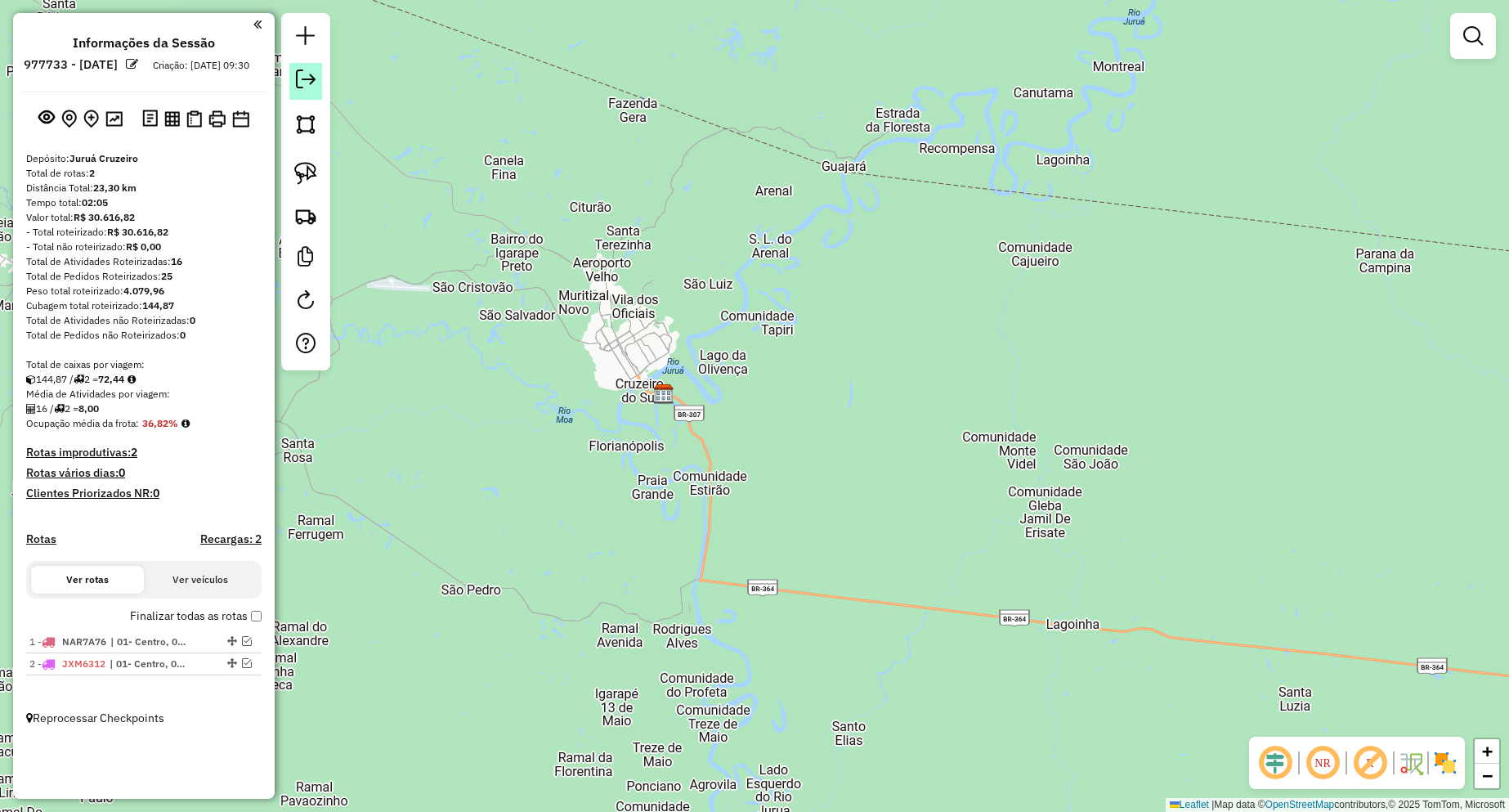
click at [301, 87] on em at bounding box center [305, 78] width 20 height 20
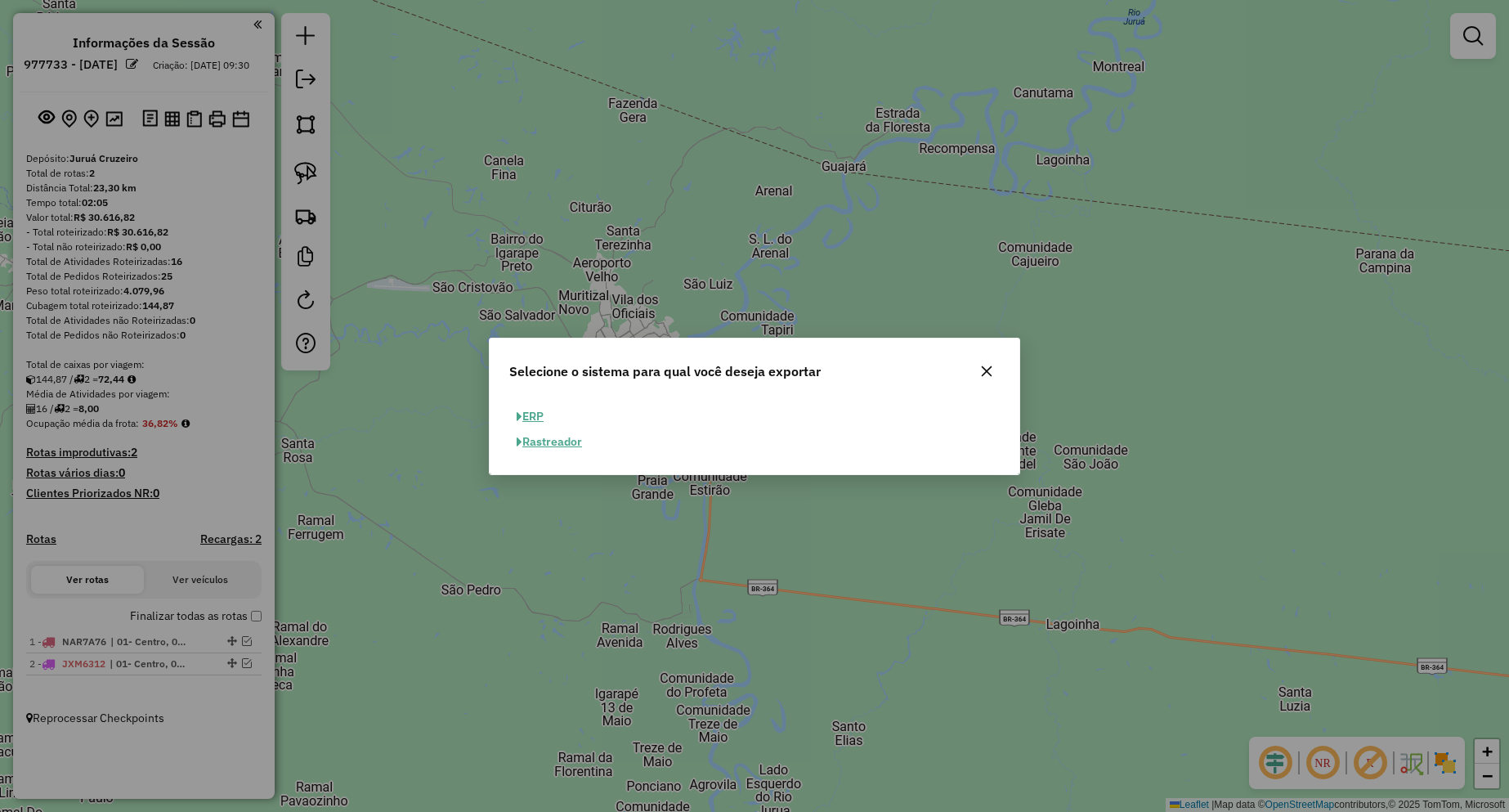
click at [525, 412] on button "ERP" at bounding box center [530, 416] width 42 height 26
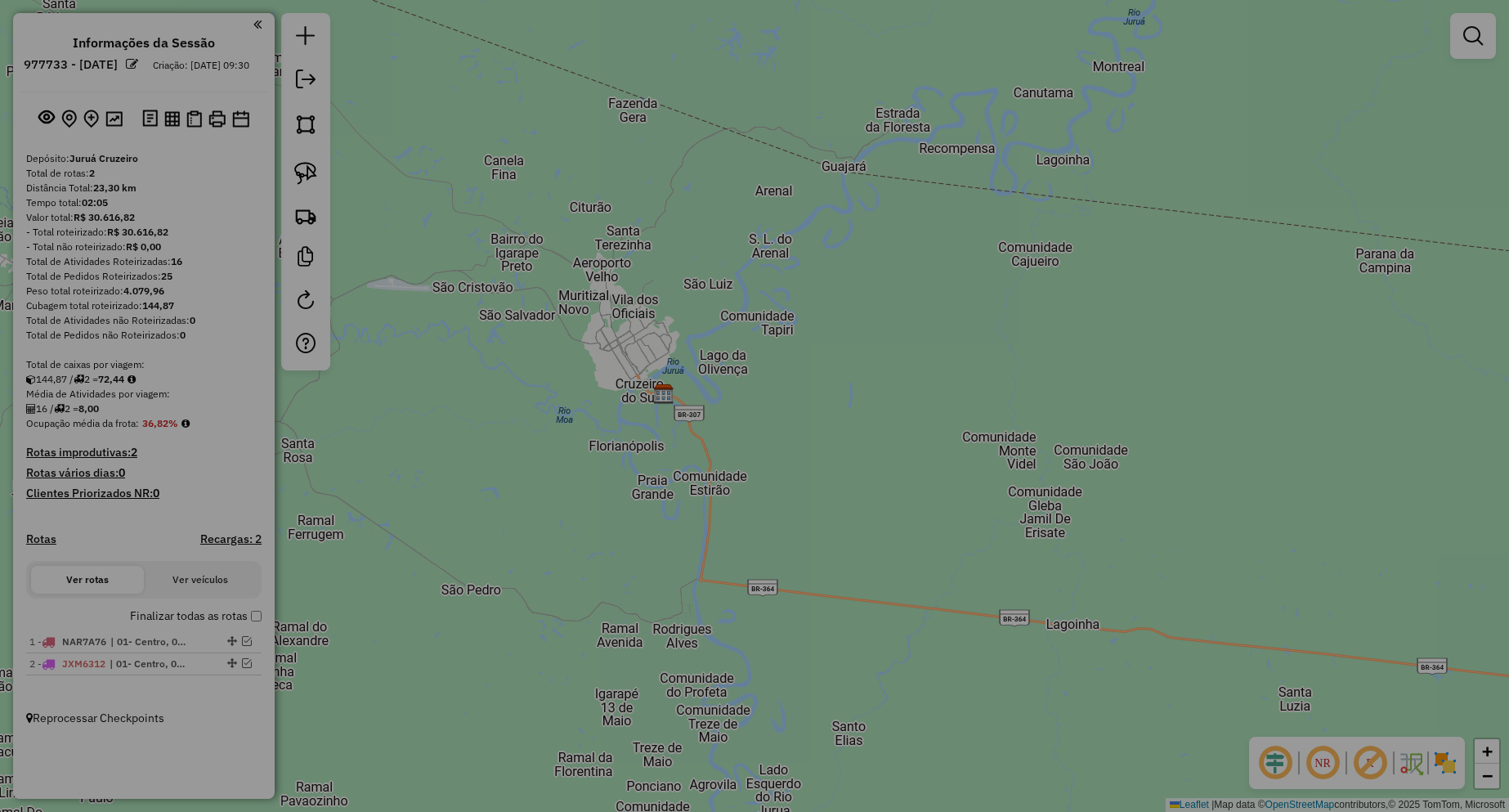
select select "**"
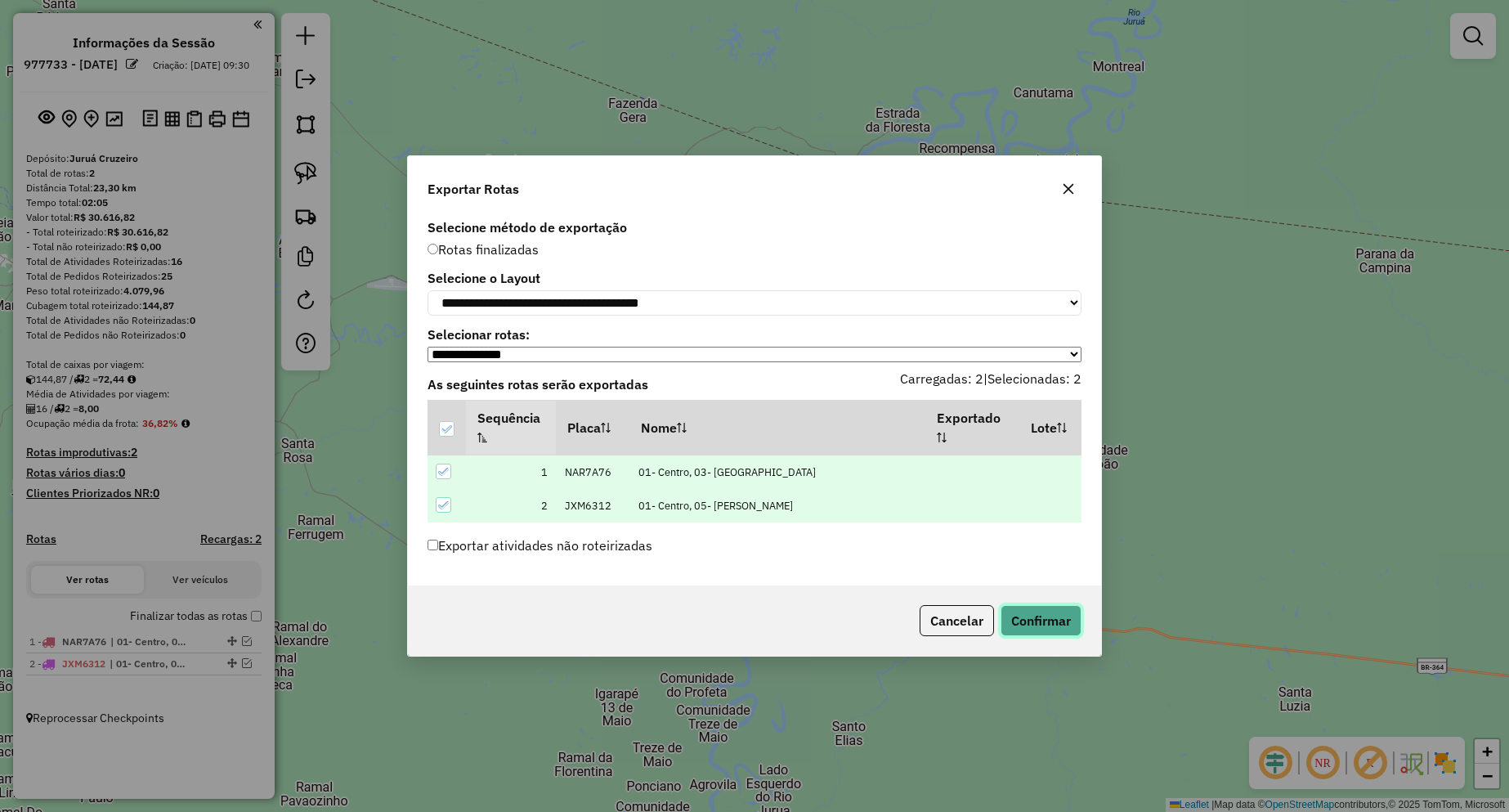
click at [1021, 625] on button "Confirmar" at bounding box center [1041, 620] width 81 height 31
